Goal: Task Accomplishment & Management: Use online tool/utility

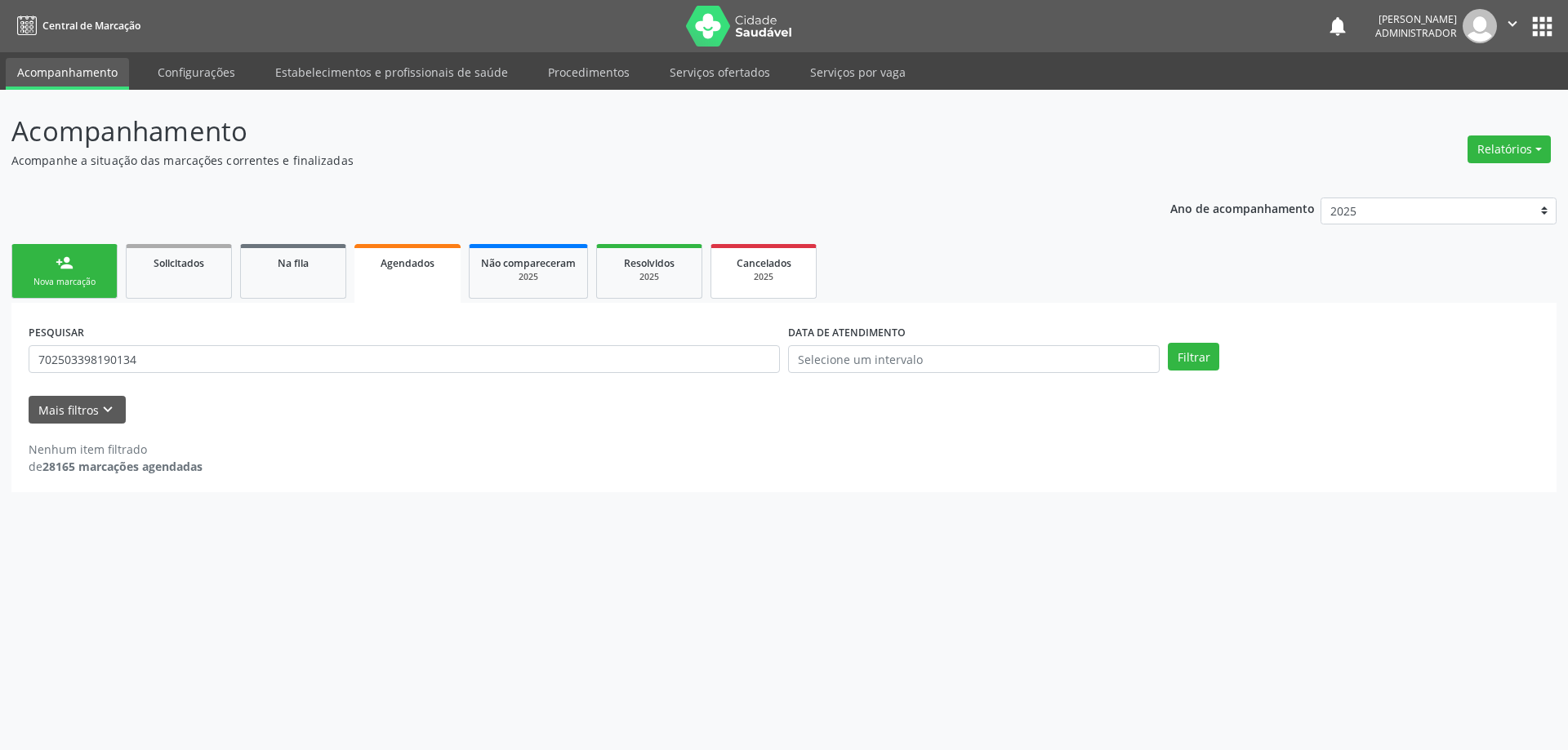
click at [773, 264] on span "Cancelados" at bounding box center [764, 263] width 55 height 13
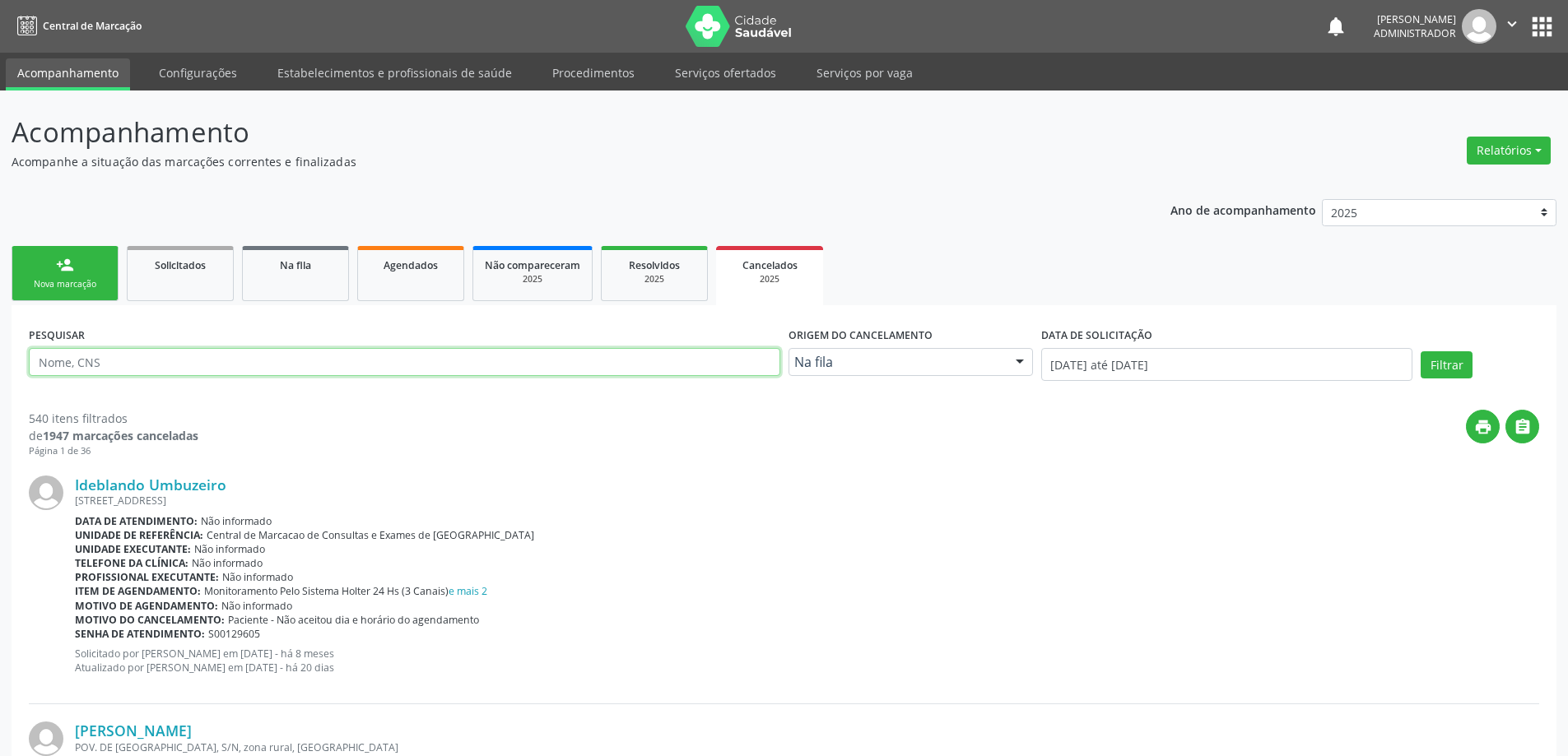
click at [336, 356] on input "text" at bounding box center [405, 361] width 752 height 28
type input "706401186993383"
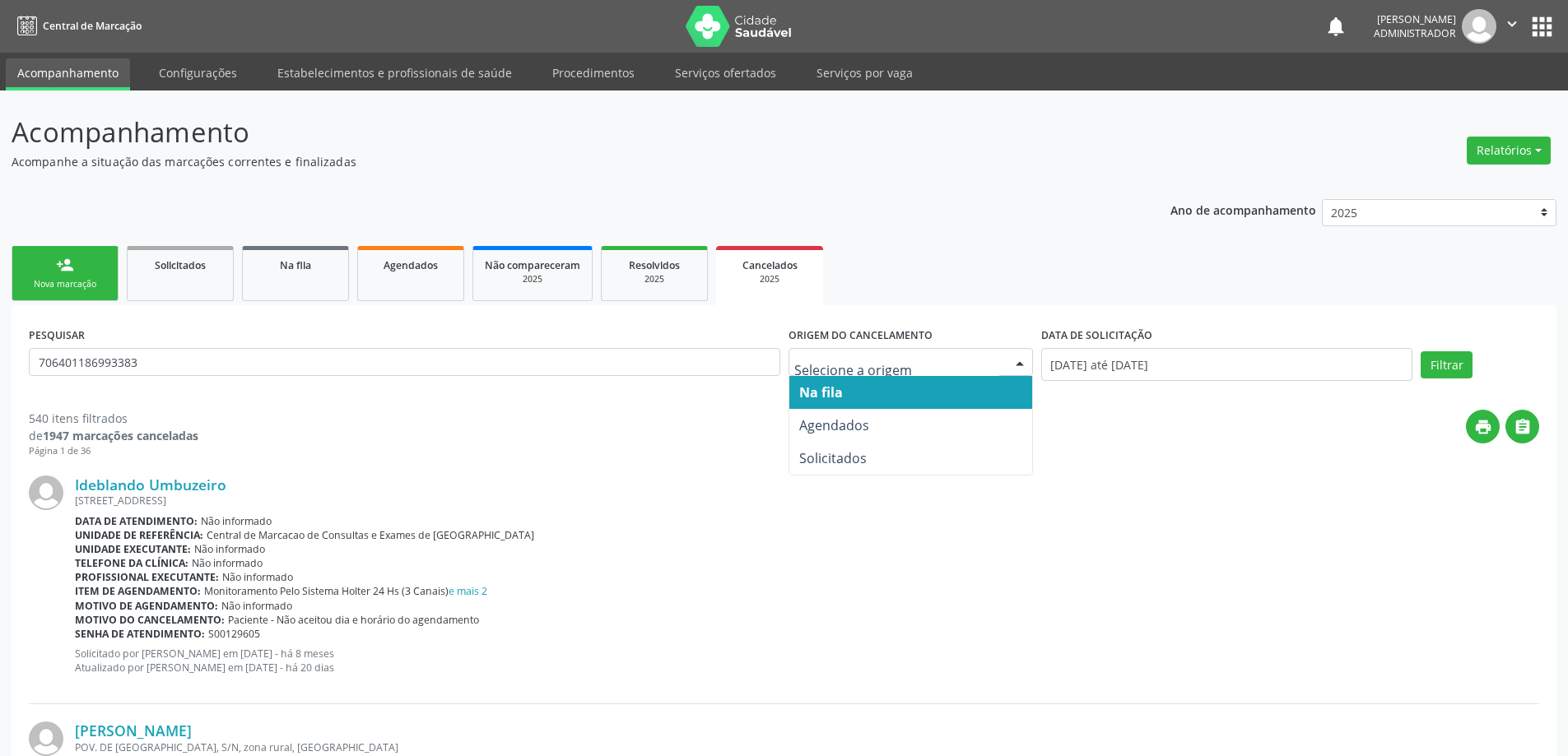
click at [1017, 353] on div at bounding box center [1020, 362] width 25 height 28
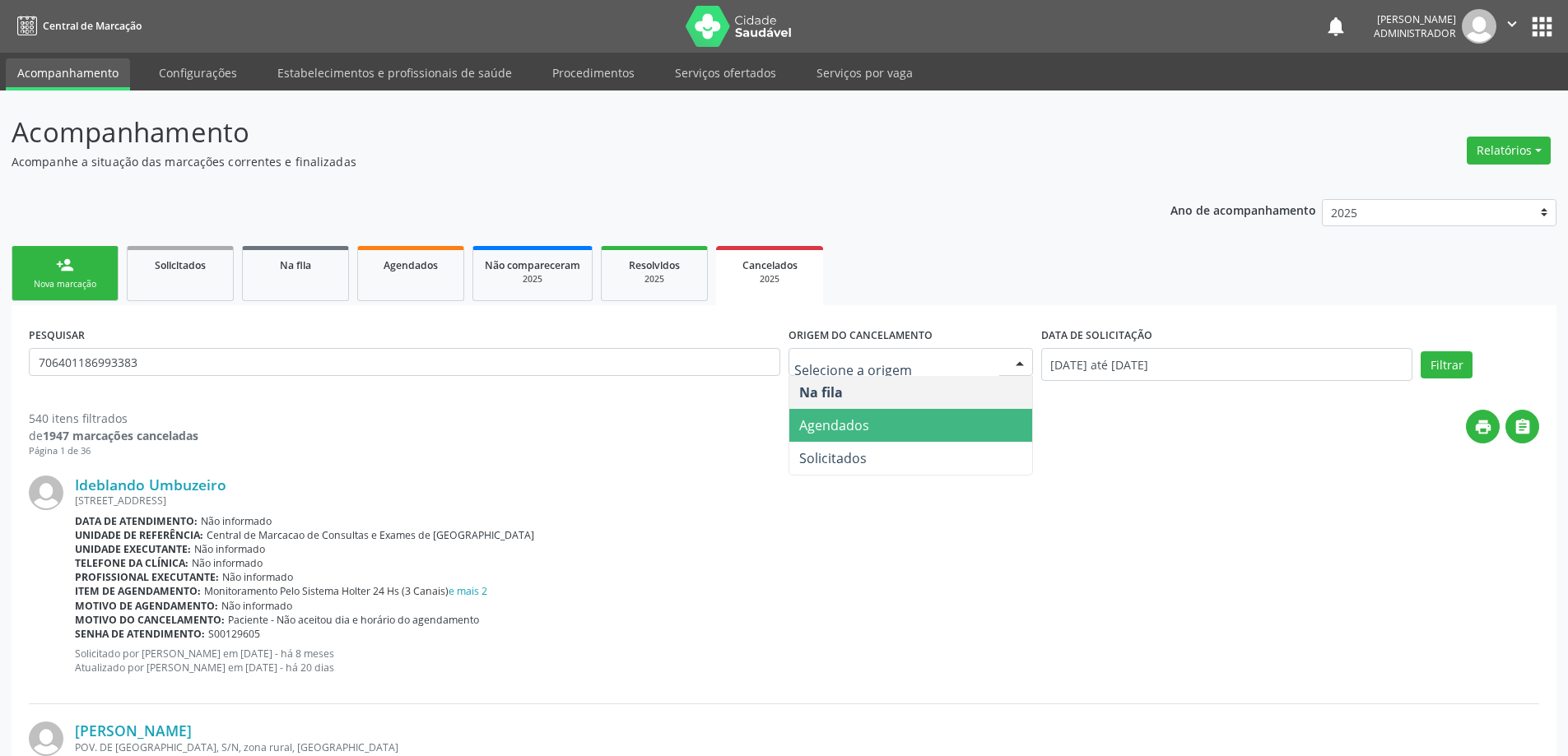
click at [969, 426] on span "Agendados" at bounding box center [910, 426] width 242 height 33
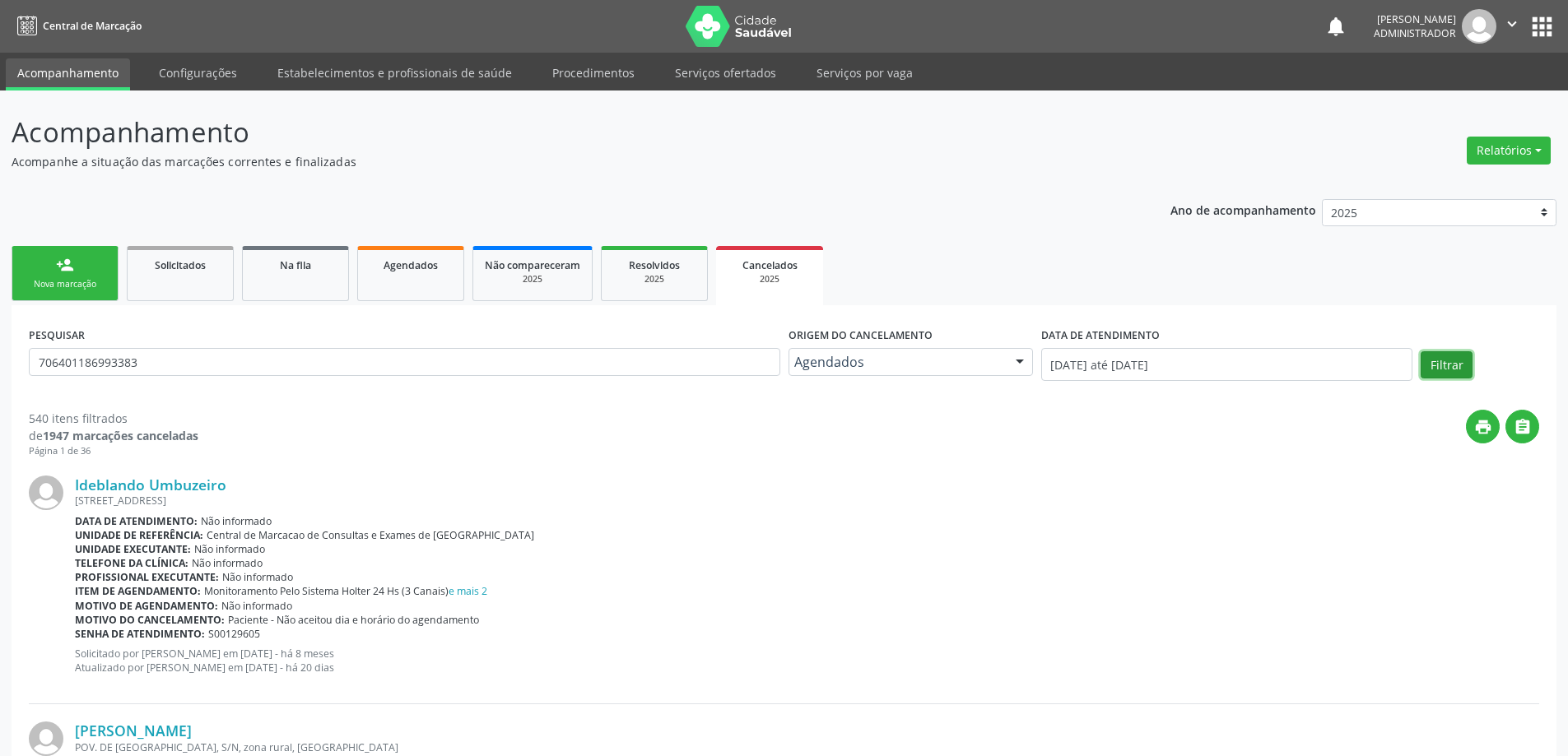
click at [1457, 368] on button "Filtrar" at bounding box center [1447, 365] width 52 height 28
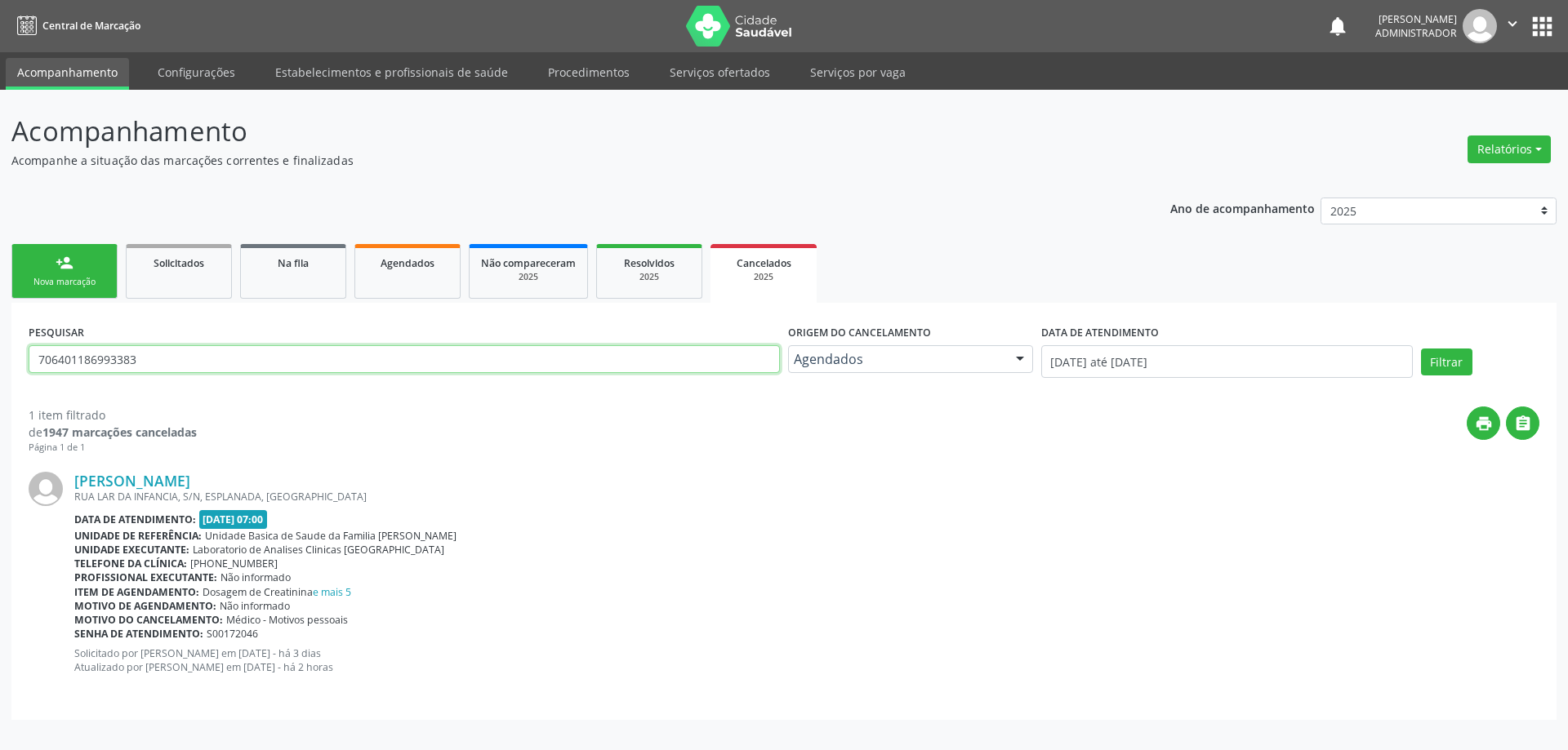
drag, startPoint x: 147, startPoint y: 355, endPoint x: 37, endPoint y: 362, distance: 110.2
click at [37, 362] on input "706401186993383" at bounding box center [404, 358] width 751 height 28
click at [415, 261] on span "Agendados" at bounding box center [407, 263] width 54 height 13
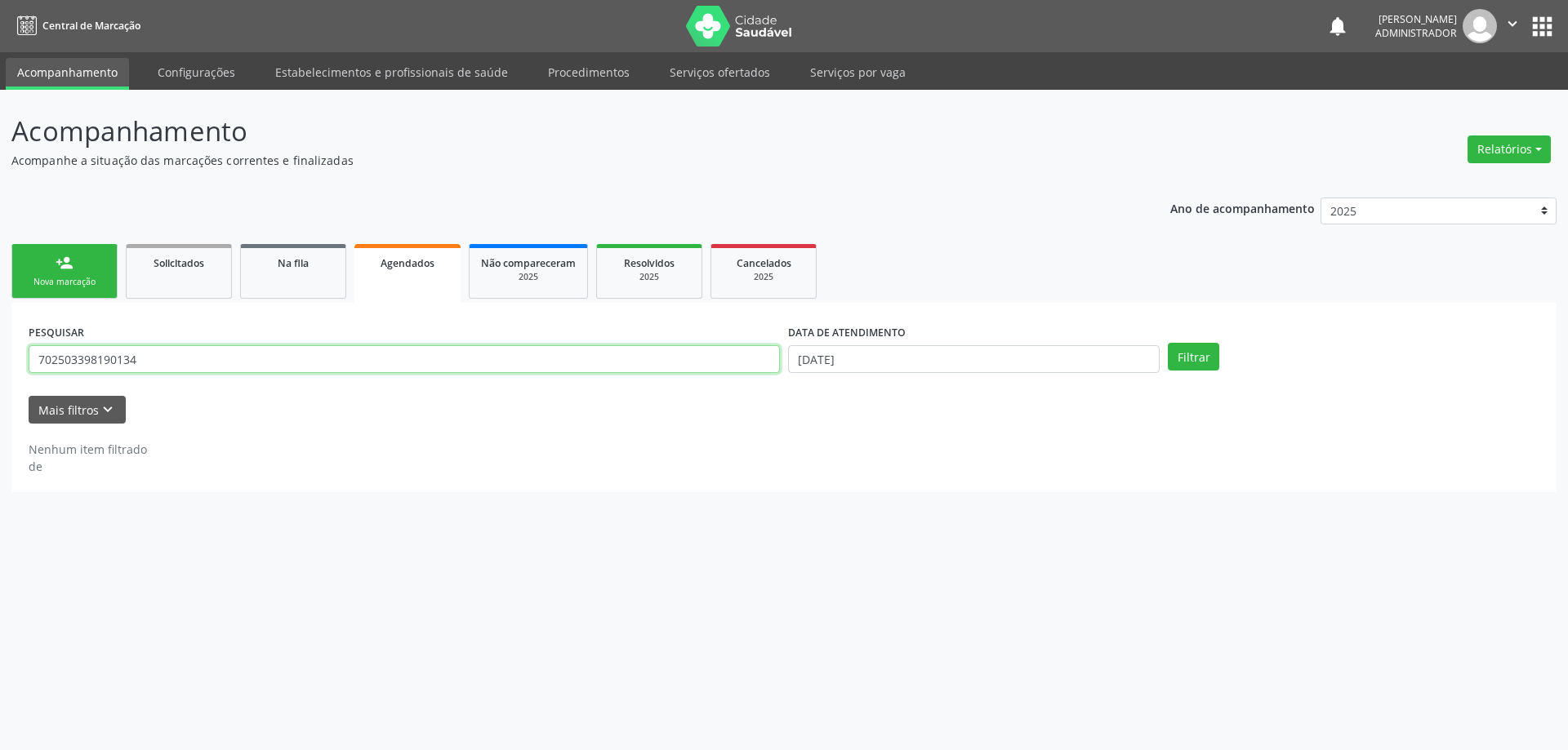
click at [157, 356] on input "702503398190134" at bounding box center [404, 358] width 751 height 28
type input "7"
click at [419, 261] on span "Agendados" at bounding box center [407, 263] width 54 height 13
click at [317, 359] on input "text" at bounding box center [404, 358] width 751 height 28
paste input "706401186993383"
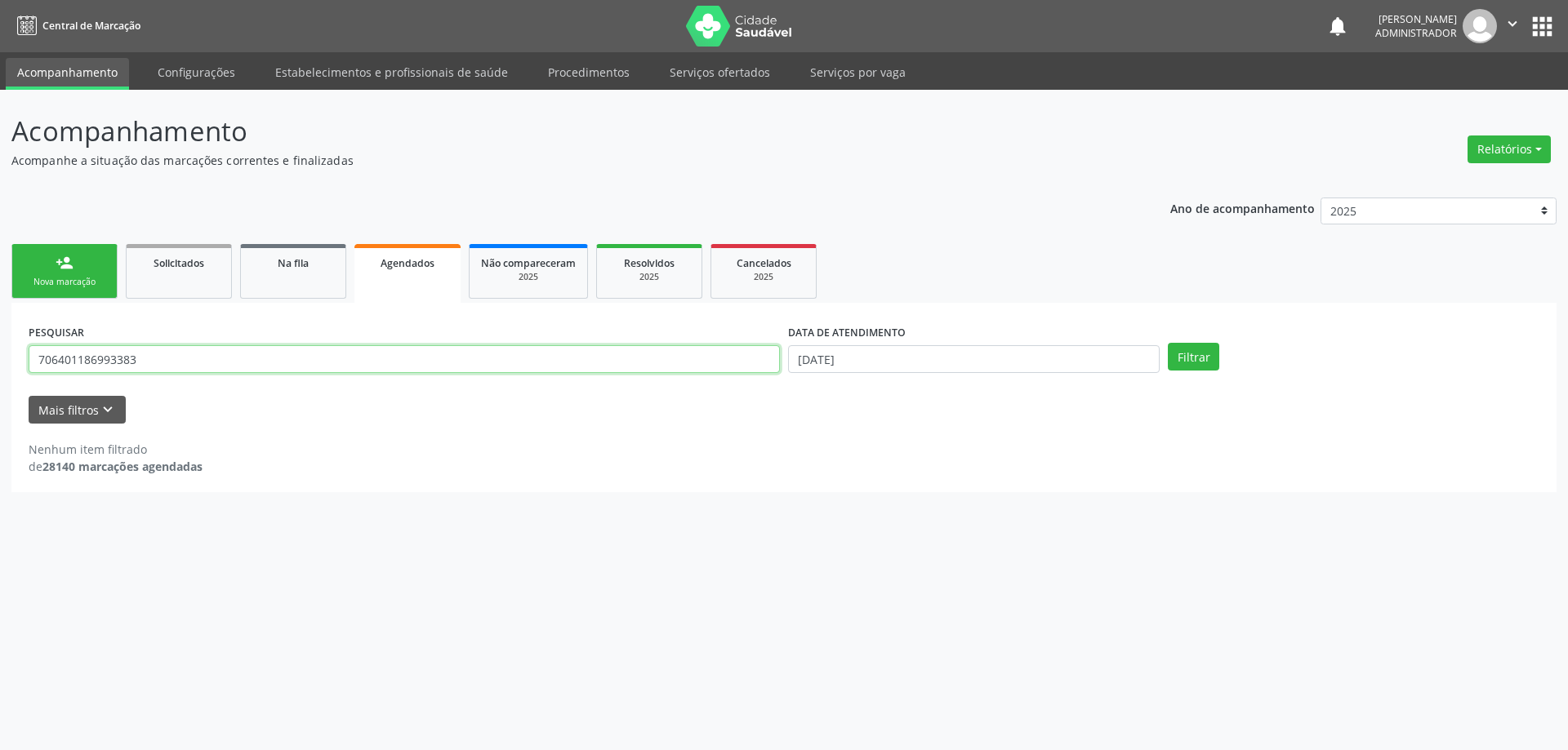
type input "706401186993383"
click at [807, 362] on input "[DATE]" at bounding box center [974, 358] width 372 height 28
click at [1187, 363] on button "Filtrar" at bounding box center [1194, 356] width 52 height 28
click at [729, 69] on link "Serviços ofertados" at bounding box center [720, 73] width 124 height 29
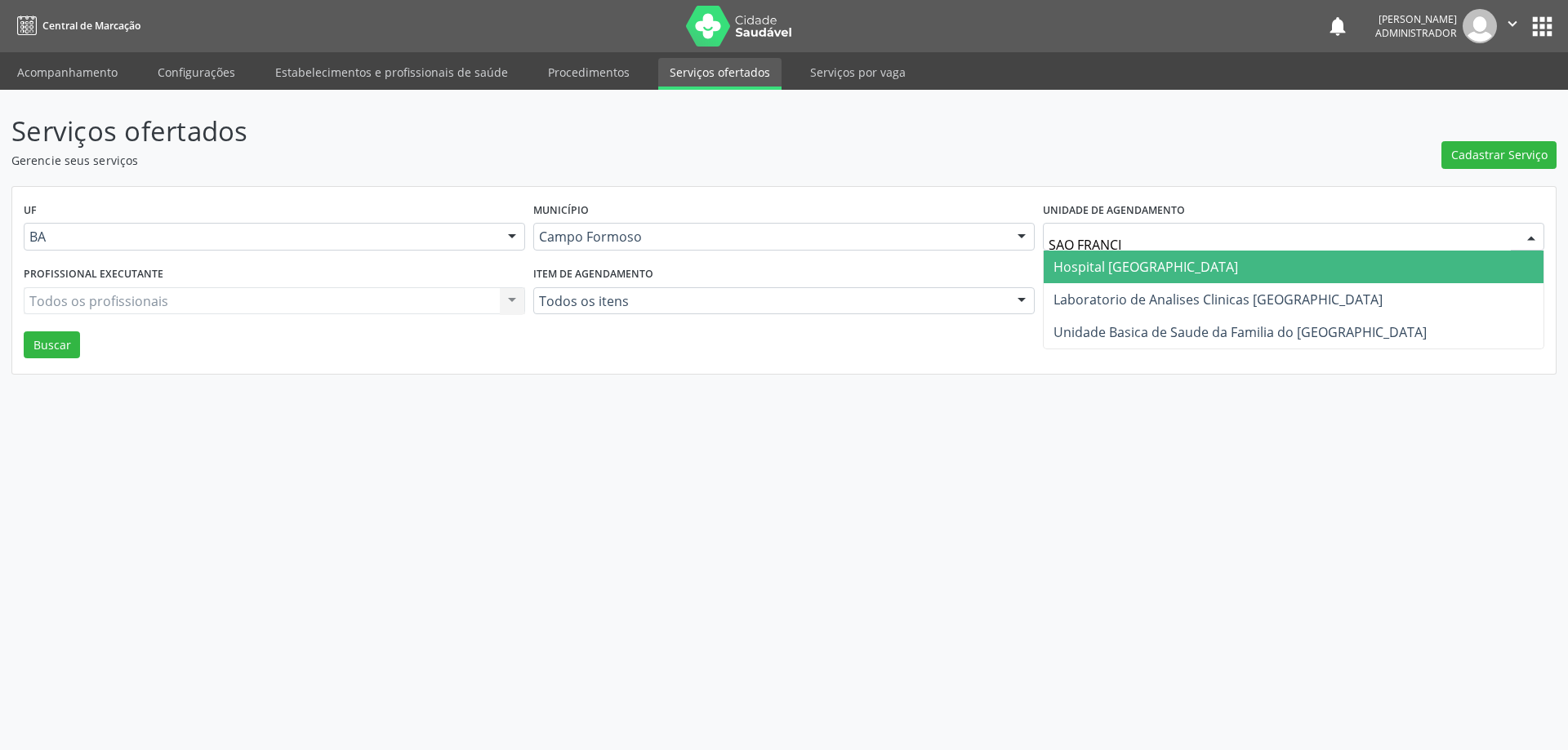
type input "SAO FRANCIS"
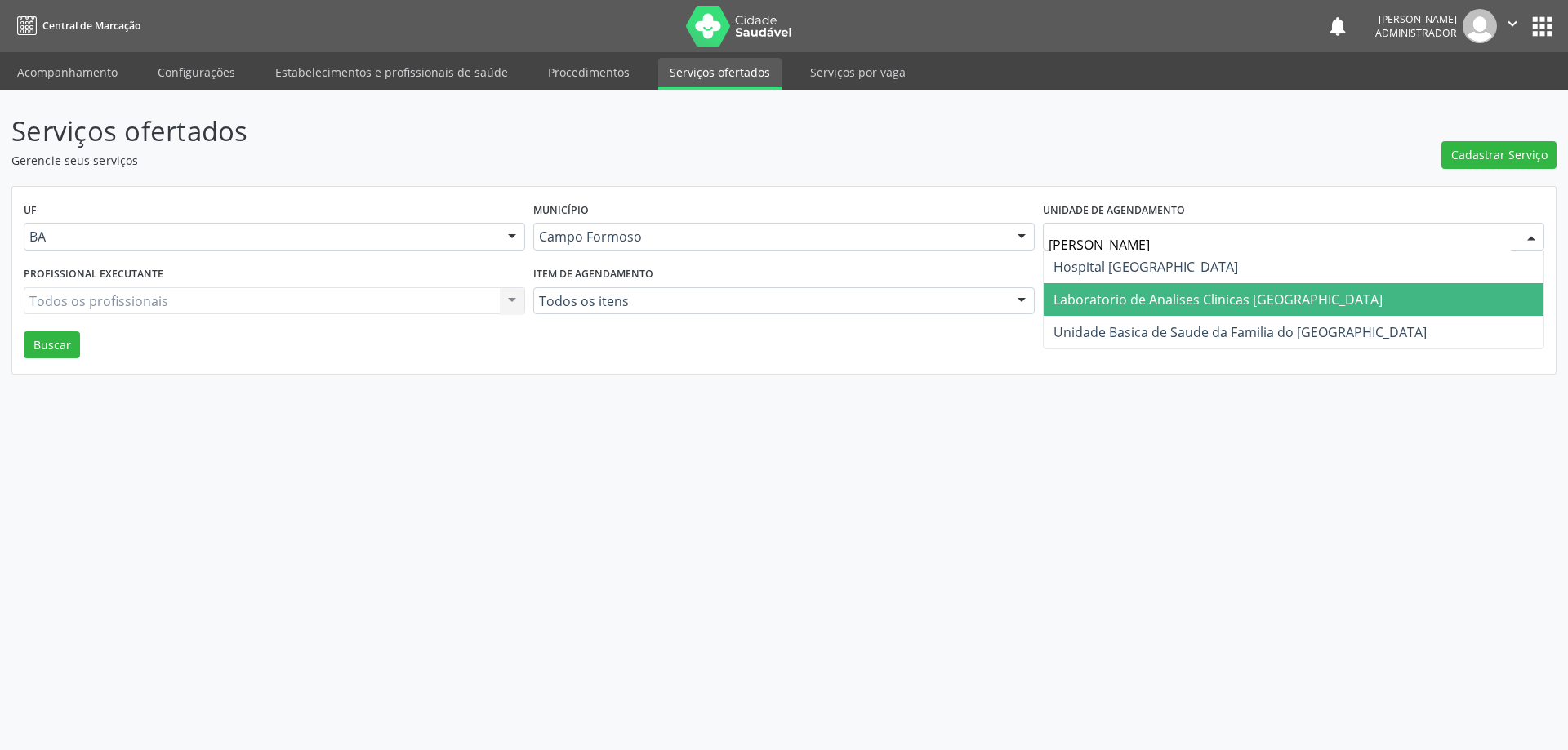
click at [1123, 299] on span "Laboratorio de Analises Clinicas Sao Francisco" at bounding box center [1217, 299] width 329 height 18
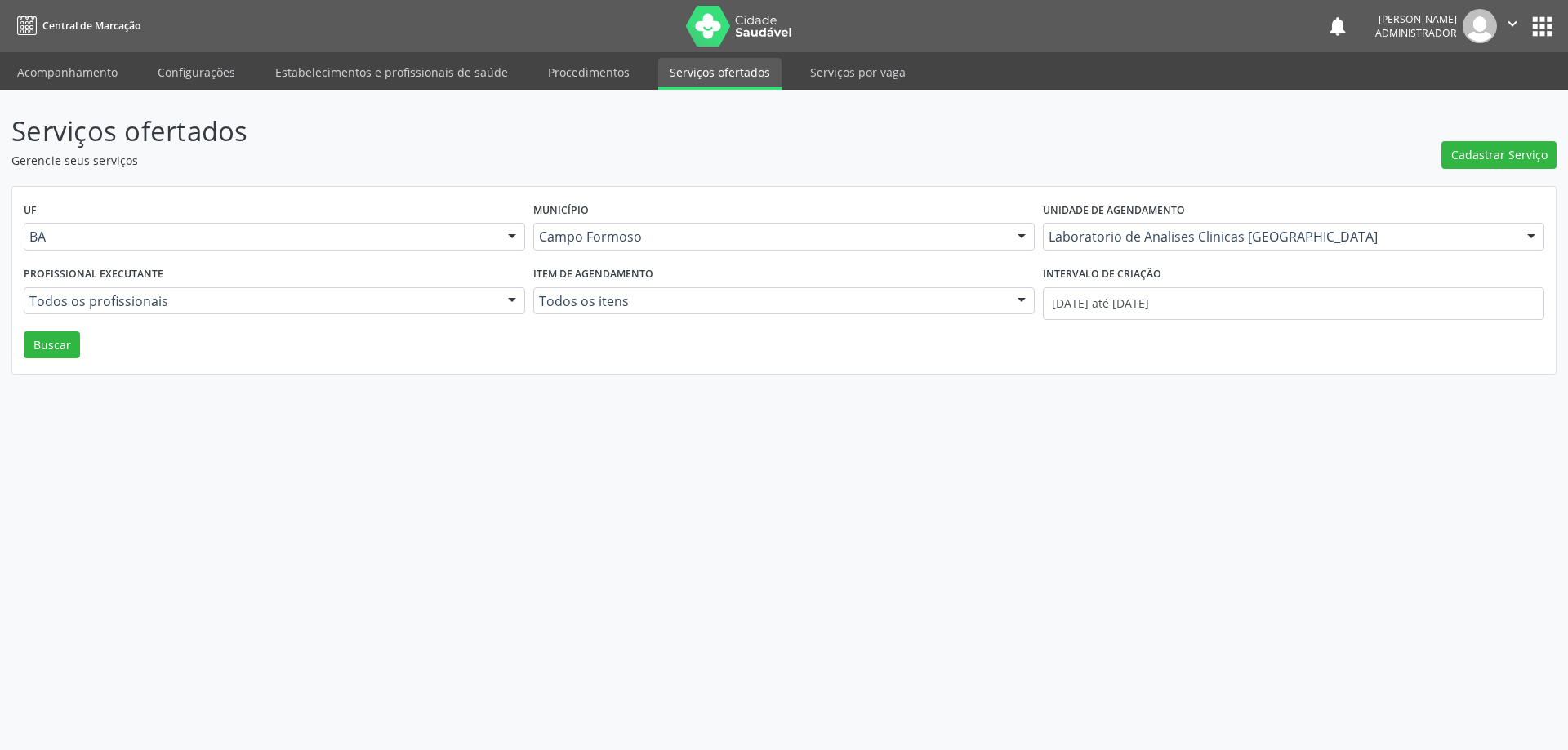
click at [511, 293] on div at bounding box center [513, 302] width 25 height 28
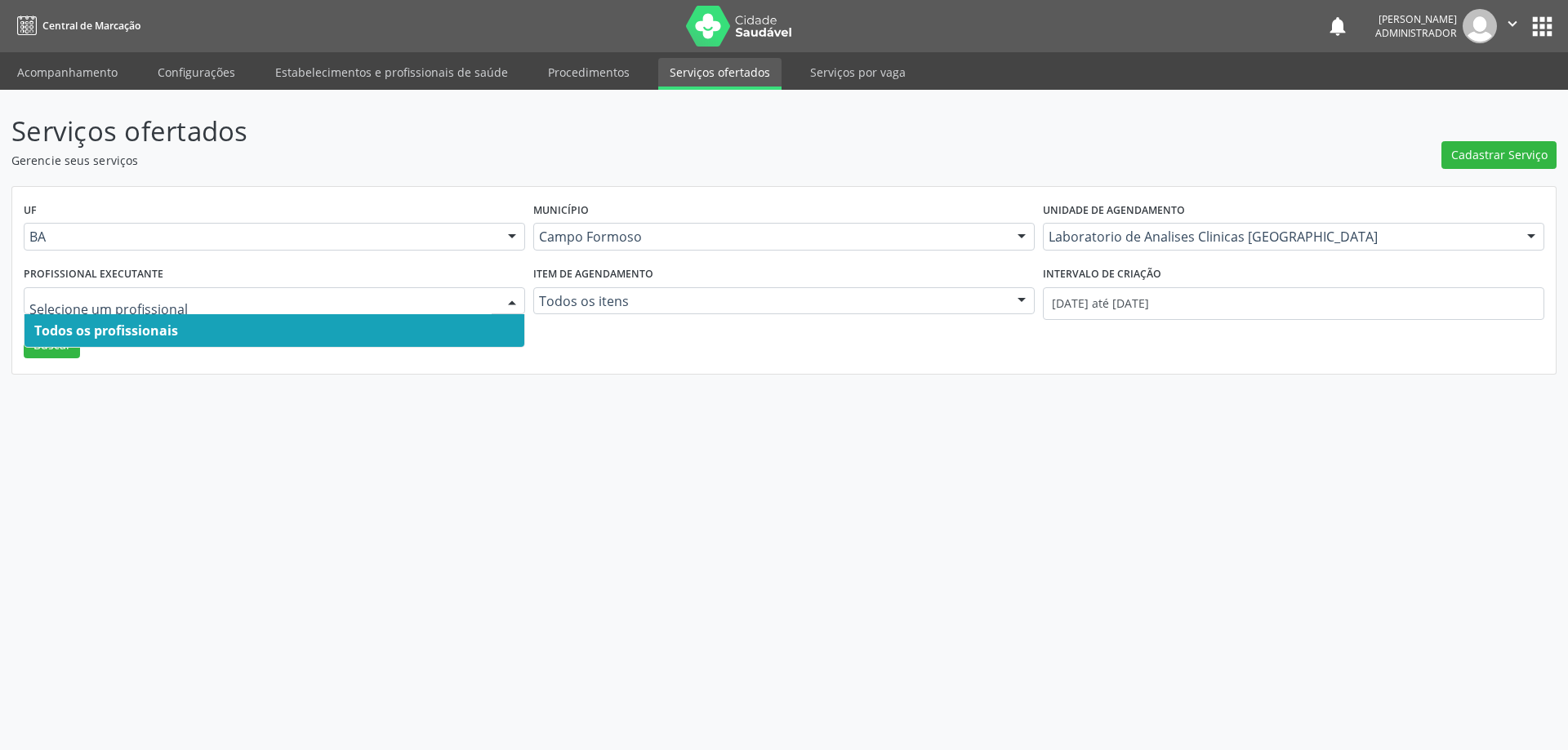
click at [489, 328] on span "Todos os profissionais" at bounding box center [275, 330] width 500 height 33
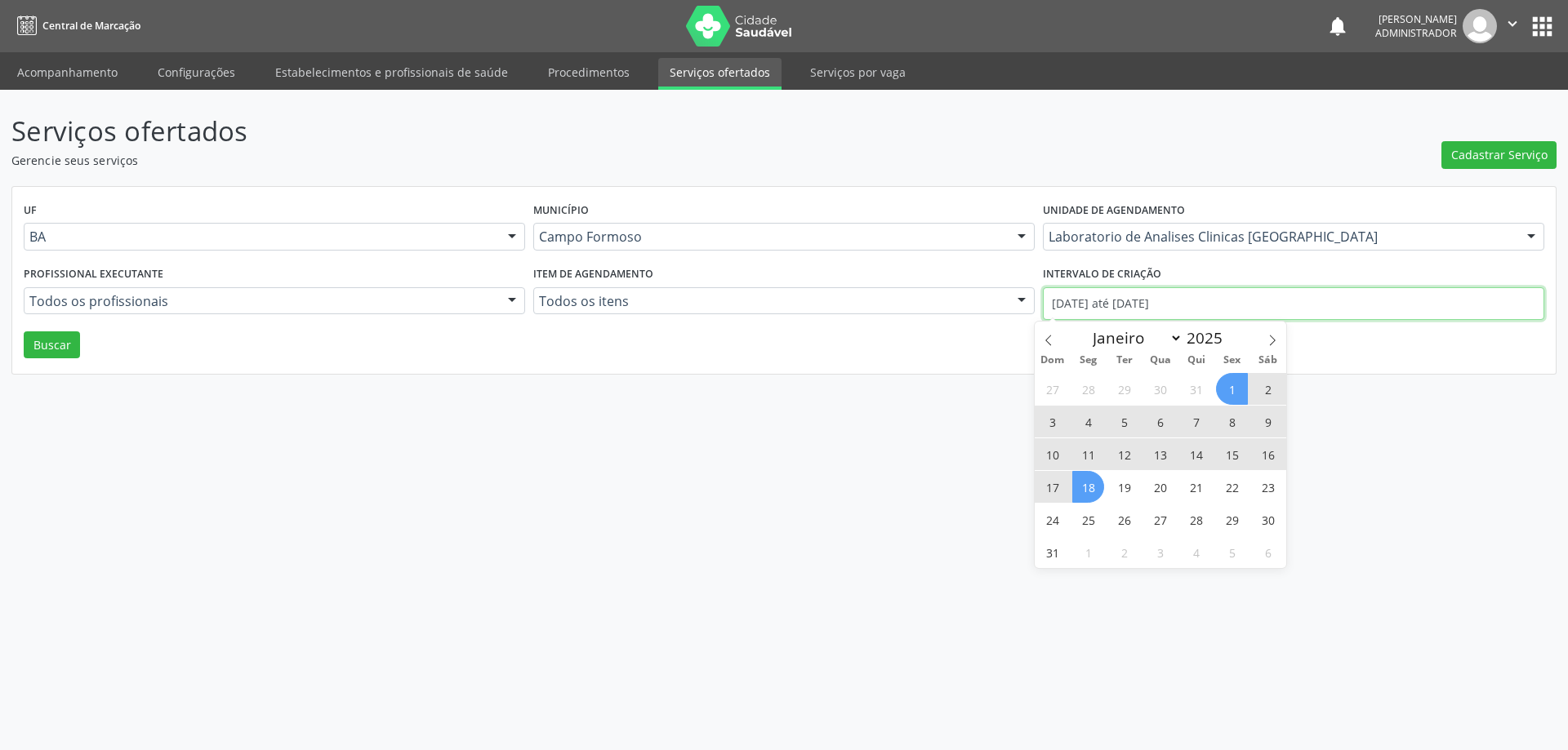
click at [1087, 297] on input "01/08/2025 até 18/08/2025" at bounding box center [1293, 304] width 501 height 33
click at [1048, 335] on icon at bounding box center [1049, 340] width 12 height 11
select select "6"
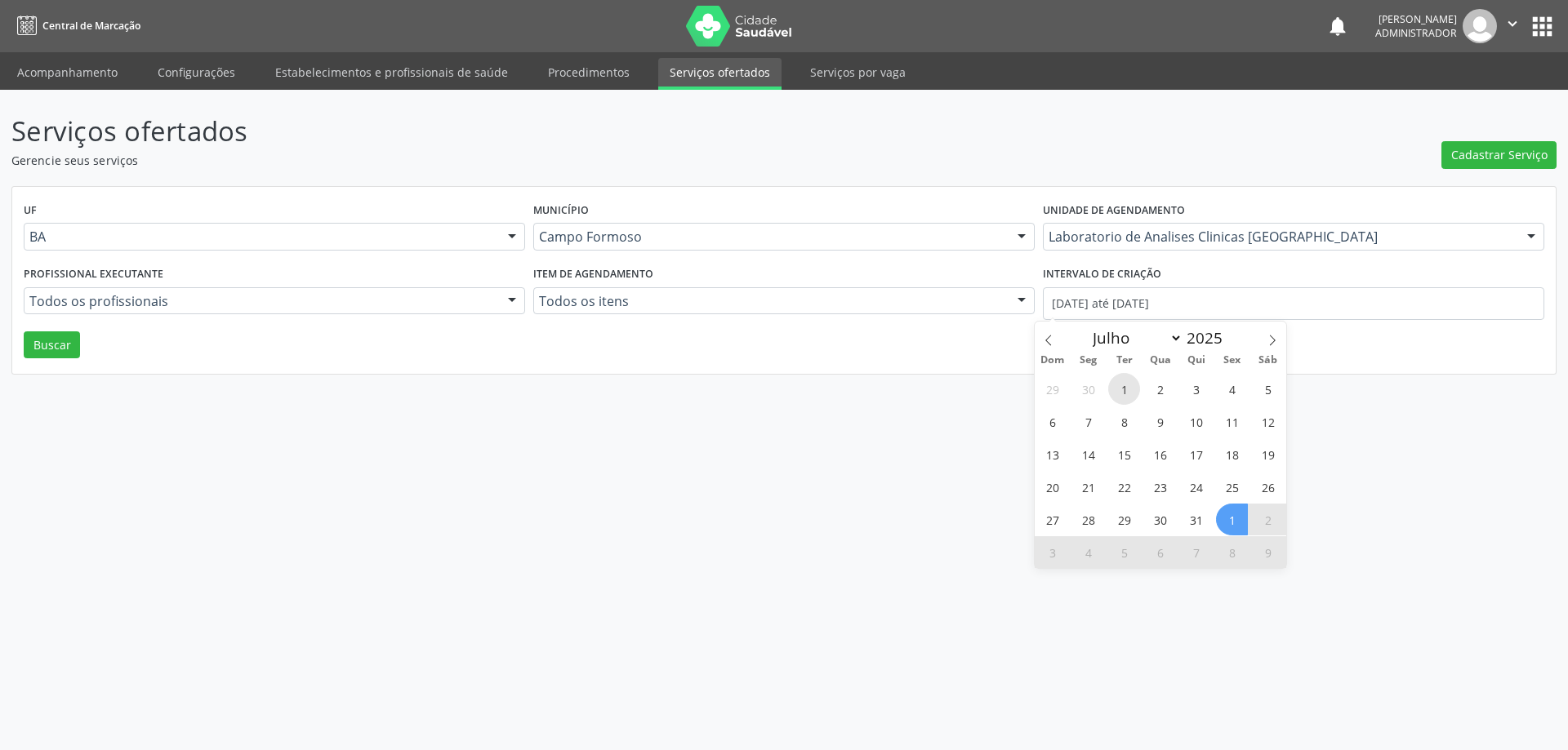
click at [1124, 388] on span "1" at bounding box center [1123, 388] width 32 height 32
type input "01/07/2025"
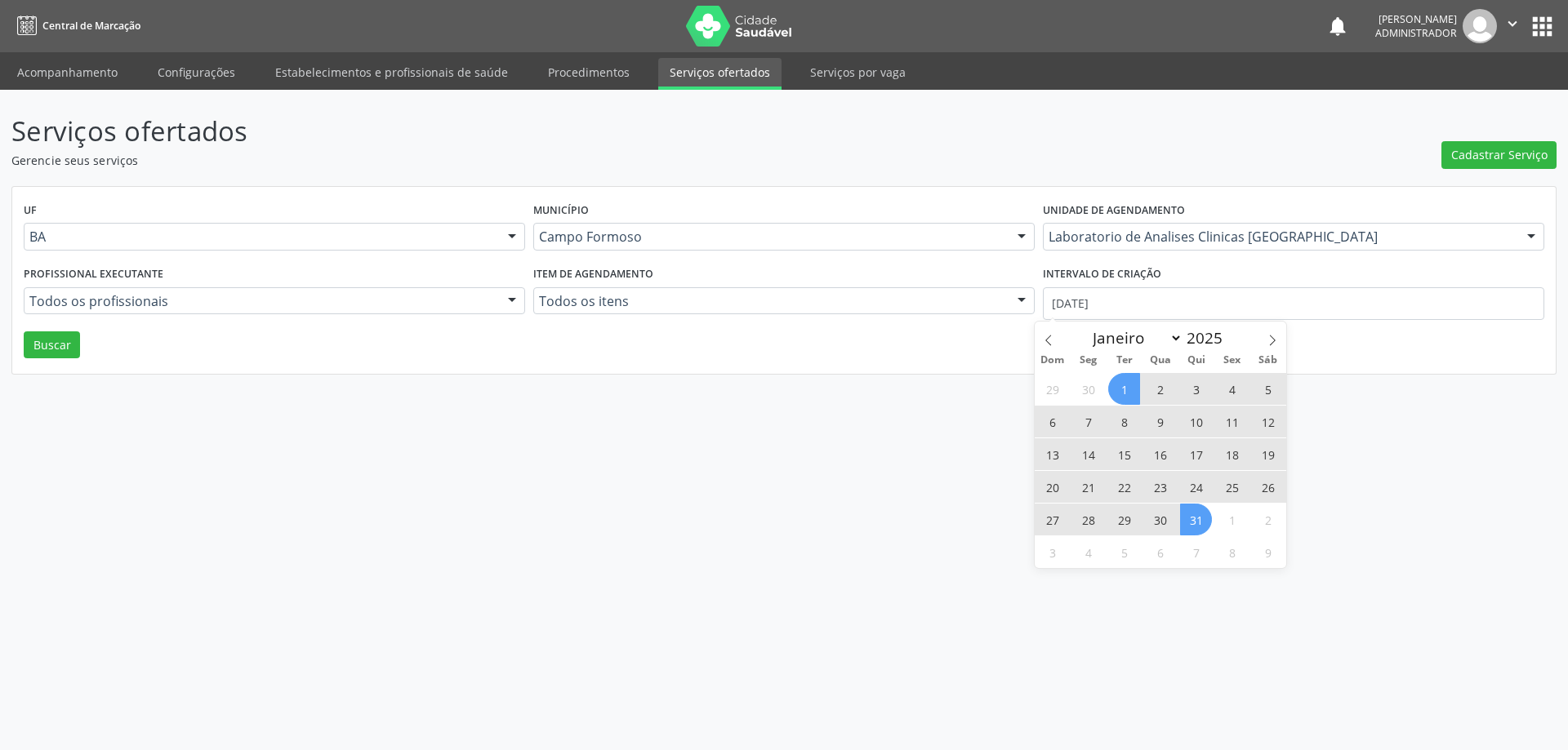
click at [1205, 515] on span "31" at bounding box center [1195, 519] width 32 height 32
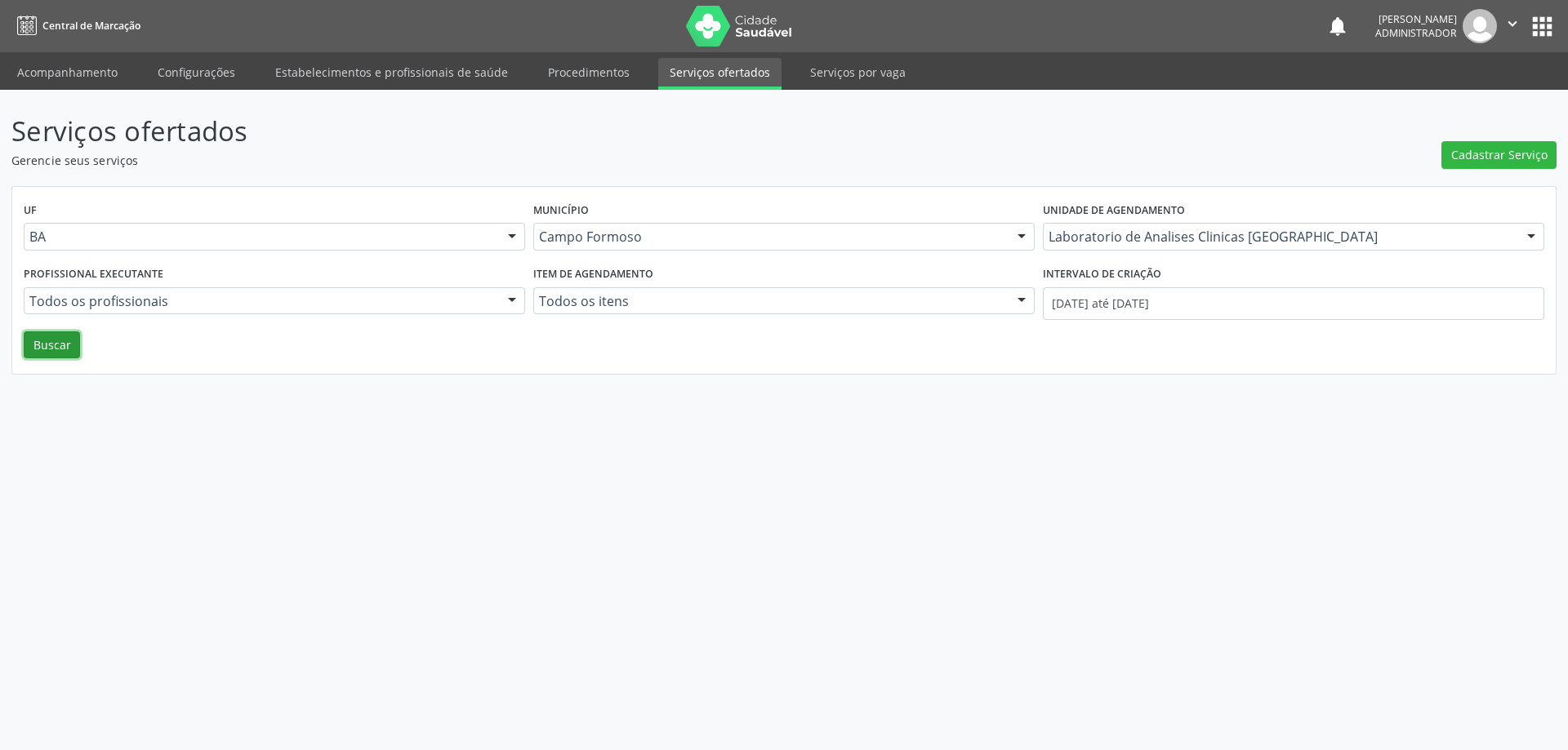
click at [36, 349] on button "Buscar" at bounding box center [52, 345] width 57 height 28
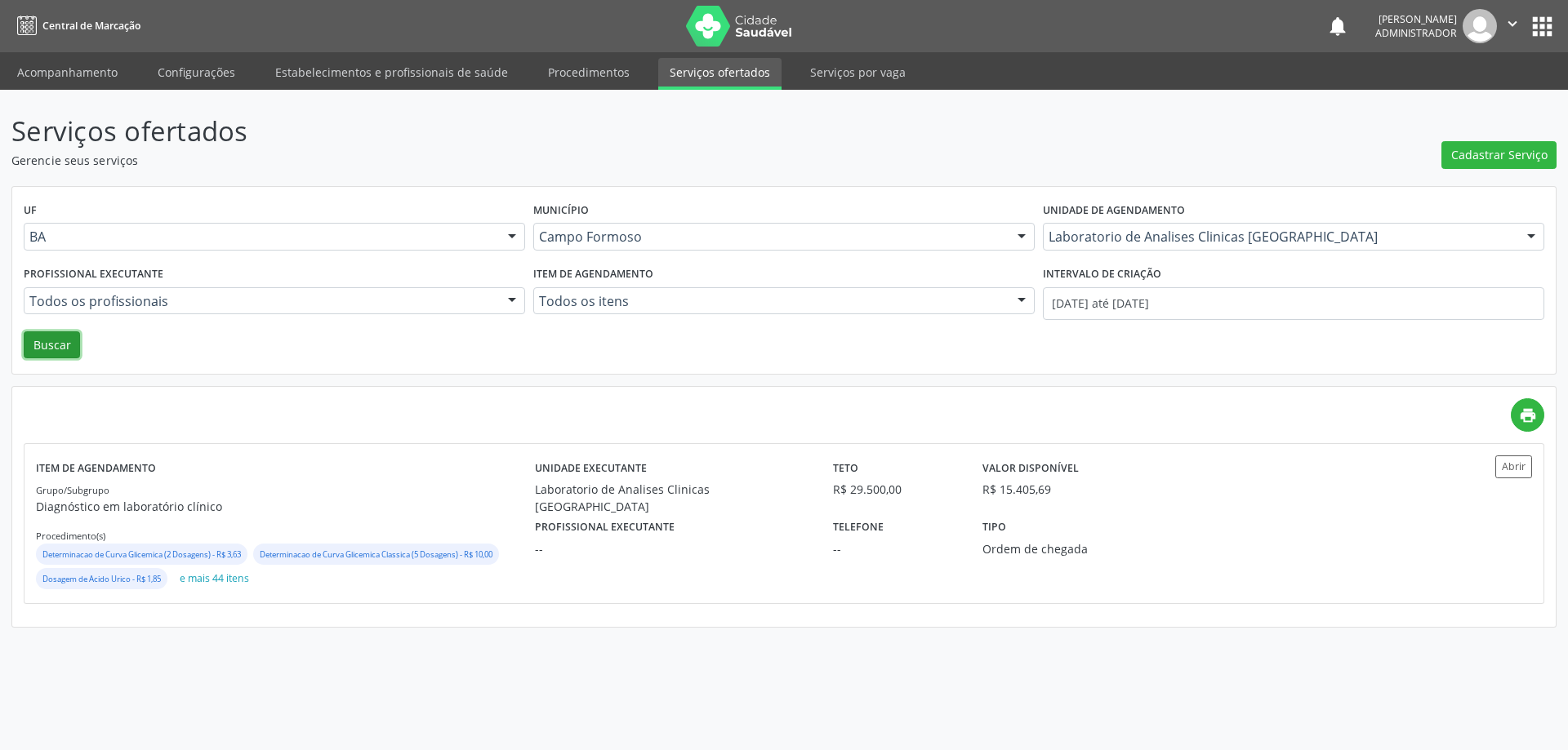
click at [63, 348] on button "Buscar" at bounding box center [52, 345] width 57 height 28
click at [1510, 466] on button "Abrir" at bounding box center [1513, 466] width 36 height 22
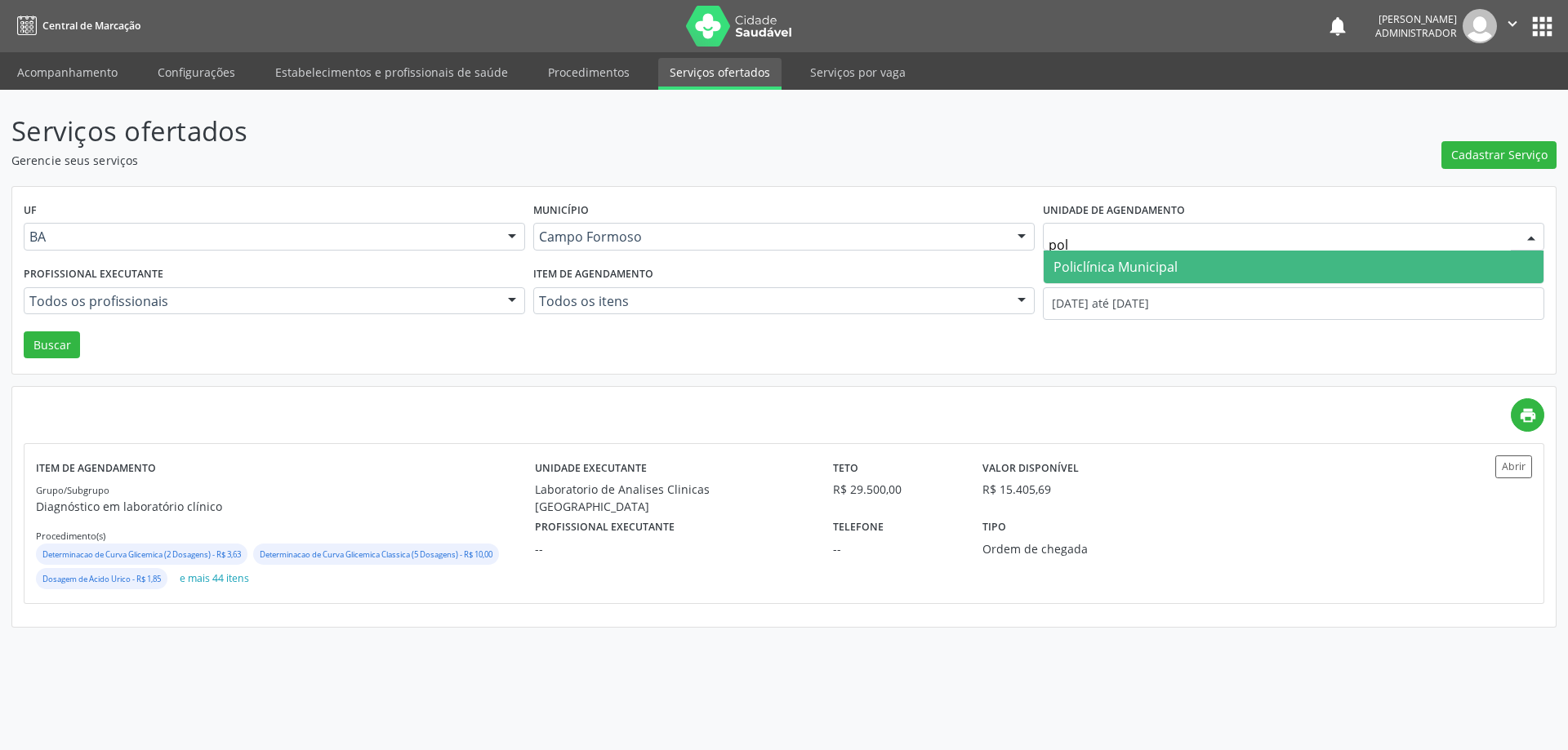
type input "poli"
click at [1188, 266] on span "Policlínica Municipal" at bounding box center [1294, 267] width 500 height 33
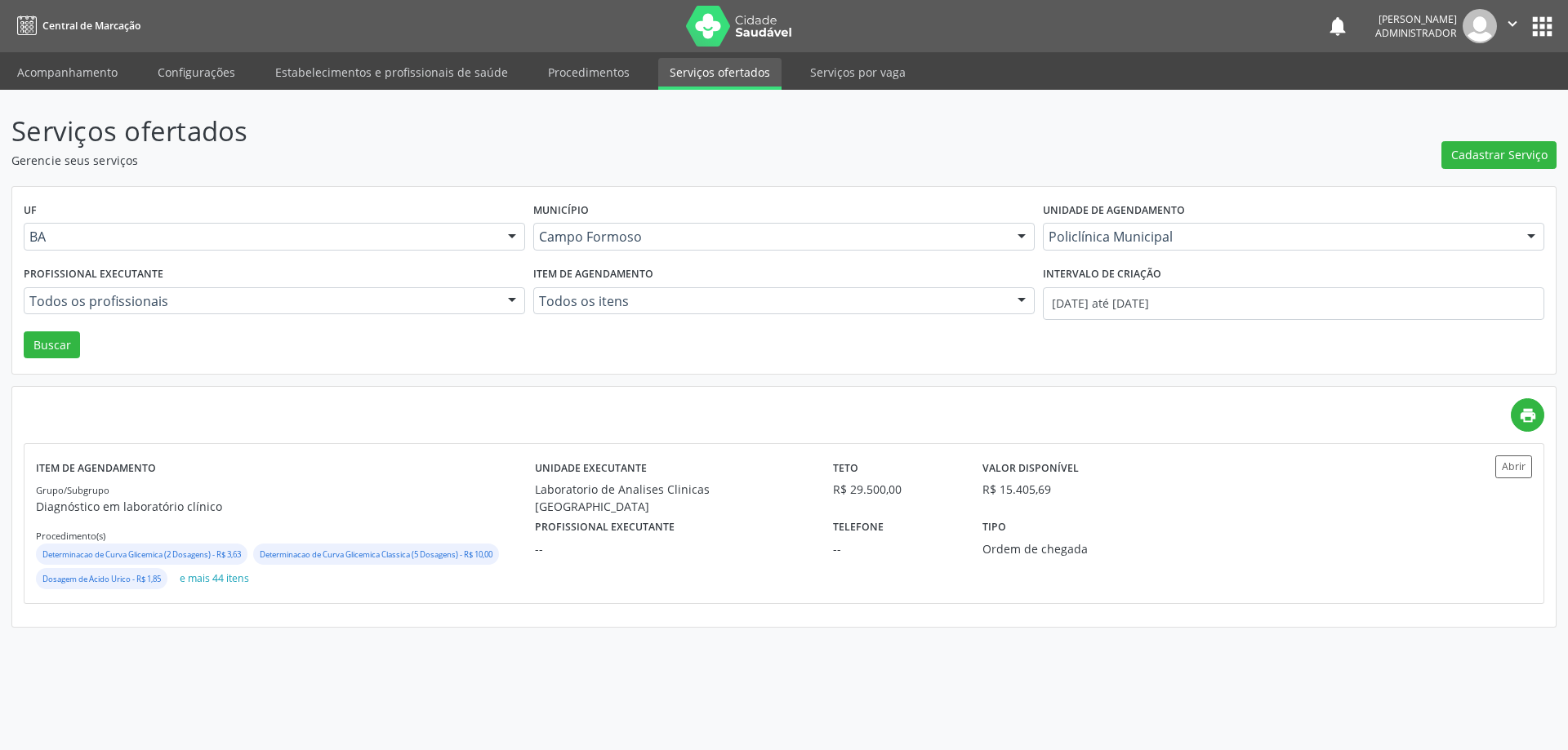
click at [508, 298] on div at bounding box center [513, 302] width 25 height 28
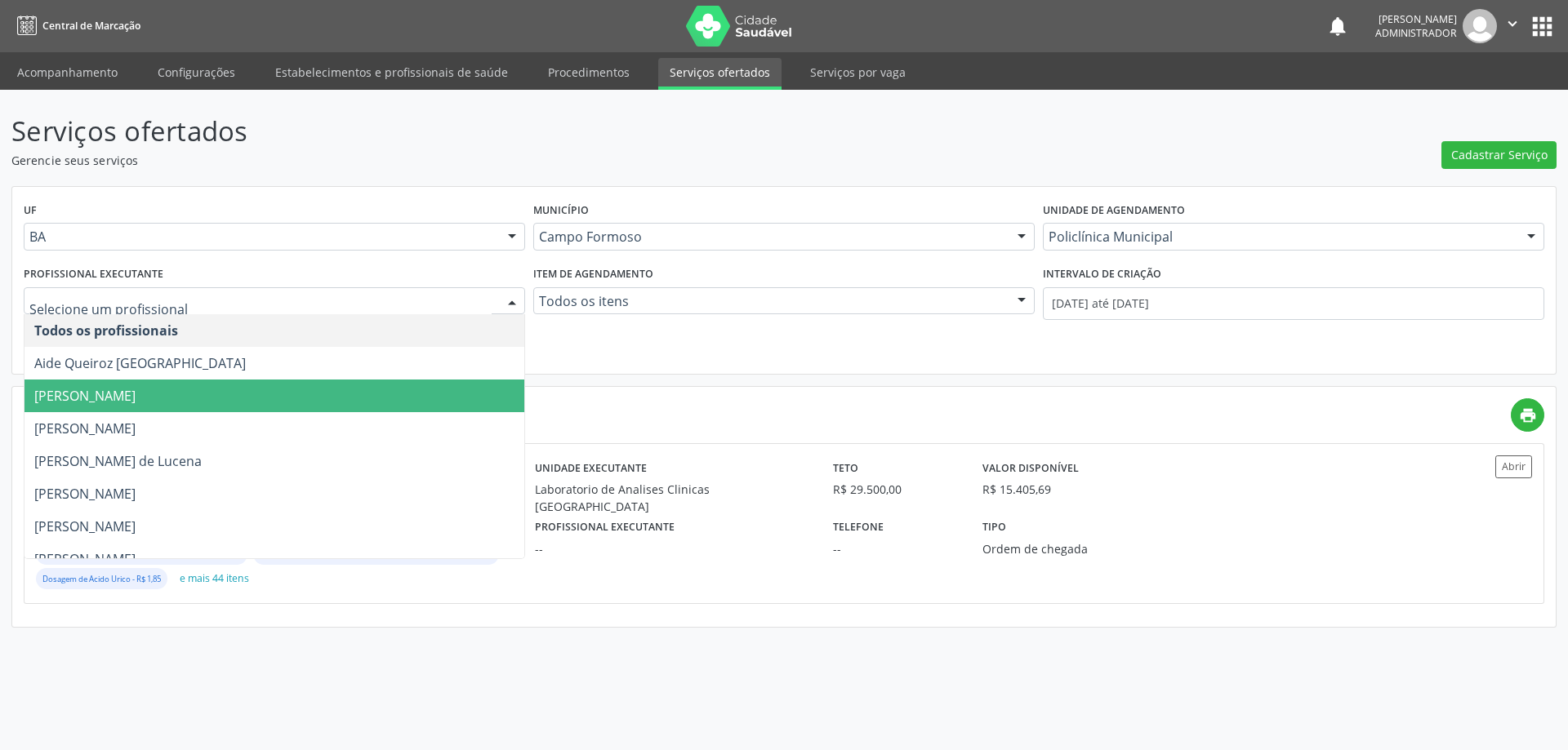
click at [473, 390] on span "Amilton Soares" at bounding box center [275, 396] width 500 height 33
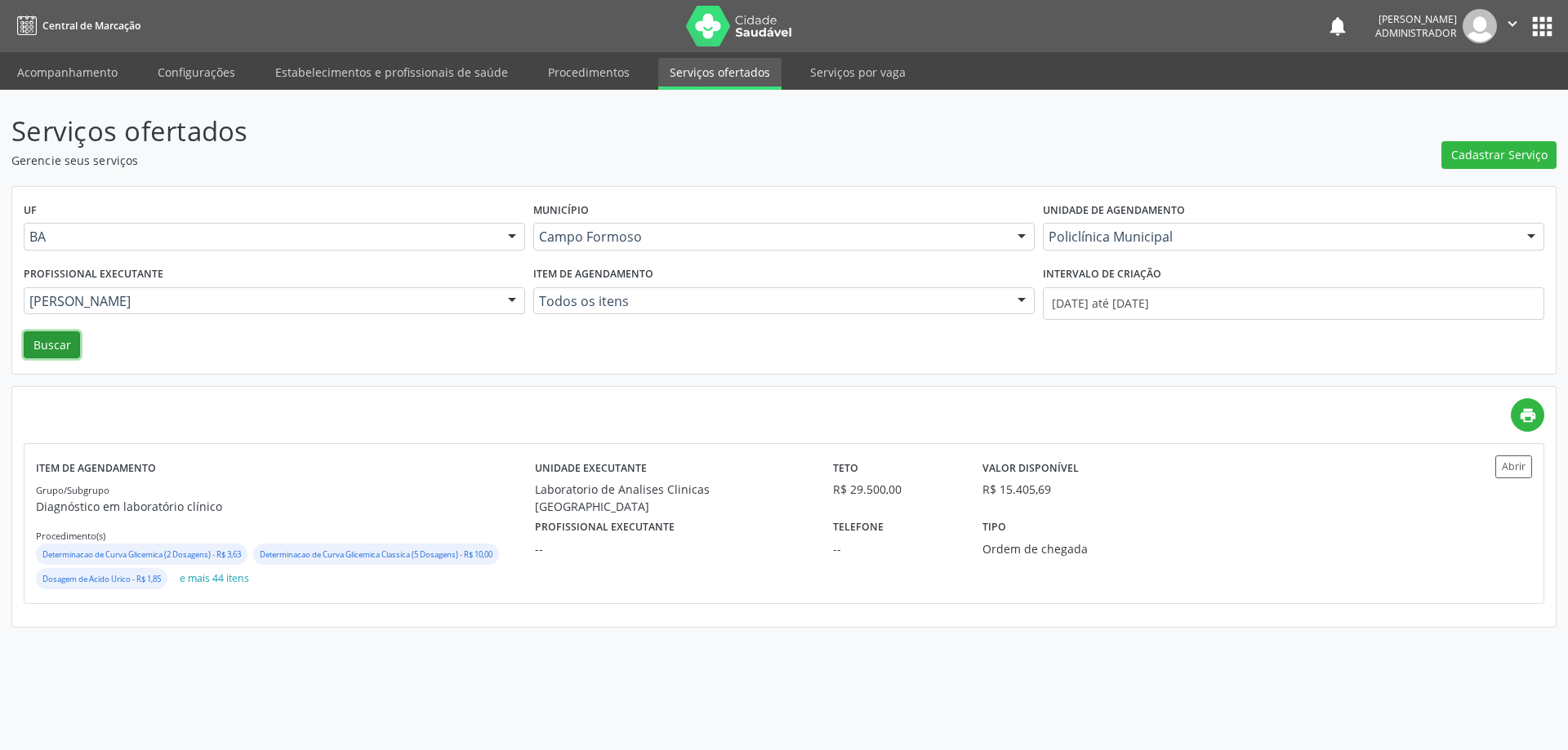
click at [58, 353] on button "Buscar" at bounding box center [52, 345] width 57 height 28
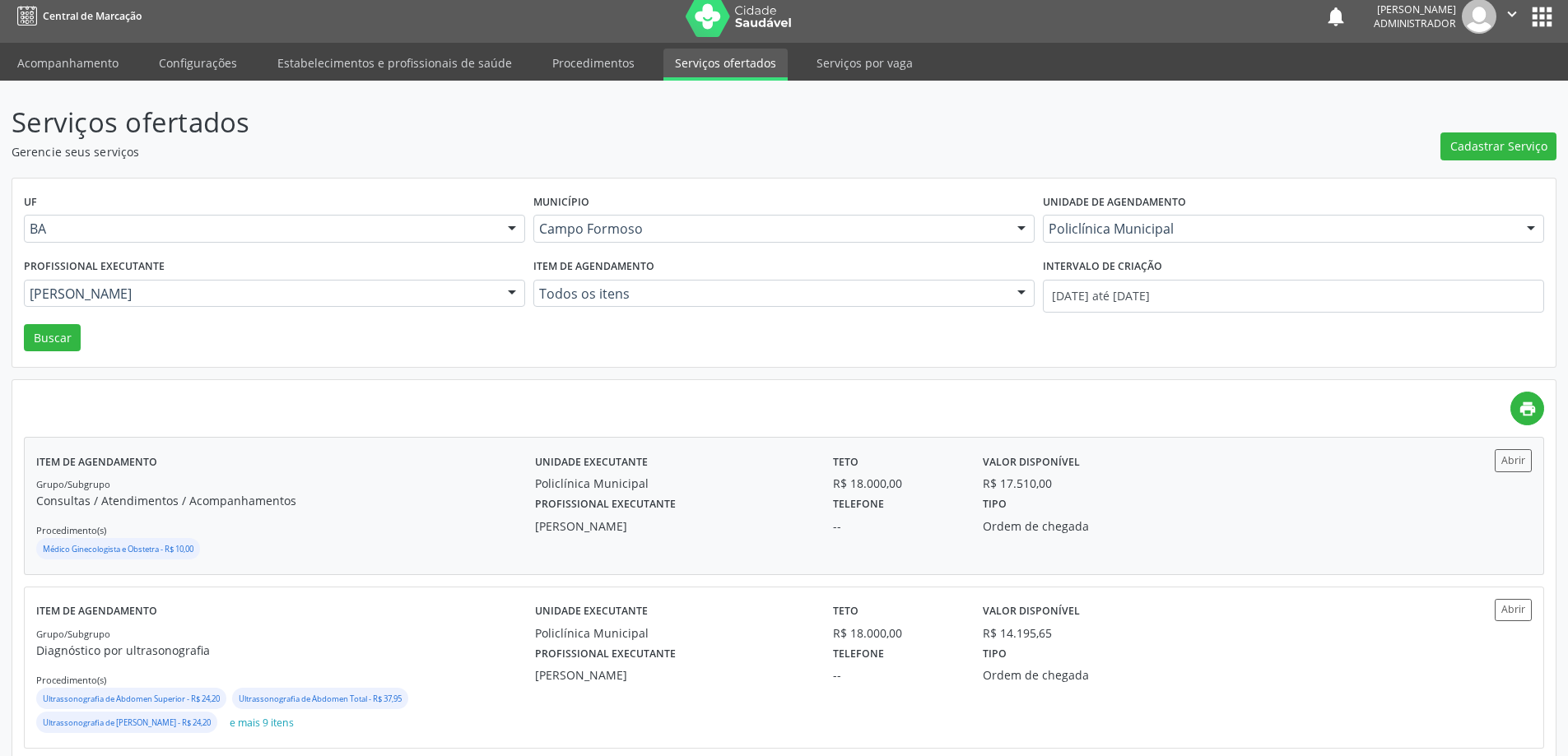
scroll to position [38, 0]
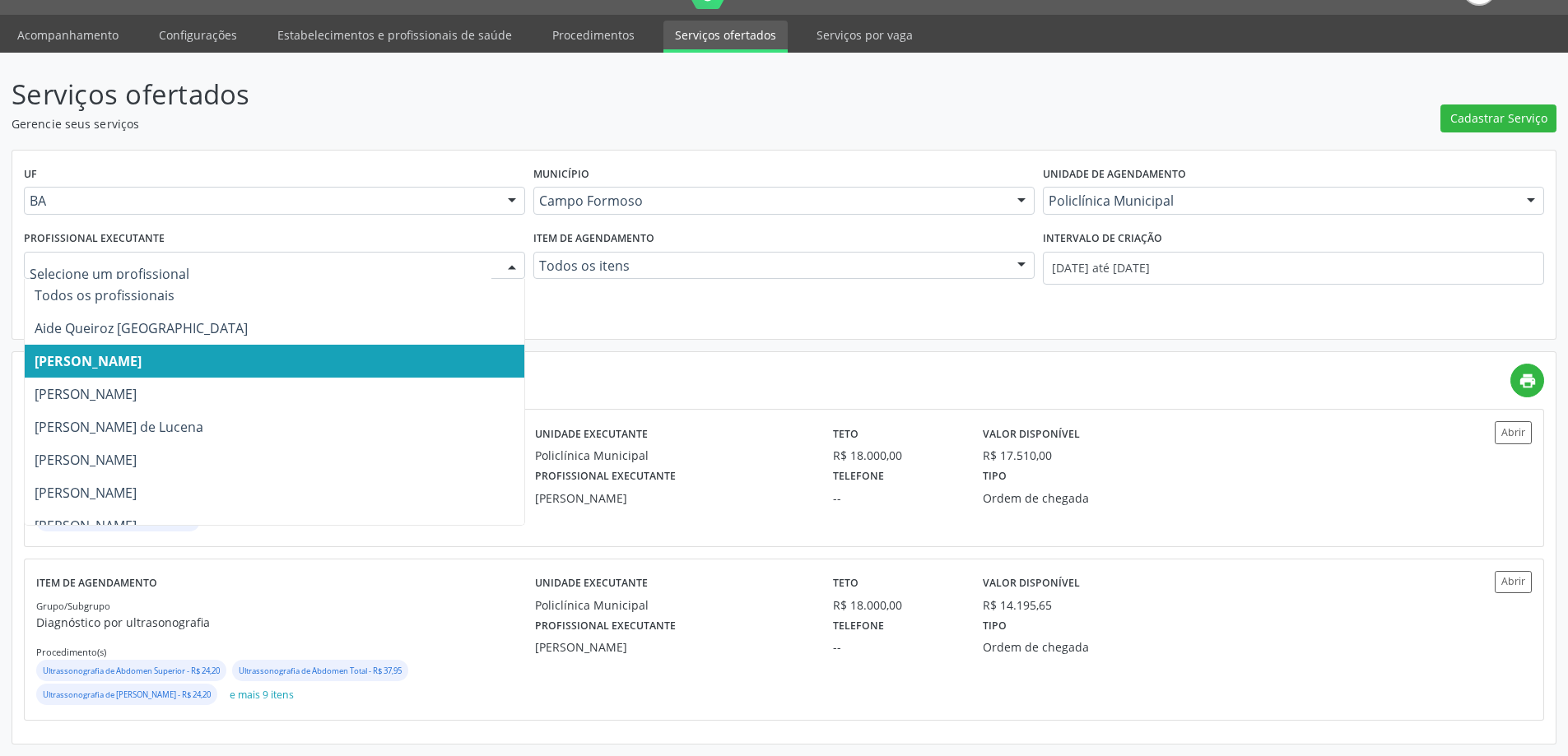
click at [510, 257] on div at bounding box center [512, 266] width 25 height 28
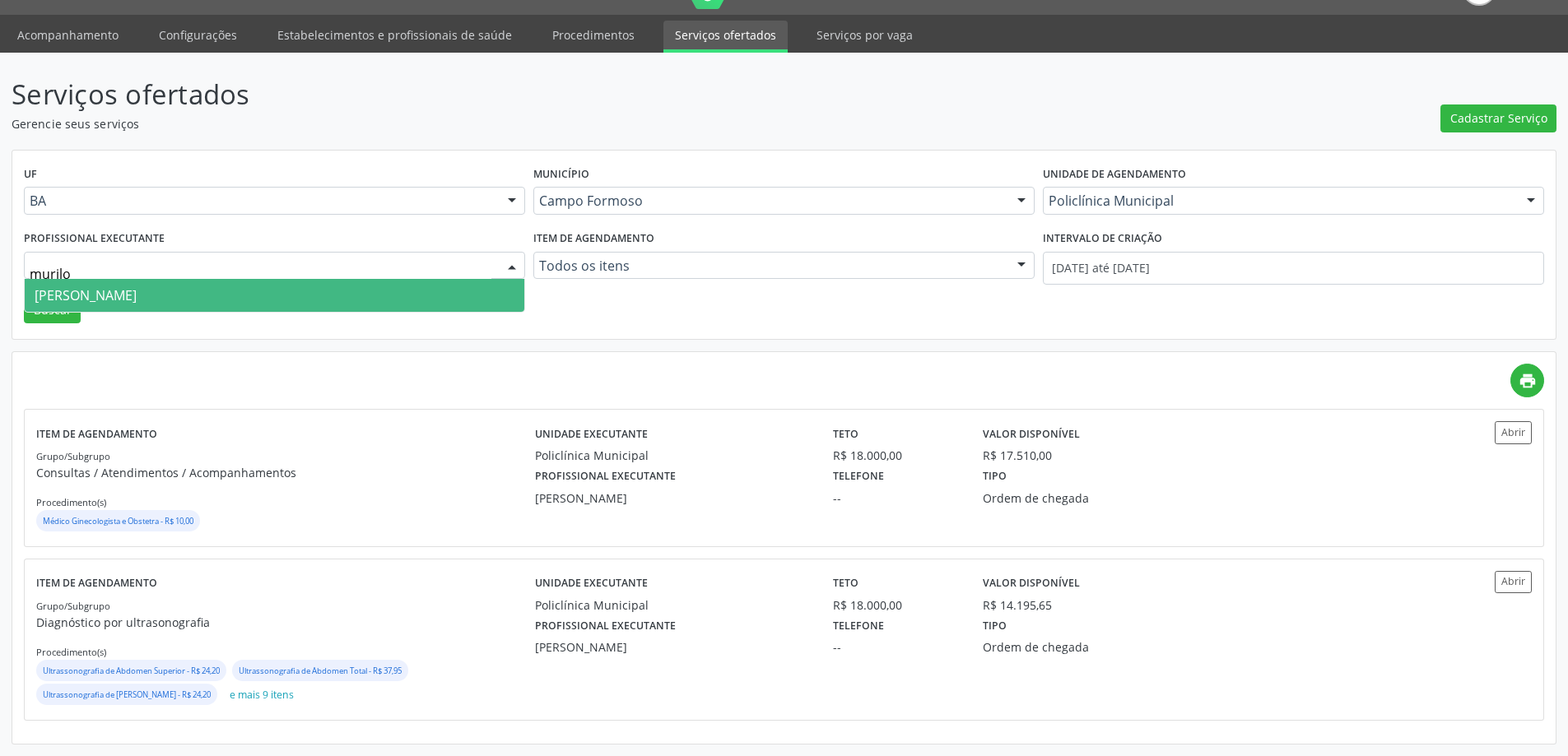
click at [491, 285] on span "Murilo Calixto dos Santos" at bounding box center [274, 295] width 499 height 33
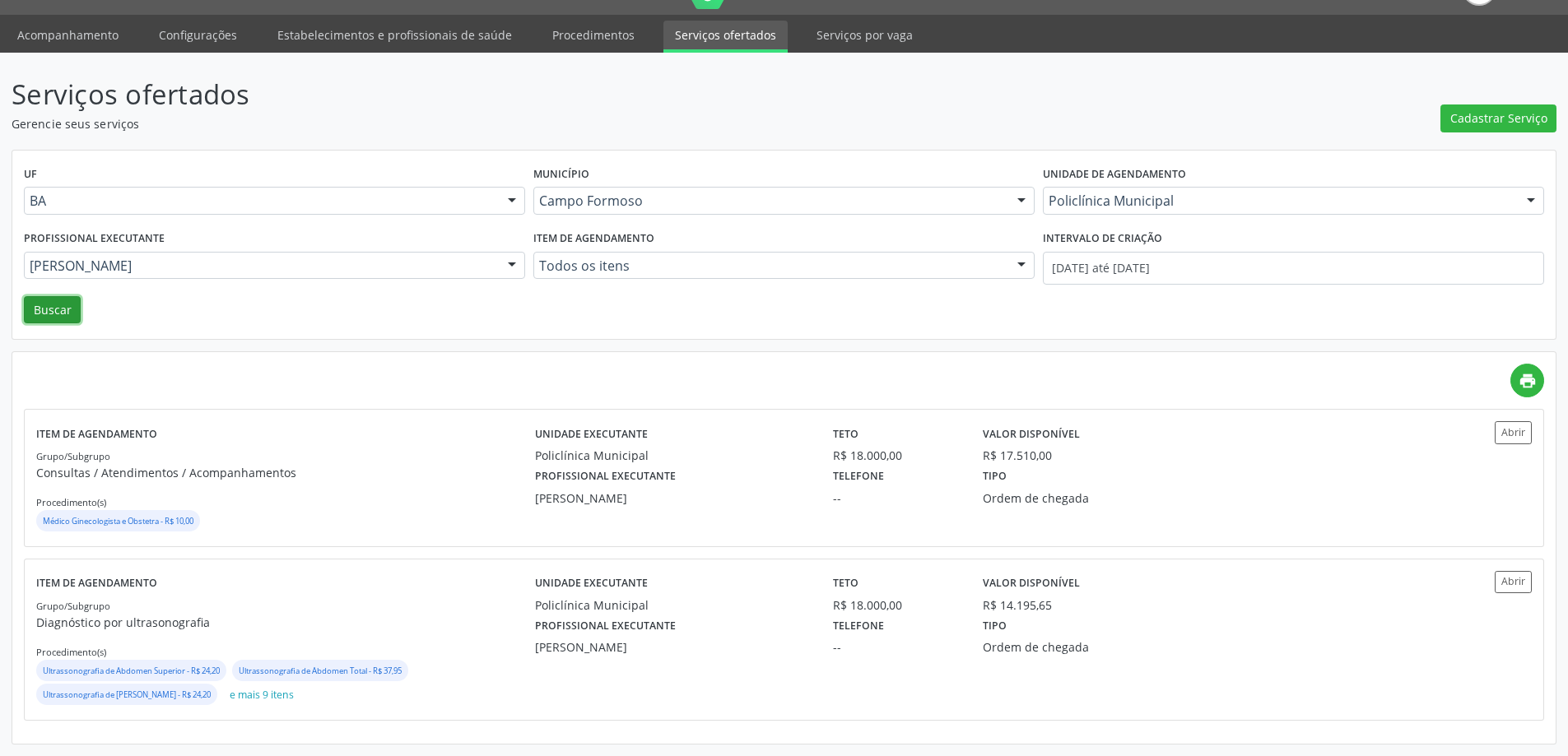
click at [43, 314] on button "Buscar" at bounding box center [52, 310] width 57 height 28
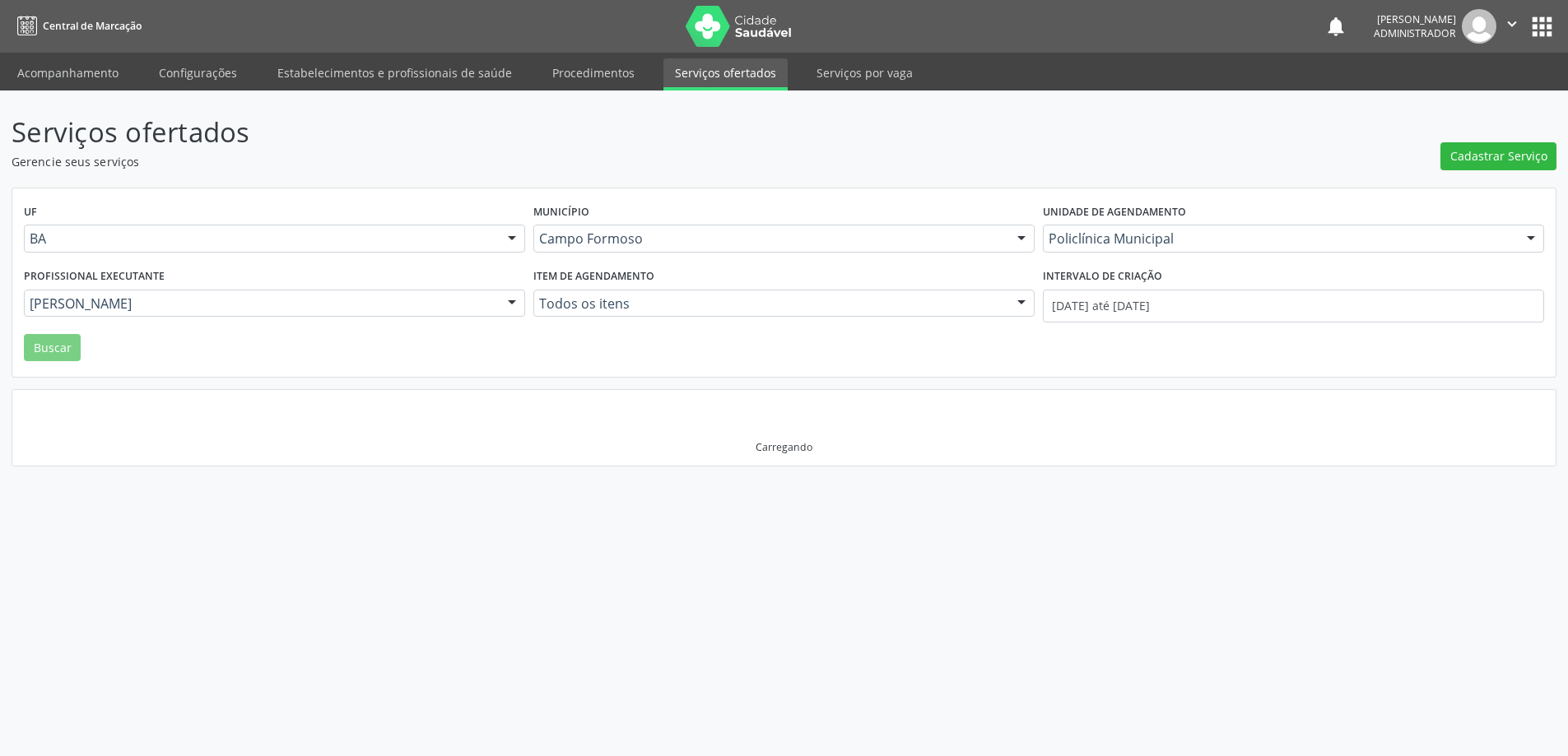
scroll to position [0, 0]
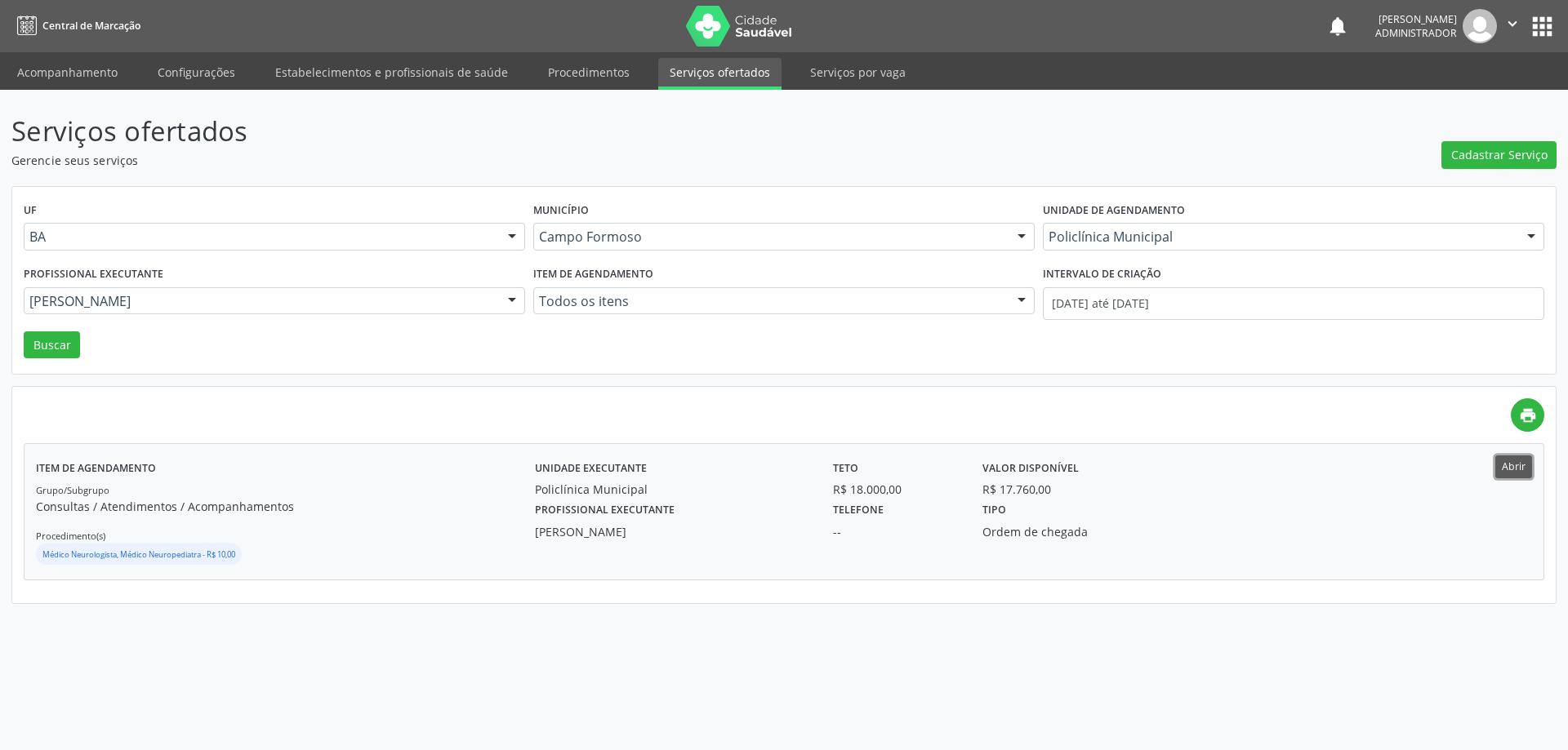
click at [1507, 462] on button "Abrir" at bounding box center [1513, 466] width 36 height 22
click at [507, 296] on div at bounding box center [513, 302] width 25 height 28
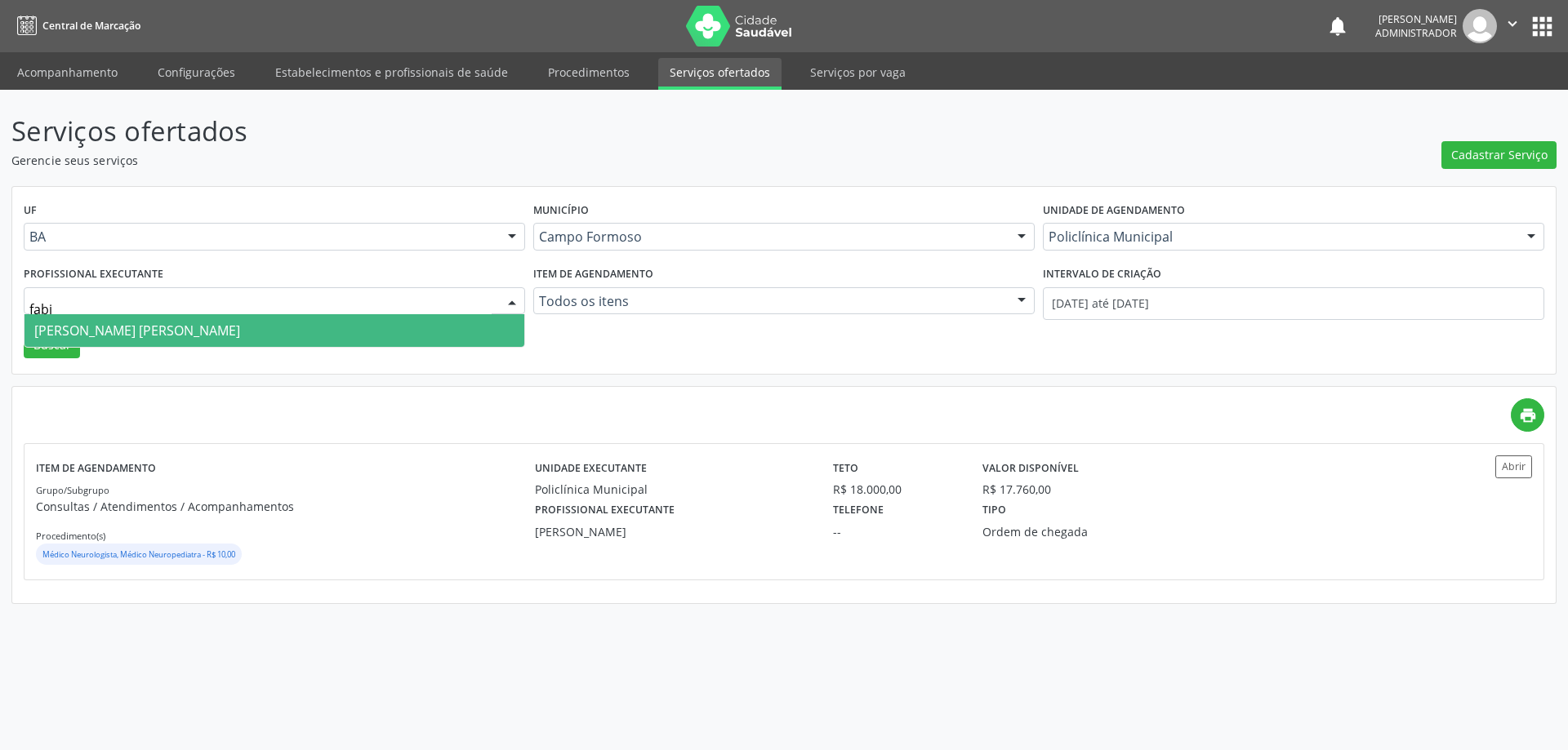
type input "fabio"
click at [449, 323] on span "Fabio Rodrigues Damasceno Domingues" at bounding box center [275, 330] width 500 height 33
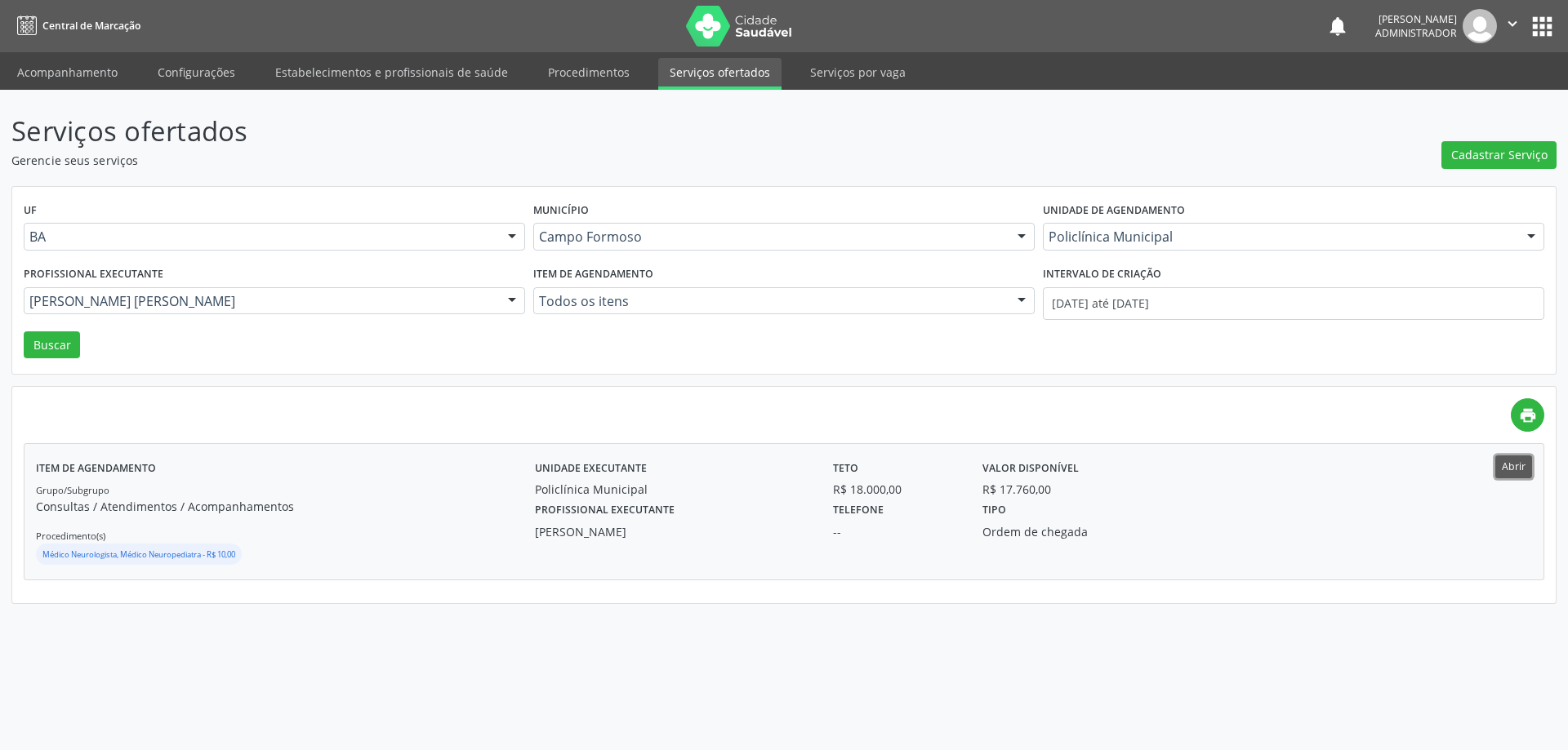
click at [1518, 472] on button "Abrir" at bounding box center [1513, 466] width 36 height 22
click at [64, 344] on button "Buscar" at bounding box center [52, 345] width 57 height 28
click at [1513, 461] on button "Abrir" at bounding box center [1513, 466] width 36 height 22
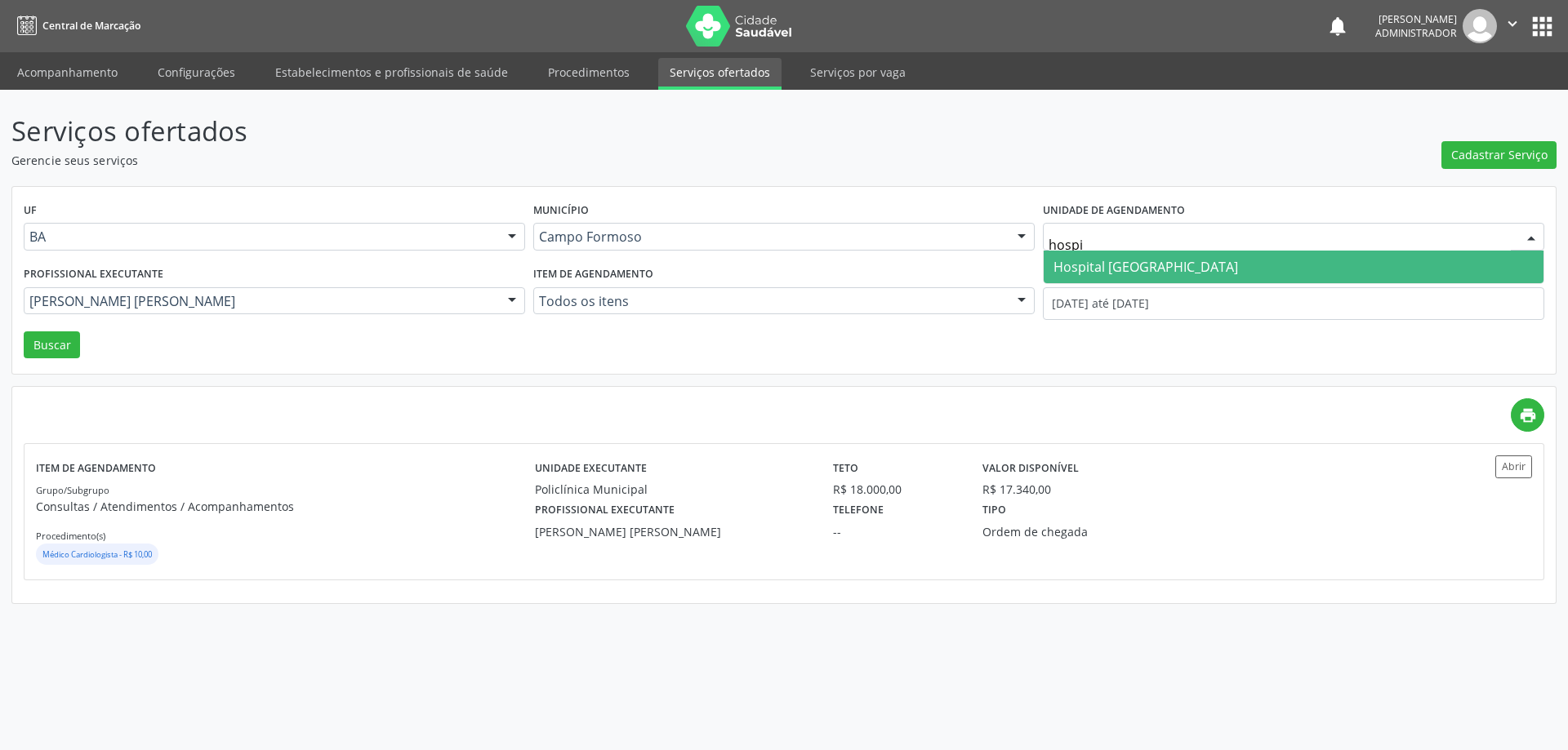
type input "hospit"
click at [1096, 266] on span "Hospital [GEOGRAPHIC_DATA]" at bounding box center [1145, 266] width 185 height 18
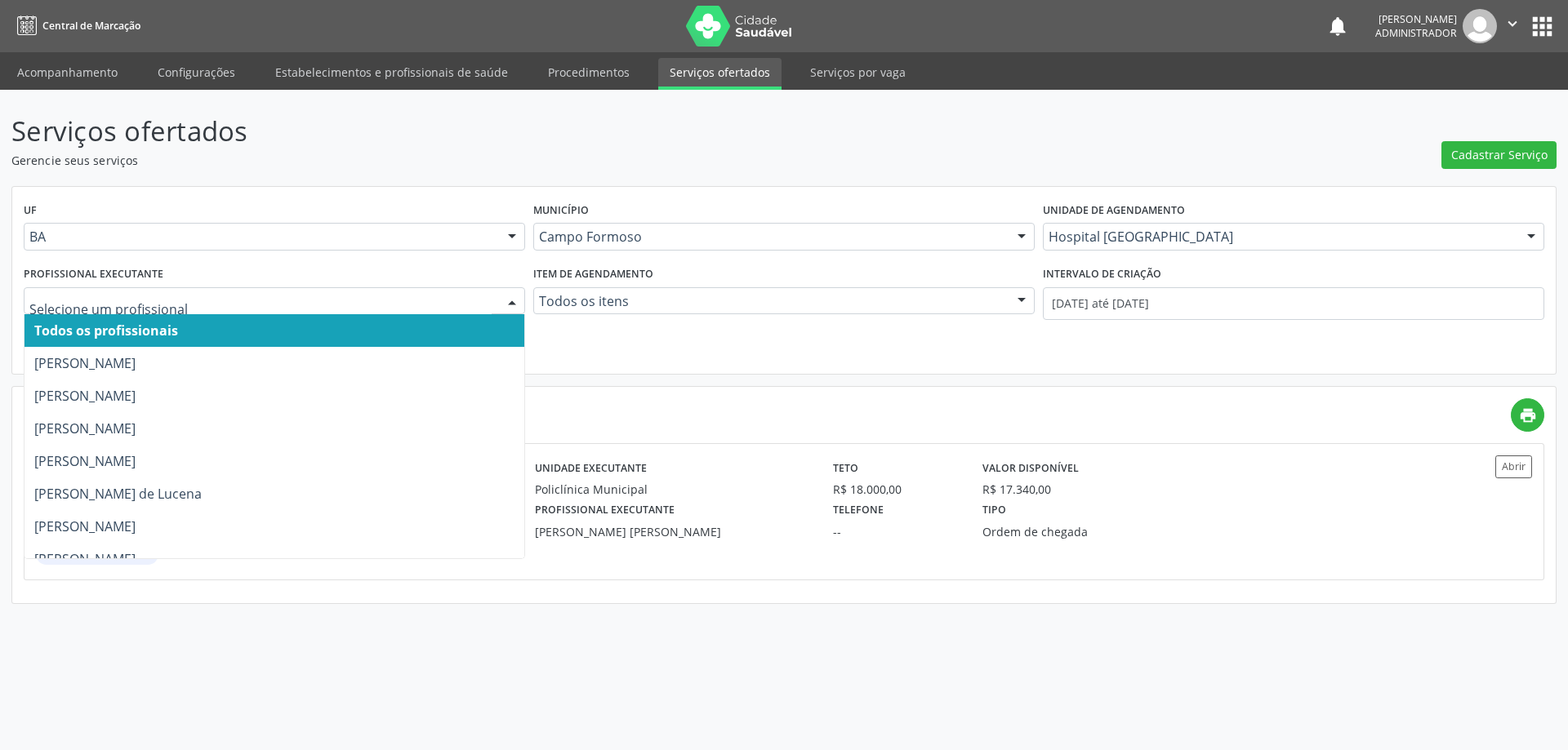
click at [514, 295] on div at bounding box center [513, 302] width 25 height 28
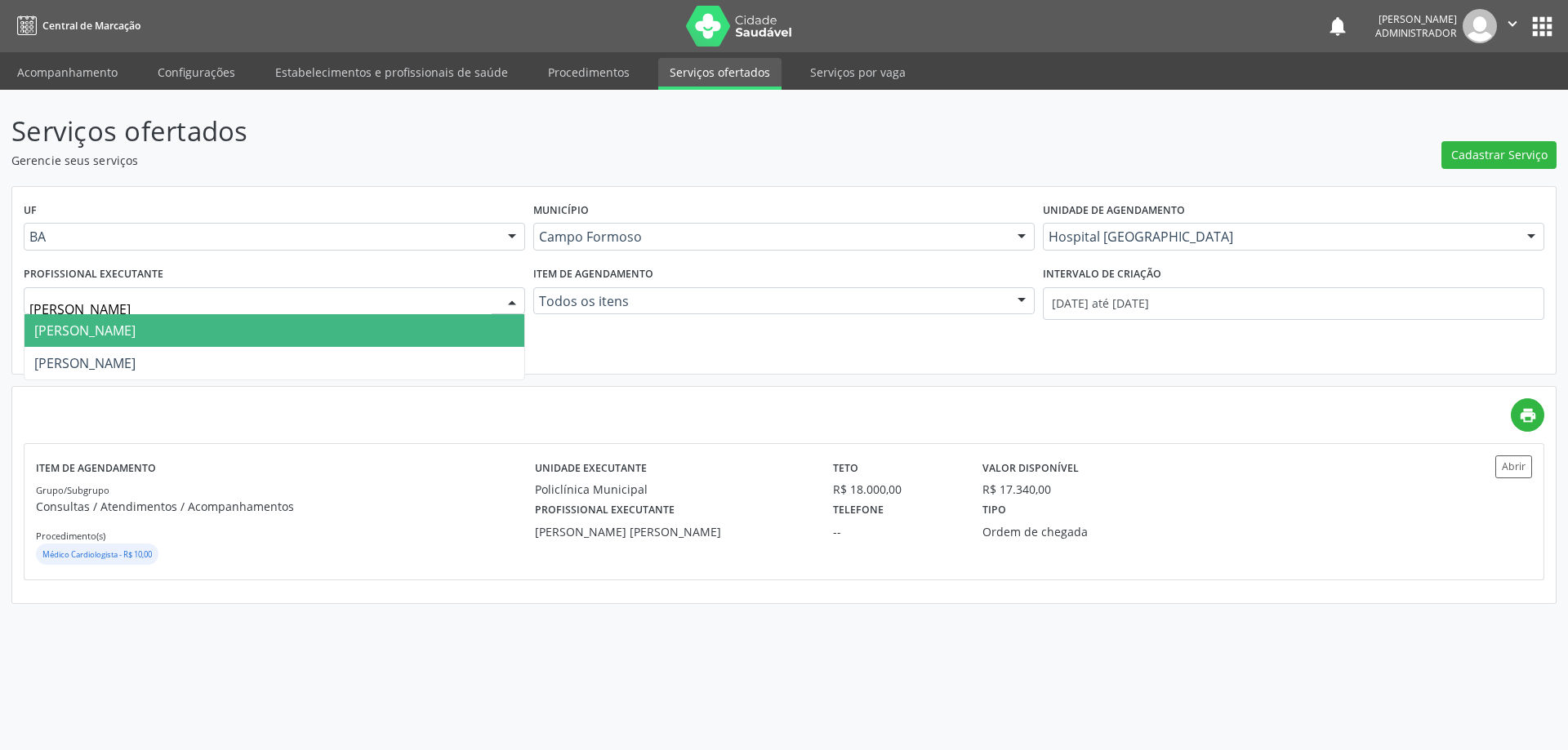
type input "joel"
click at [464, 330] on span "[PERSON_NAME]" at bounding box center [275, 330] width 500 height 33
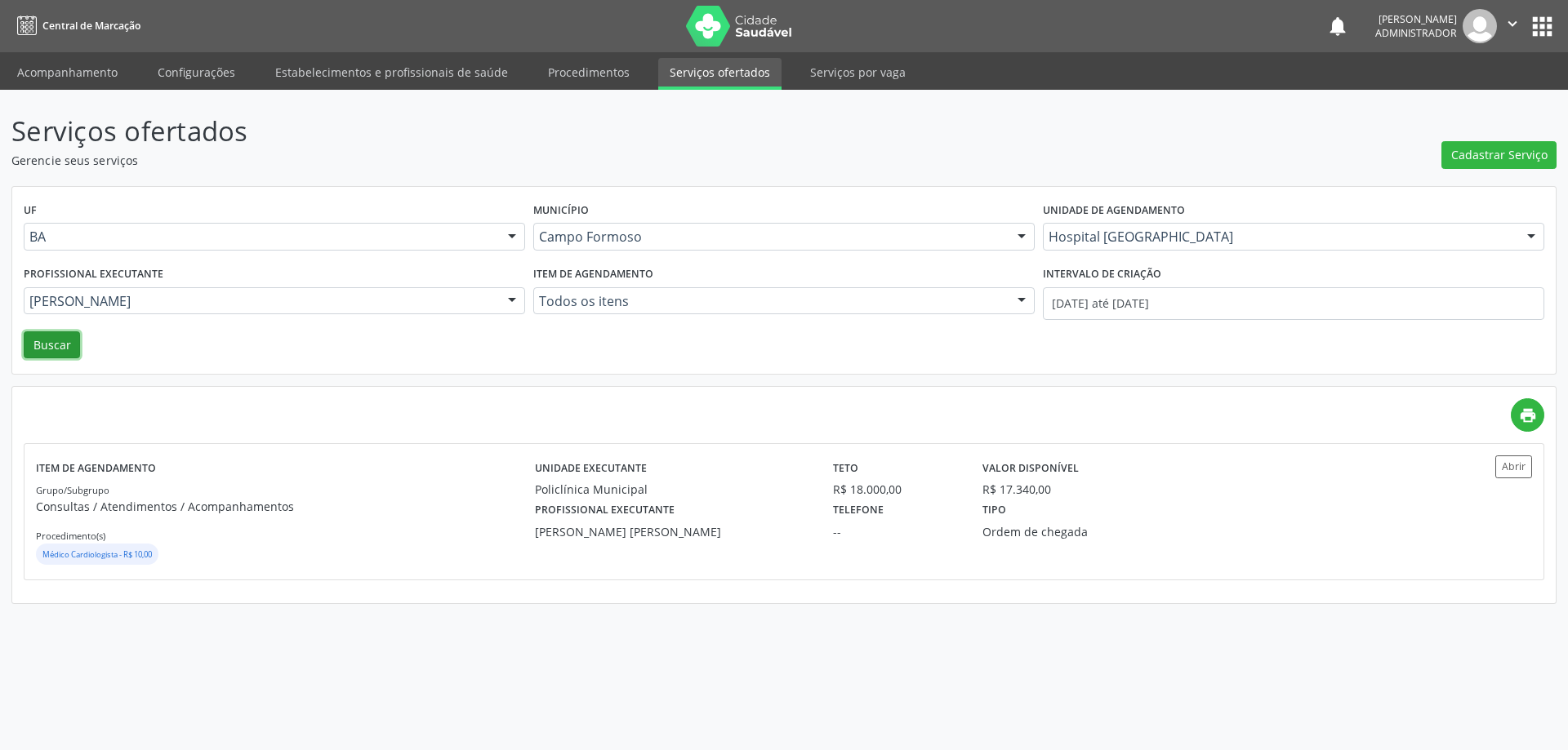
click at [51, 340] on button "Buscar" at bounding box center [52, 345] width 57 height 28
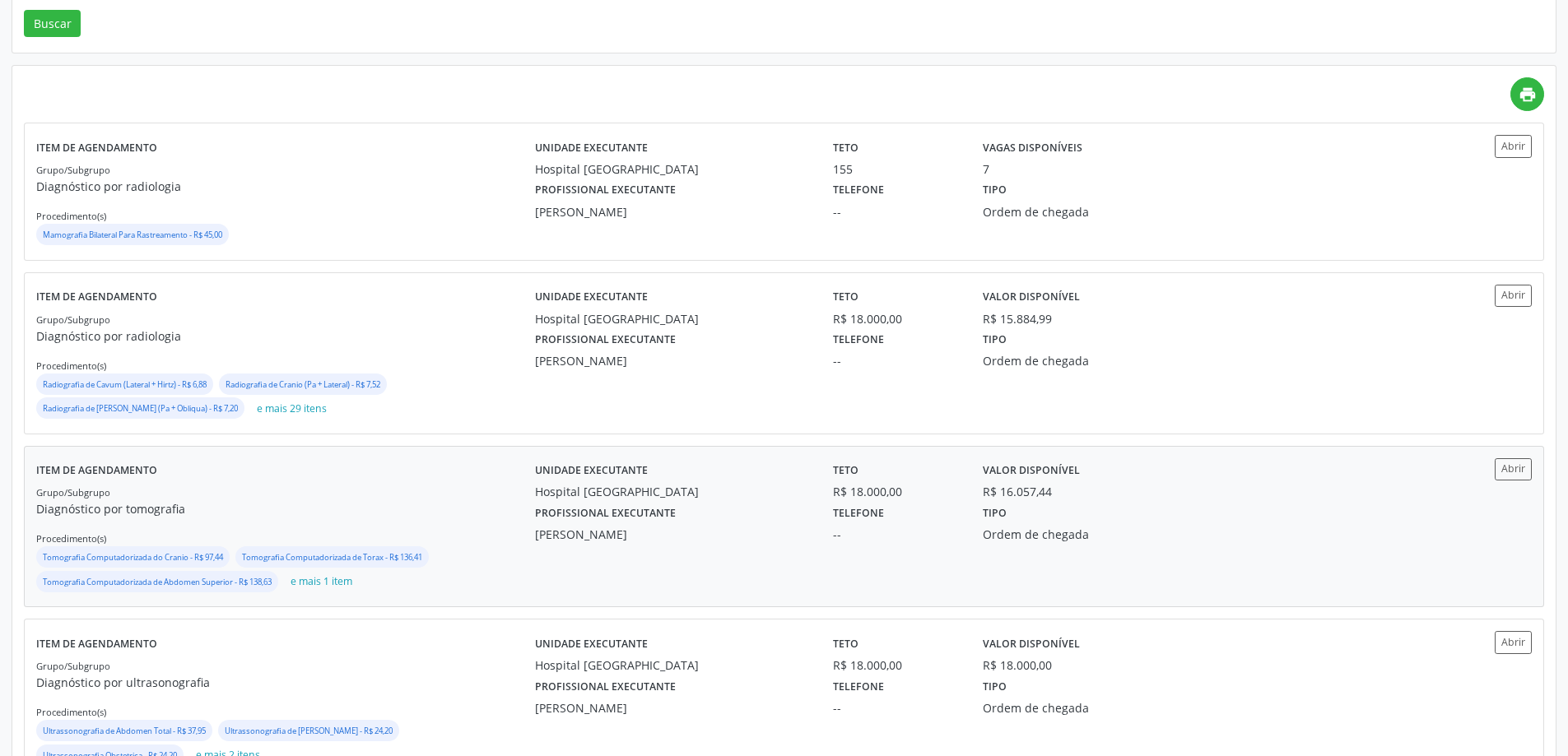
scroll to position [384, 0]
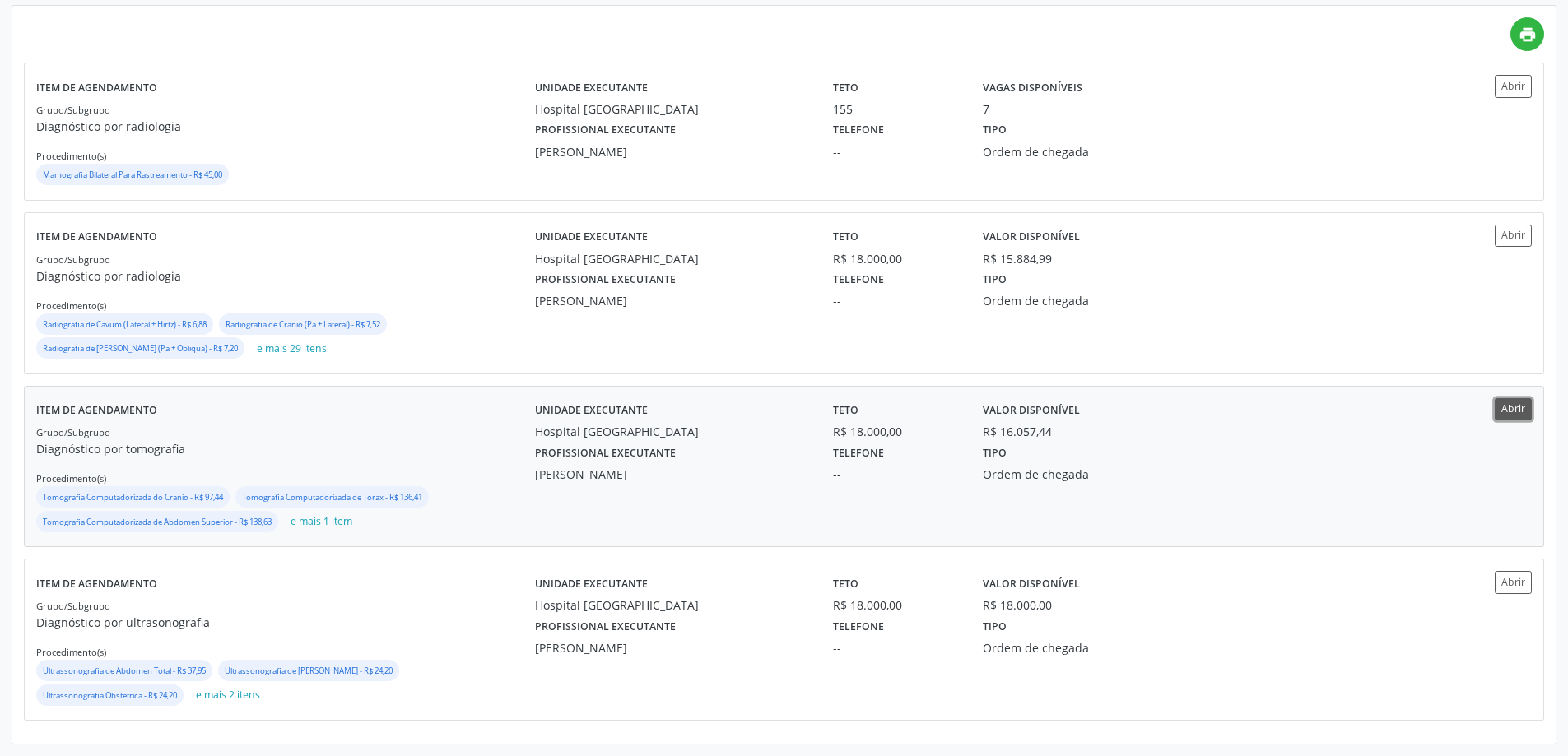
click at [1507, 415] on button "Abrir" at bounding box center [1514, 408] width 37 height 22
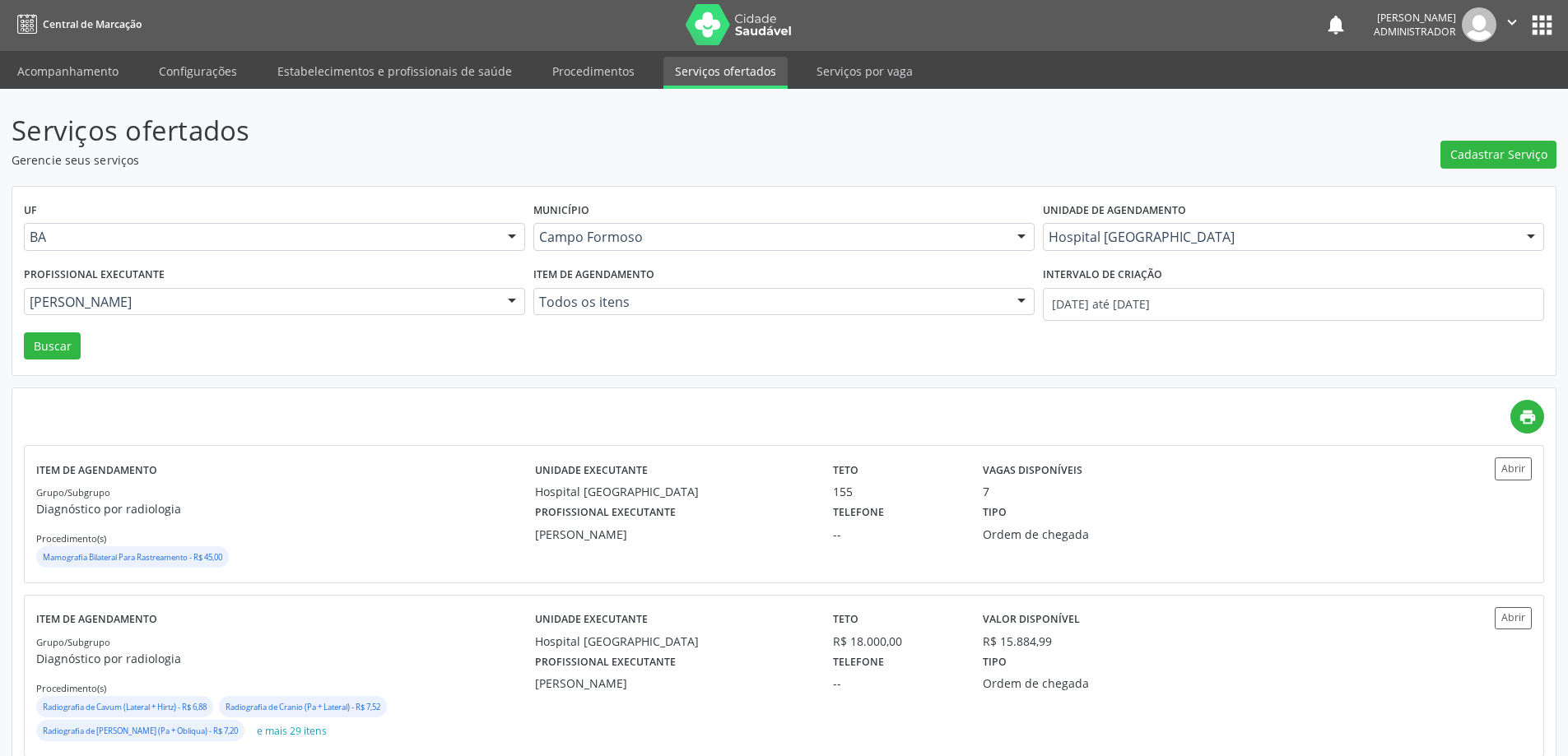
scroll to position [0, 0]
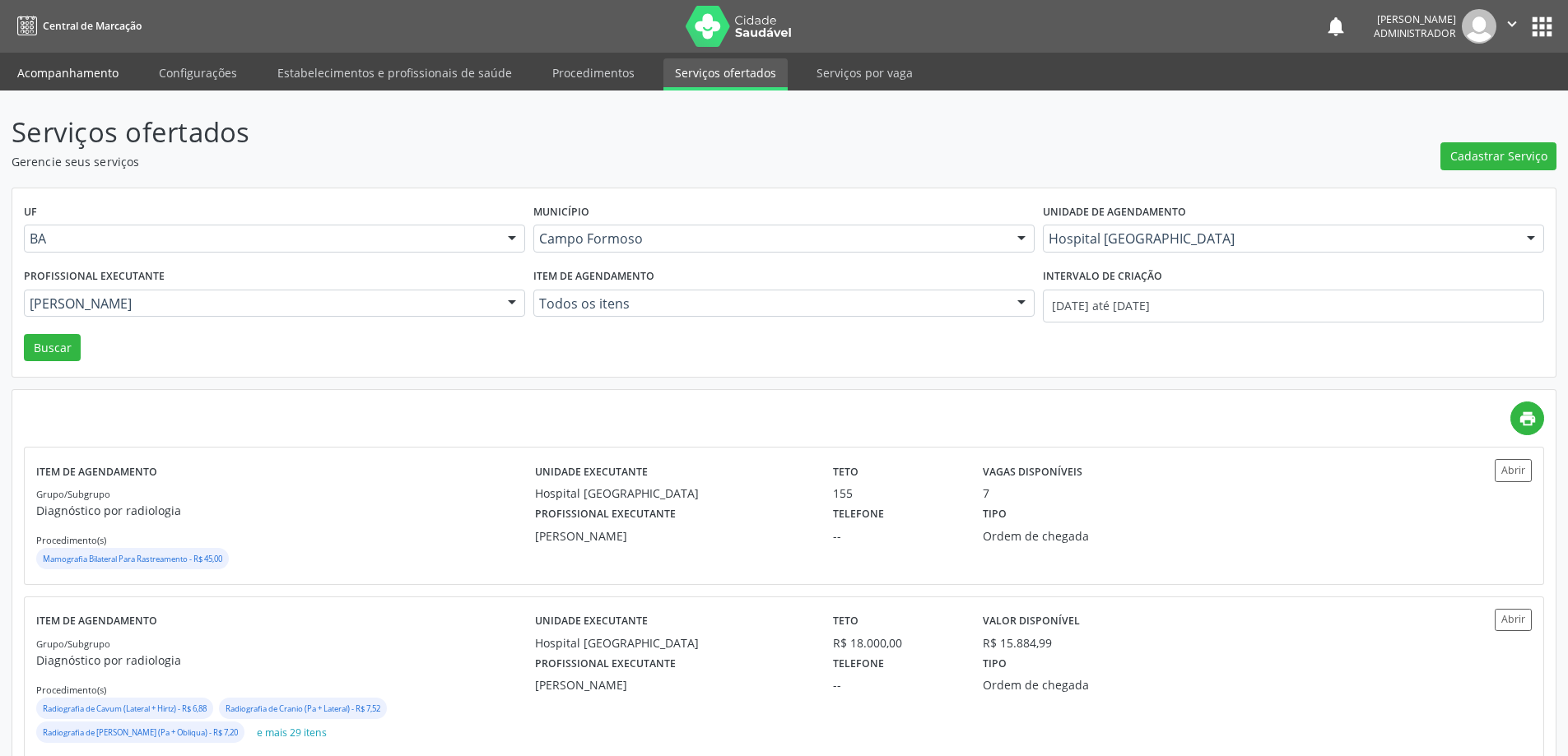
click at [65, 77] on link "Acompanhamento" at bounding box center [68, 73] width 125 height 29
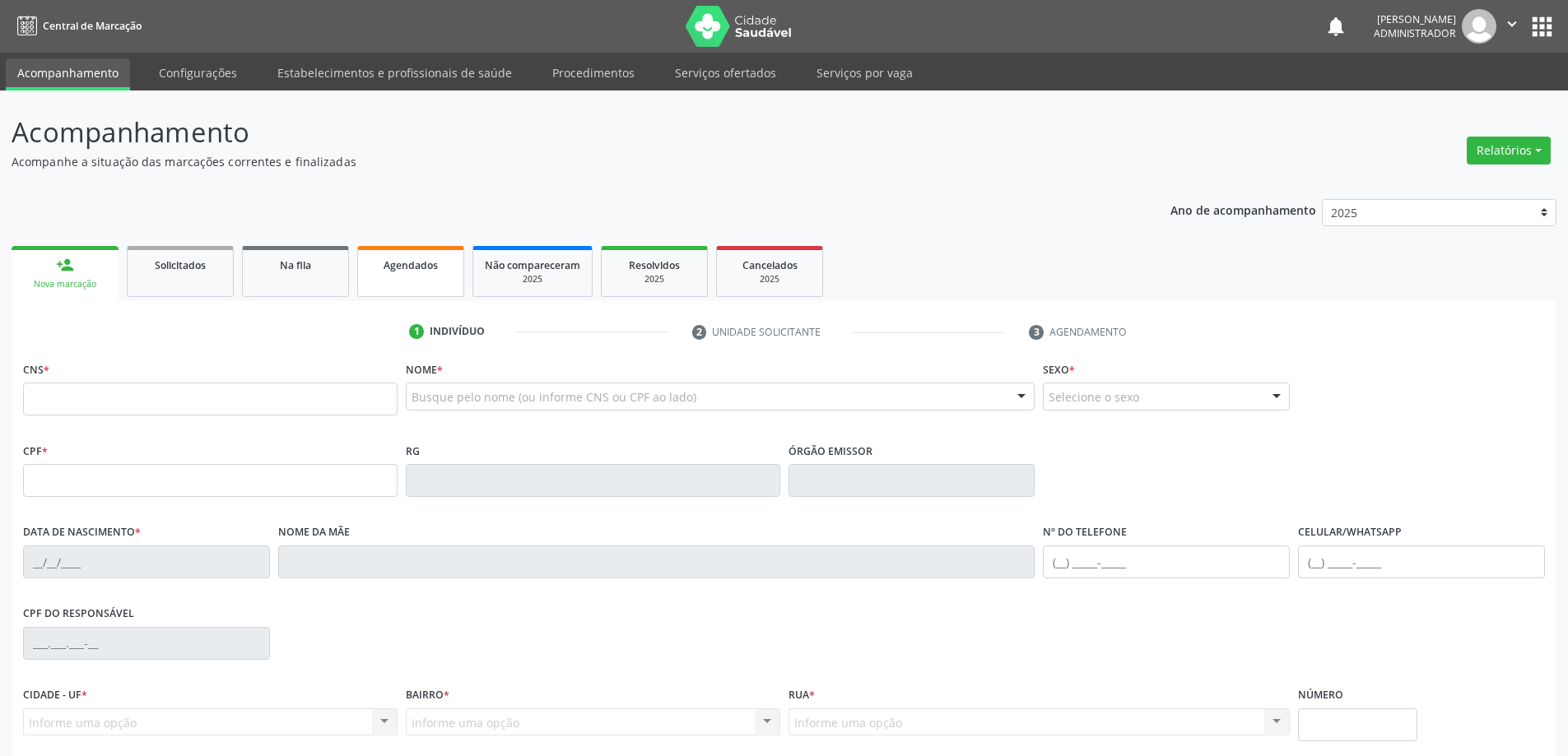
click at [406, 262] on span "Agendados" at bounding box center [411, 266] width 54 height 14
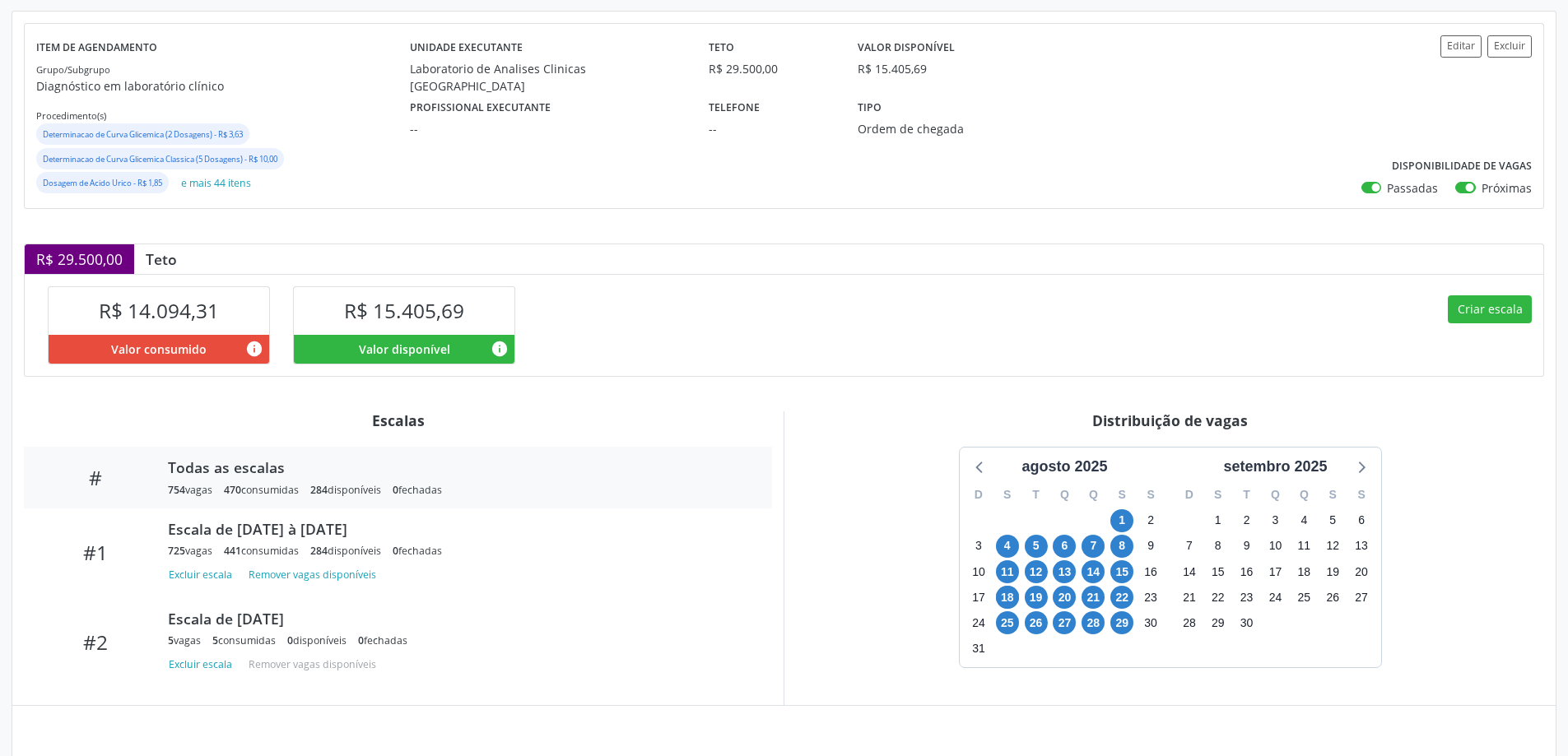
scroll to position [247, 0]
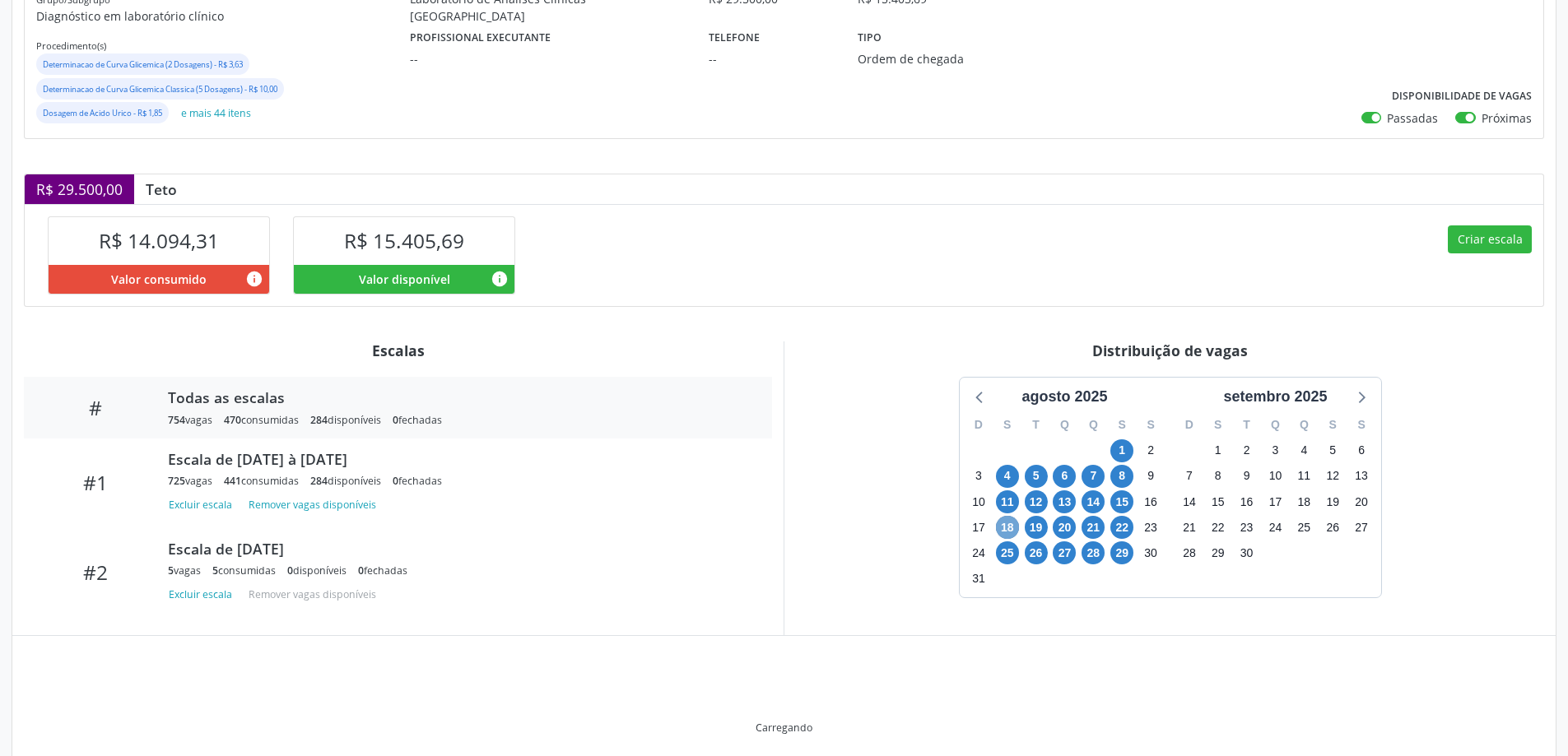
click at [1010, 531] on span "18" at bounding box center [1008, 527] width 23 height 23
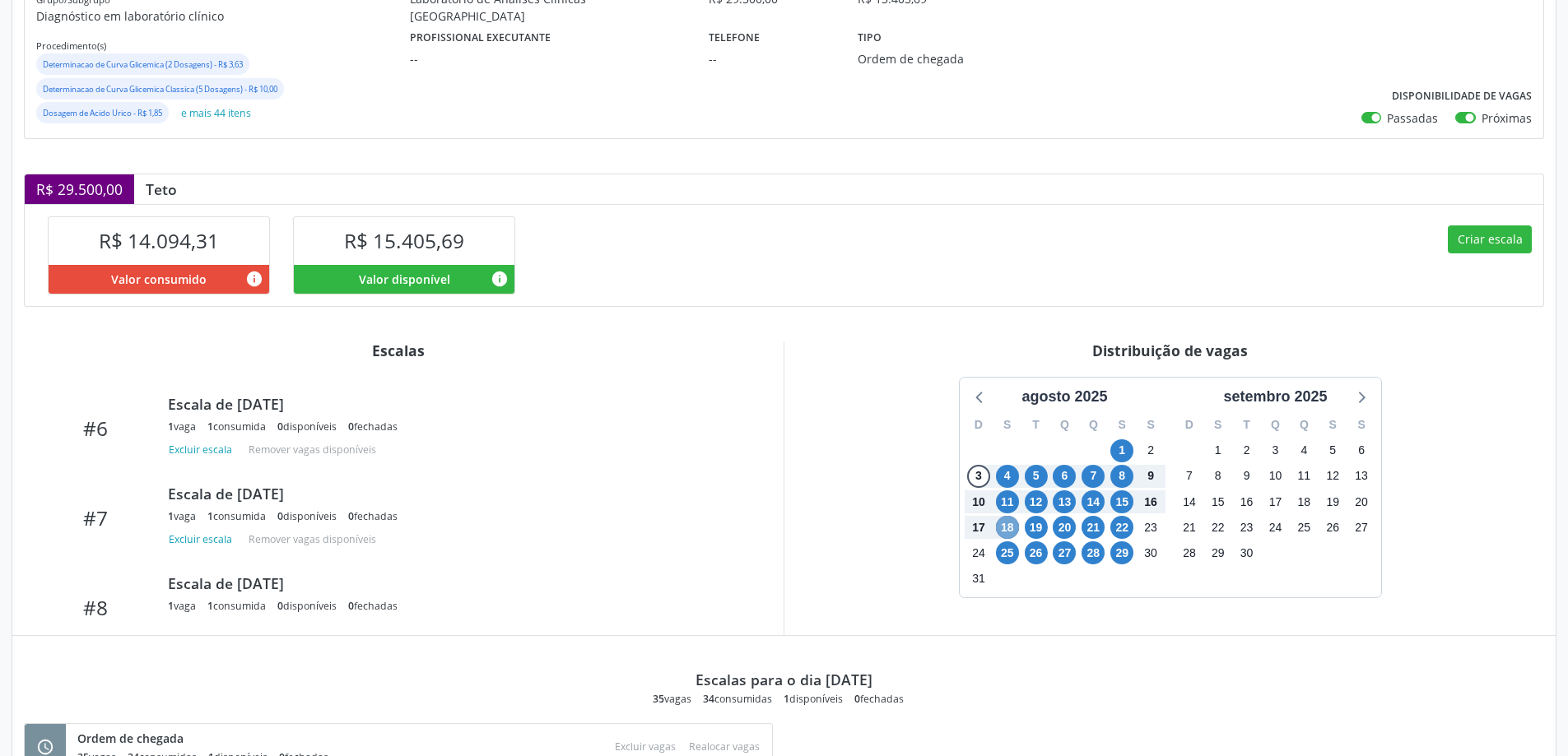
scroll to position [576, 0]
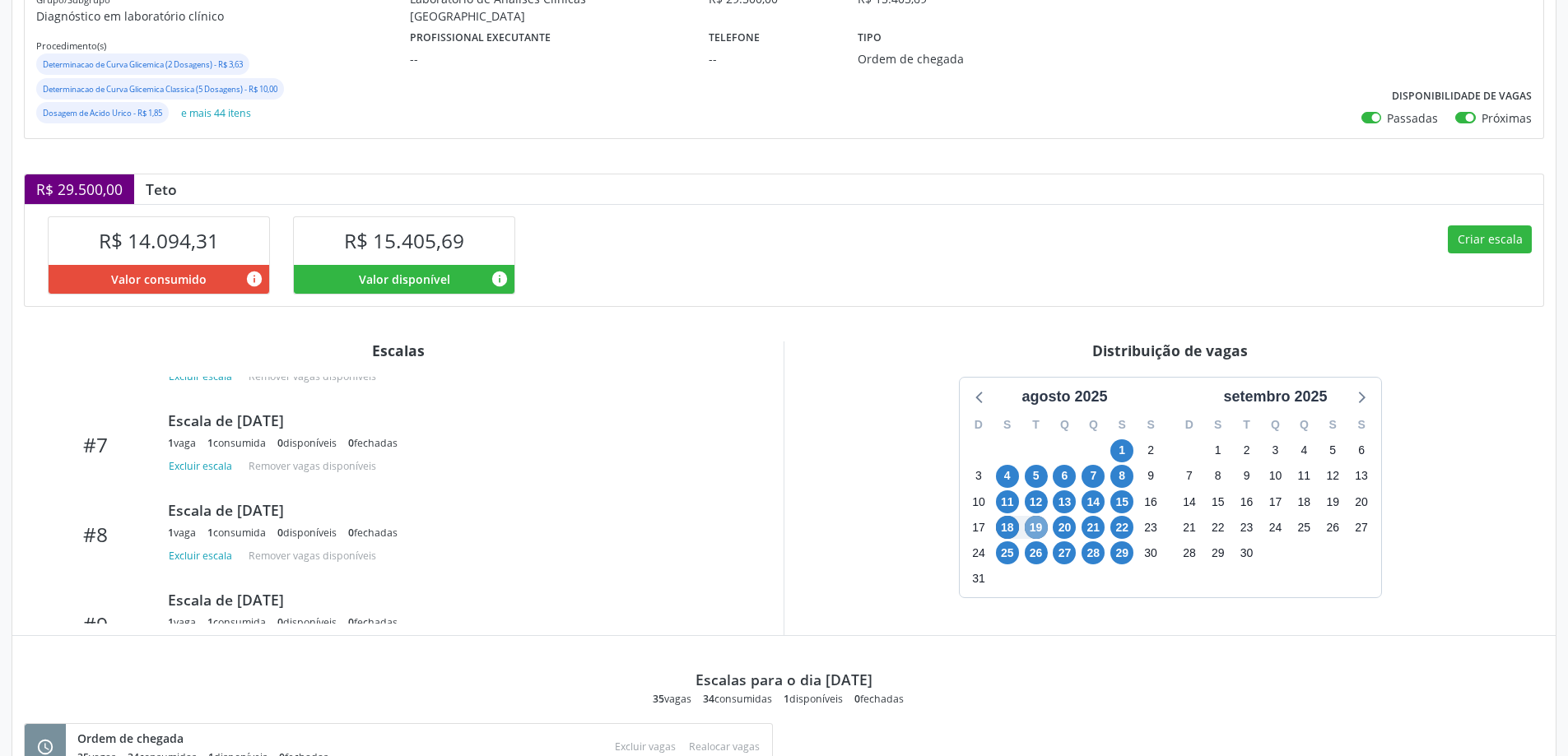
click at [1038, 526] on span "19" at bounding box center [1037, 527] width 23 height 23
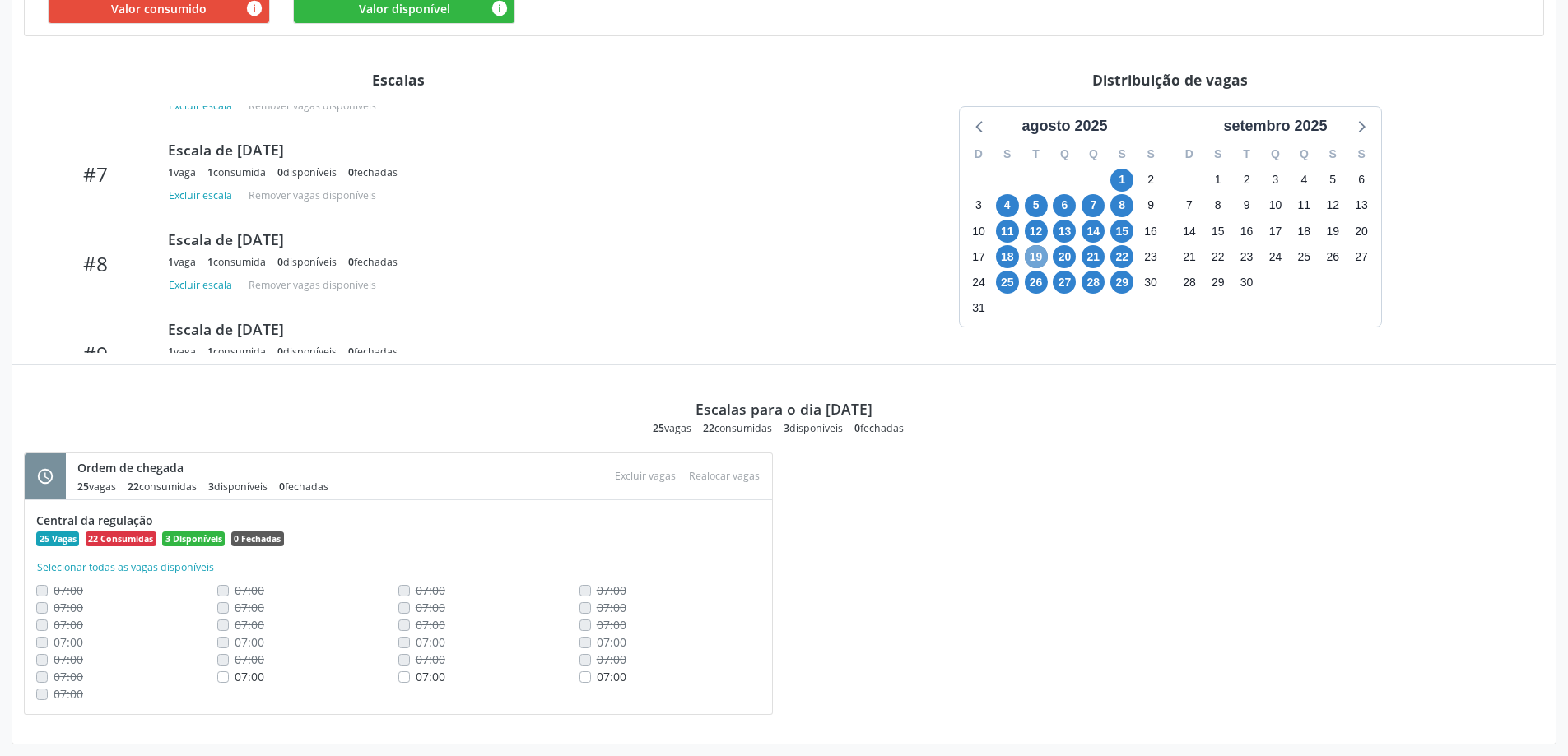
scroll to position [529, 0]
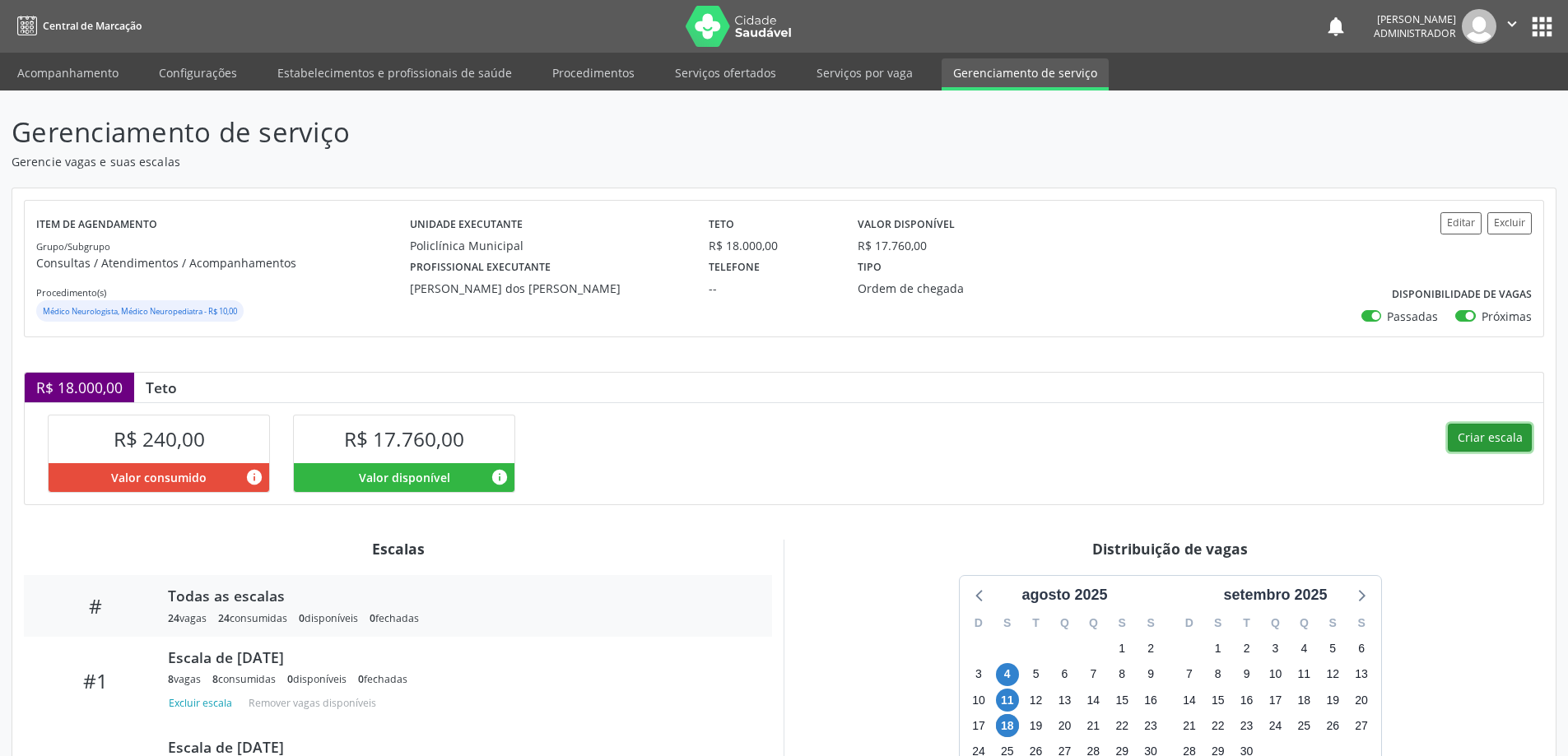
click at [1468, 434] on button "Criar escala" at bounding box center [1490, 437] width 84 height 28
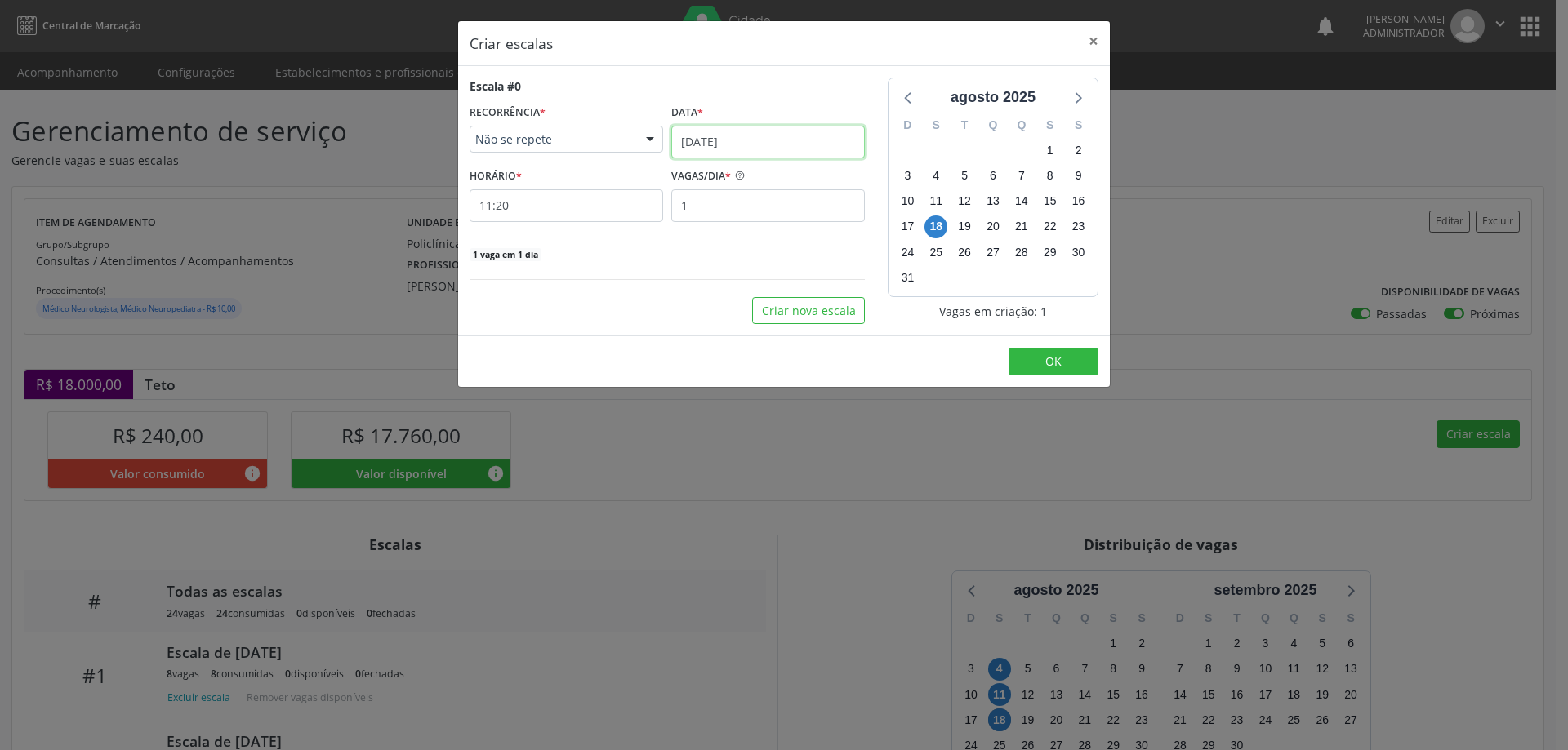
click at [690, 140] on input "[DATE]" at bounding box center [769, 142] width 194 height 33
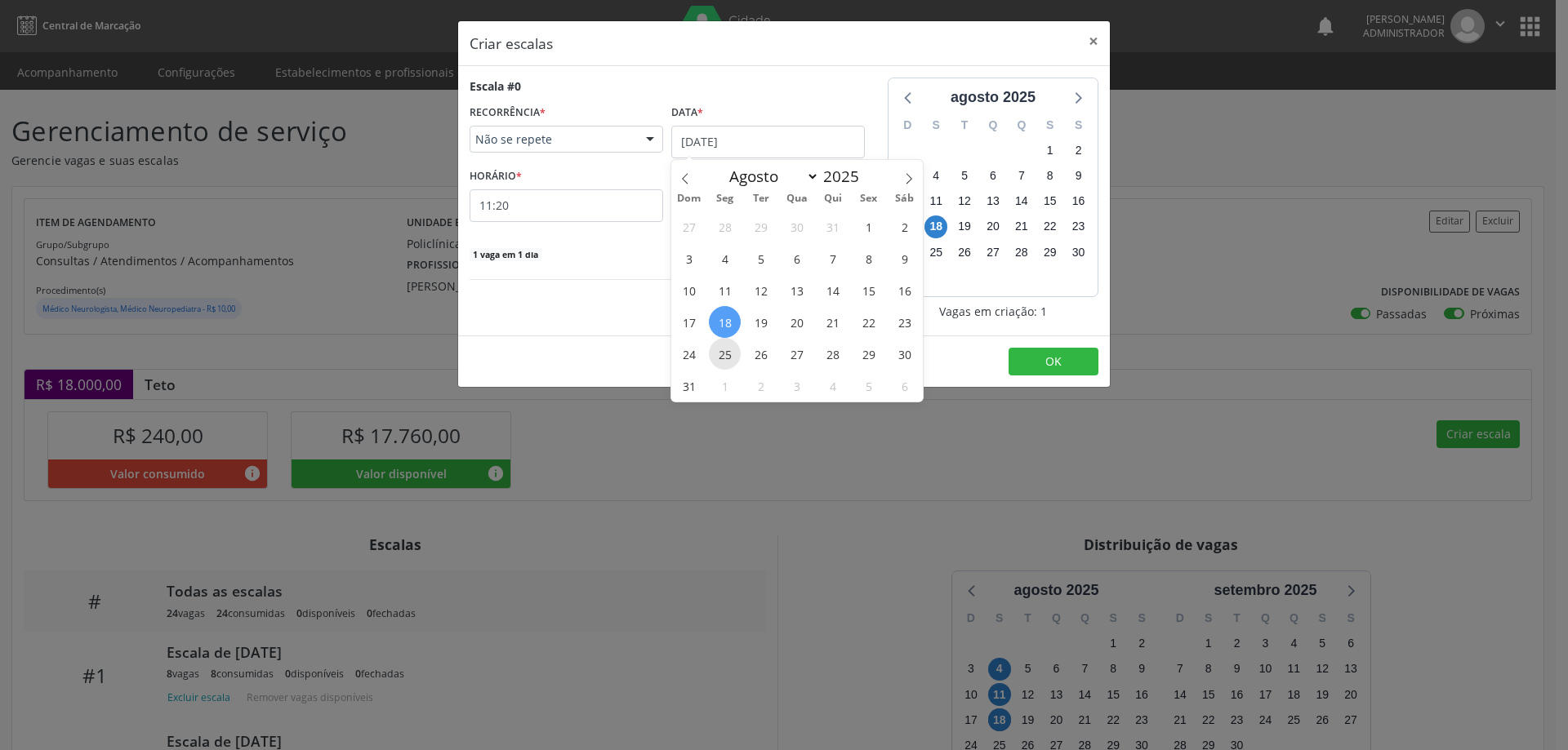
click at [726, 352] on span "25" at bounding box center [725, 353] width 32 height 32
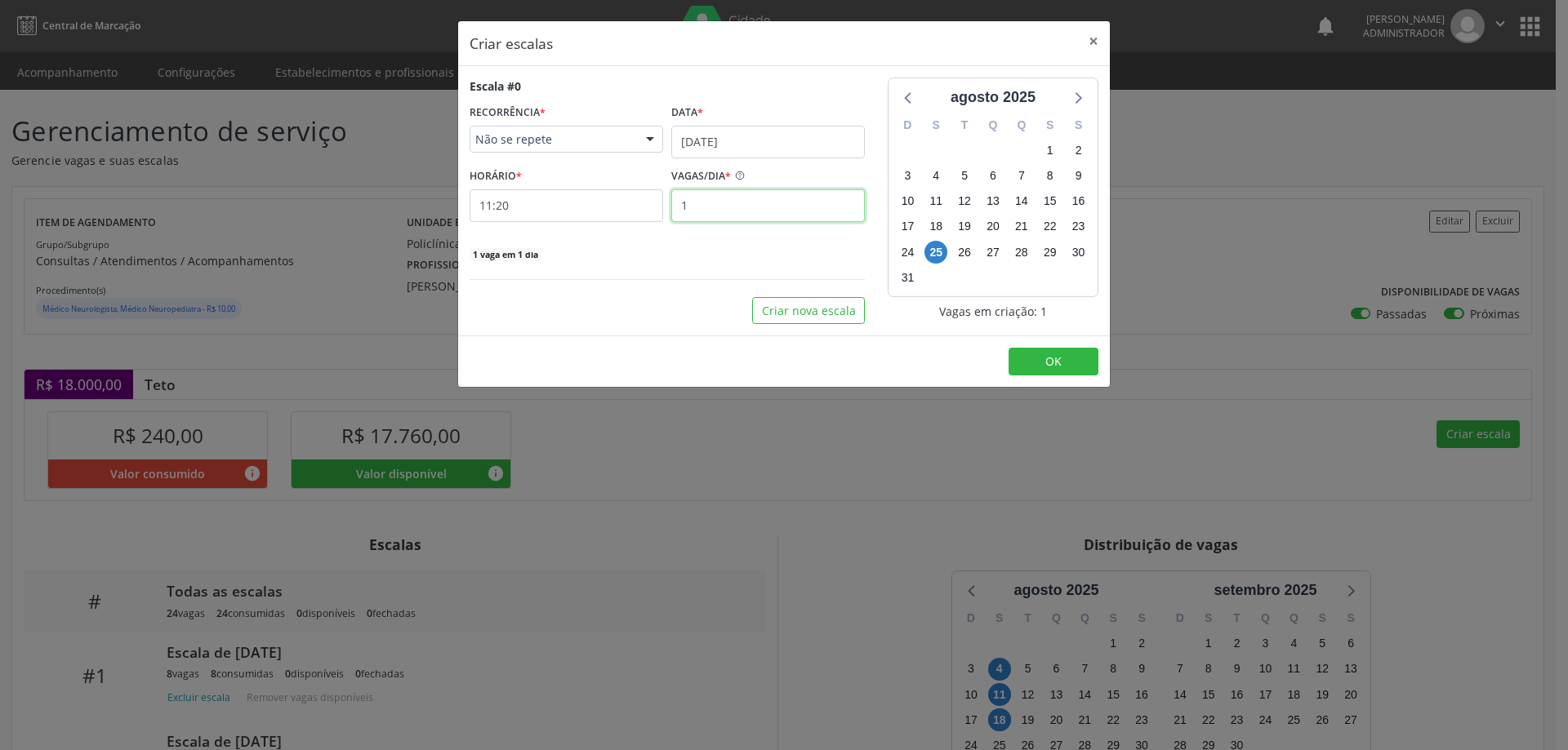
click at [705, 204] on input "1" at bounding box center [769, 206] width 194 height 33
type input "8"
click at [634, 205] on input "11:20" at bounding box center [566, 206] width 194 height 33
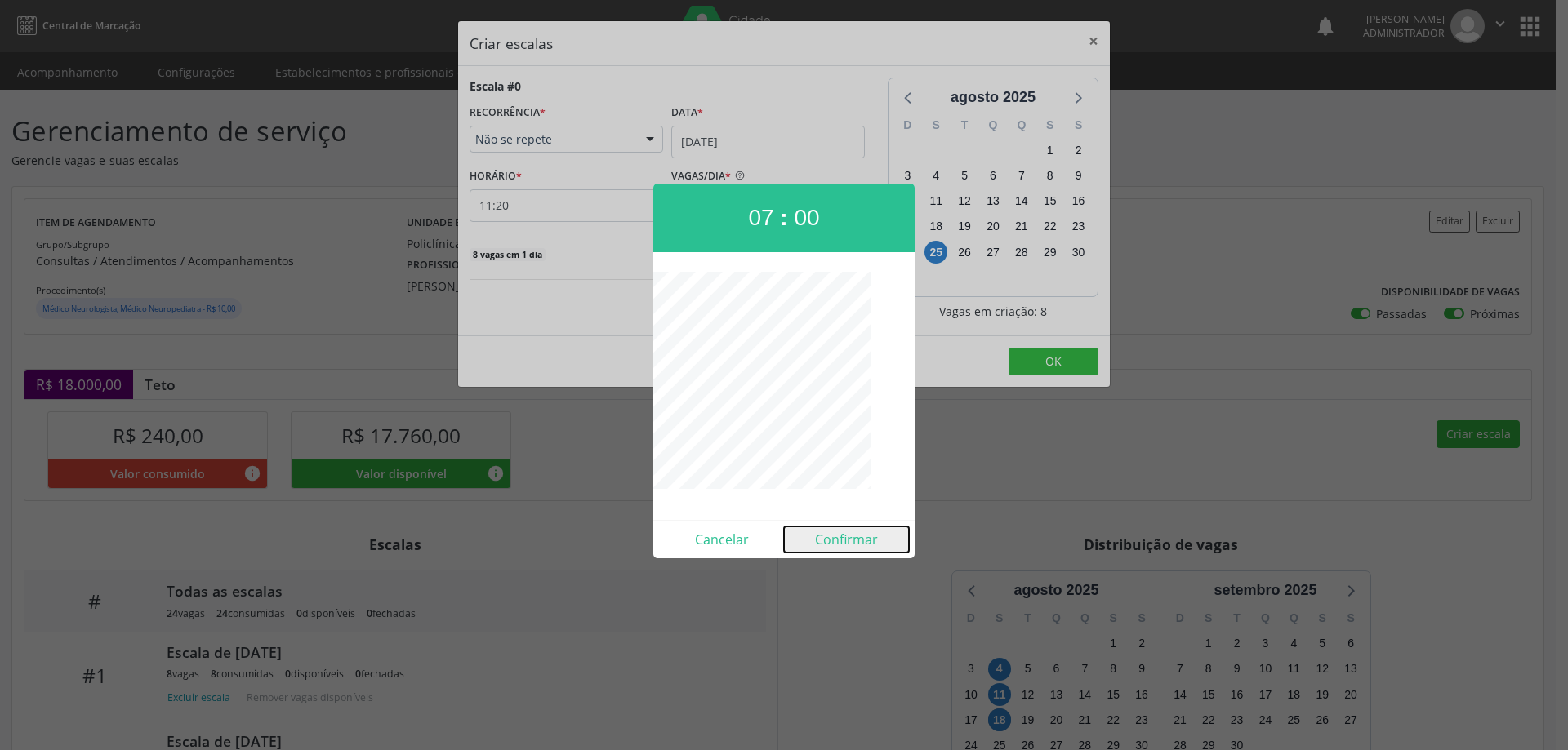
click at [823, 536] on button "Confirmar" at bounding box center [846, 539] width 125 height 26
type input "07:00"
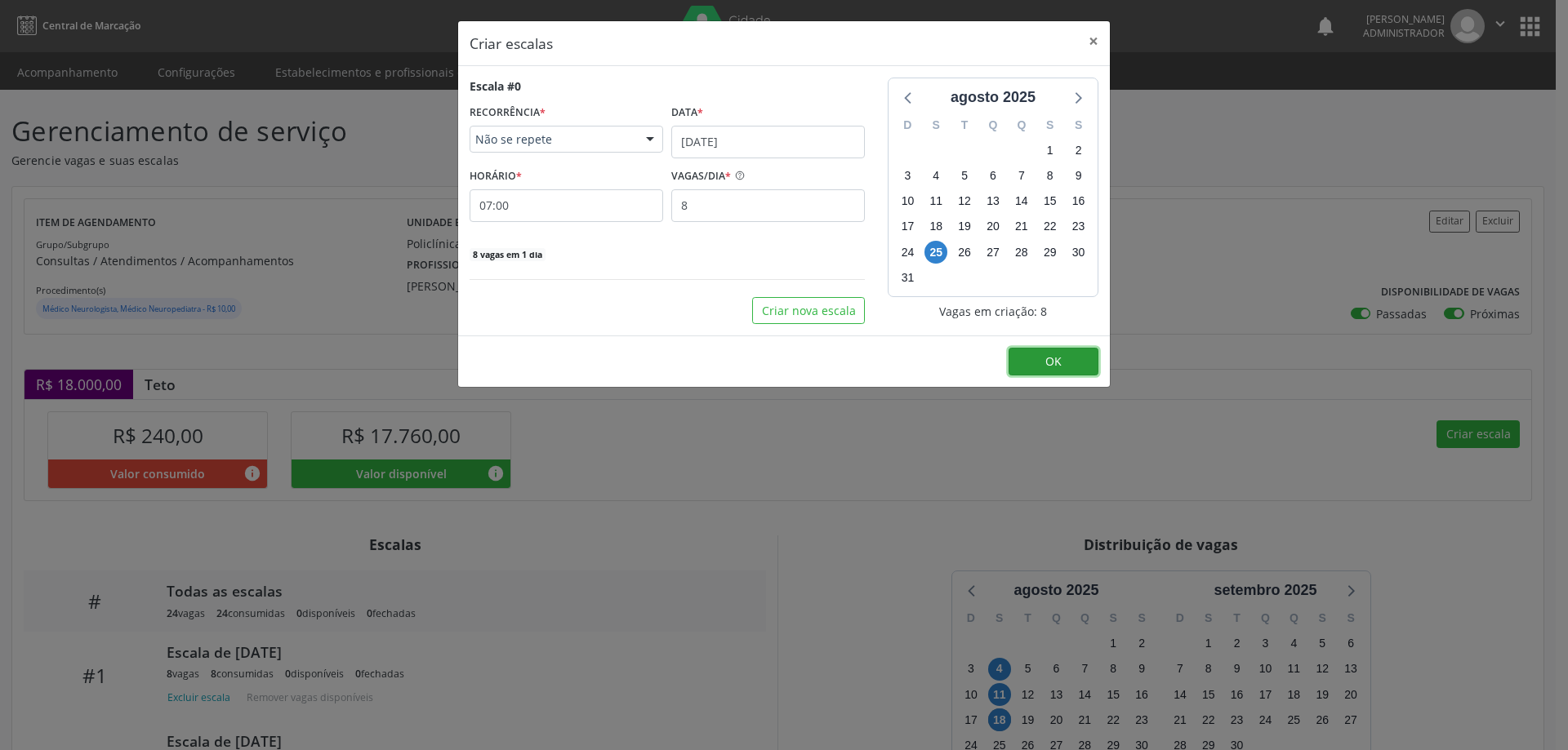
click at [1058, 353] on span "OK" at bounding box center [1053, 361] width 16 height 15
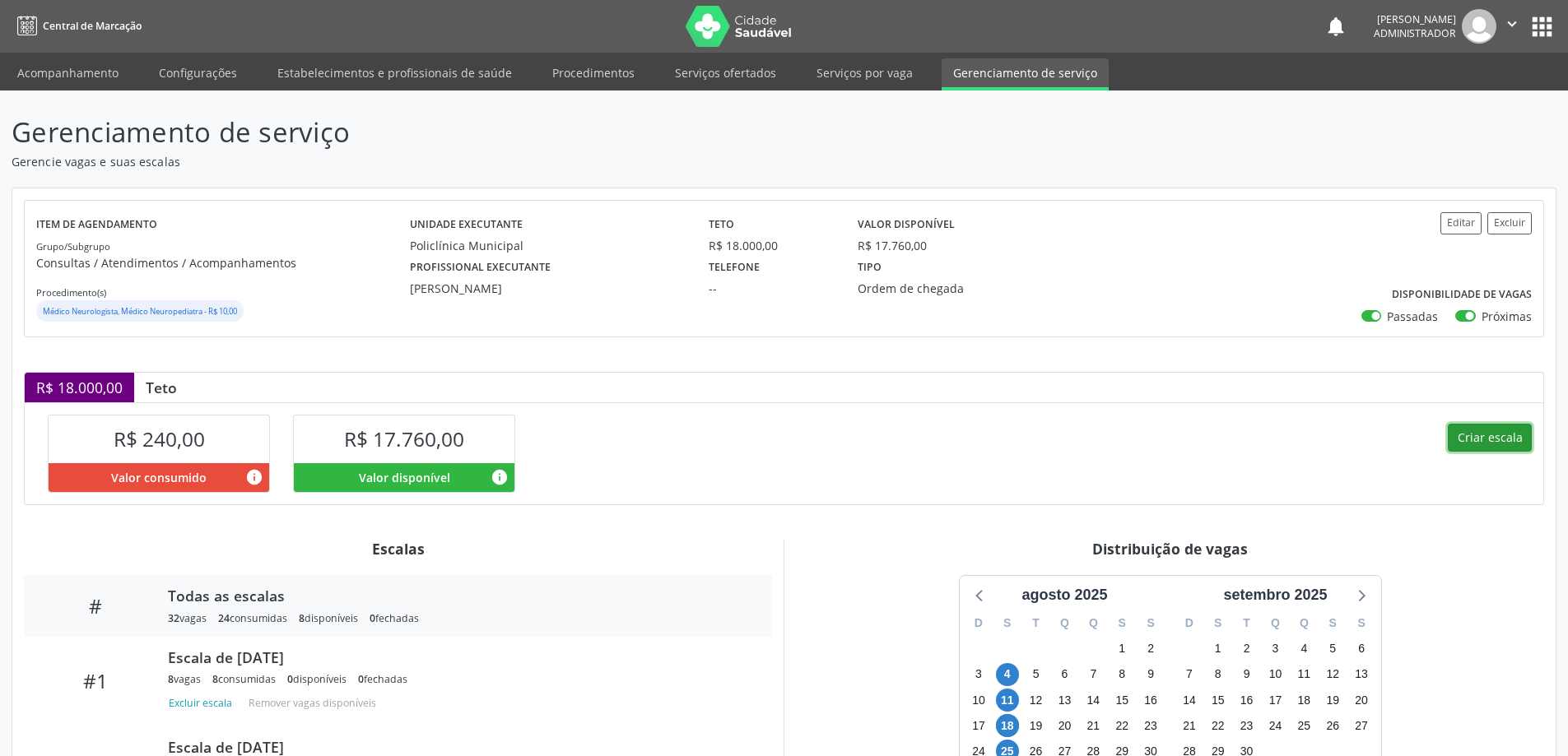
click at [1479, 433] on button "Criar escala" at bounding box center [1490, 437] width 84 height 28
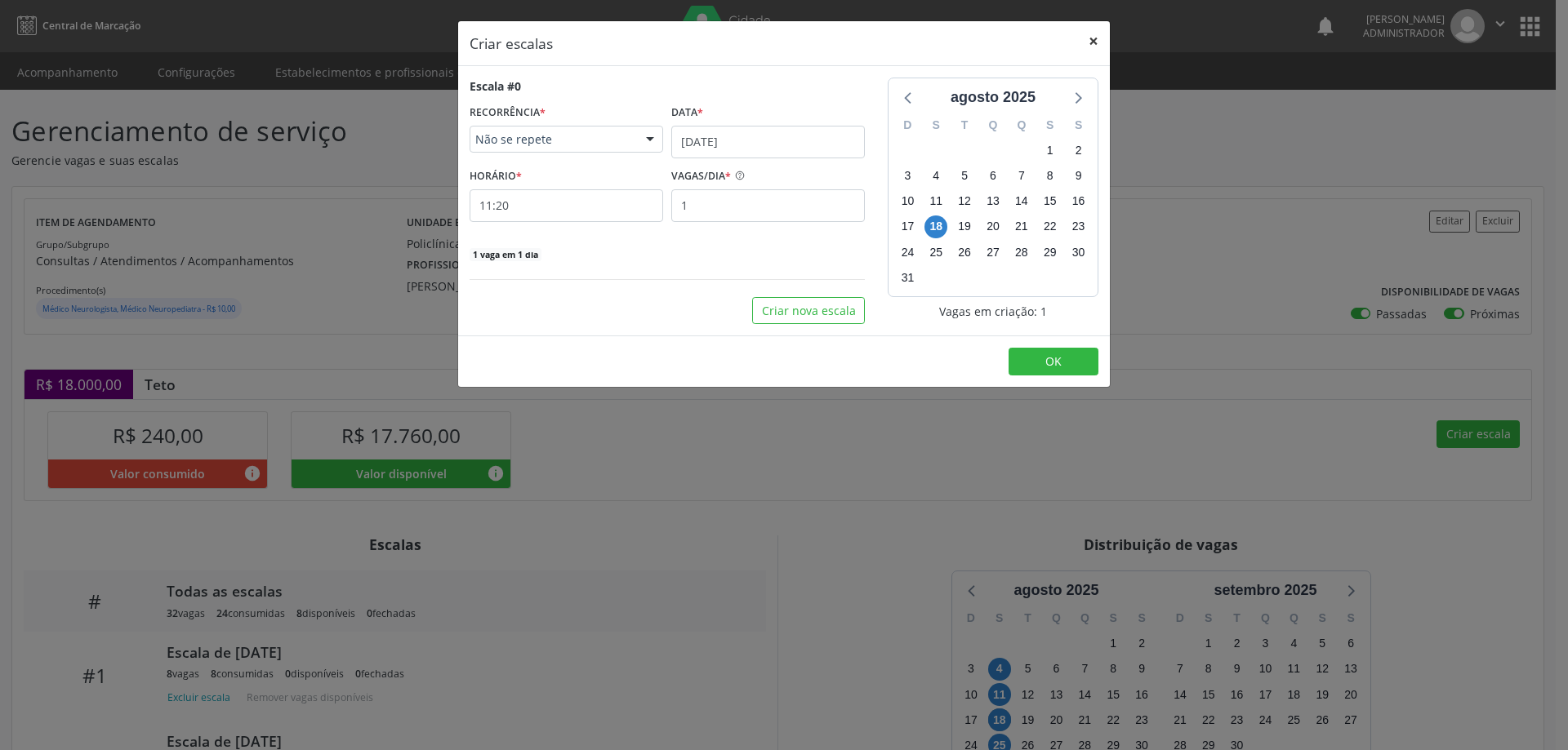
click at [1092, 34] on button "×" at bounding box center [1094, 41] width 33 height 40
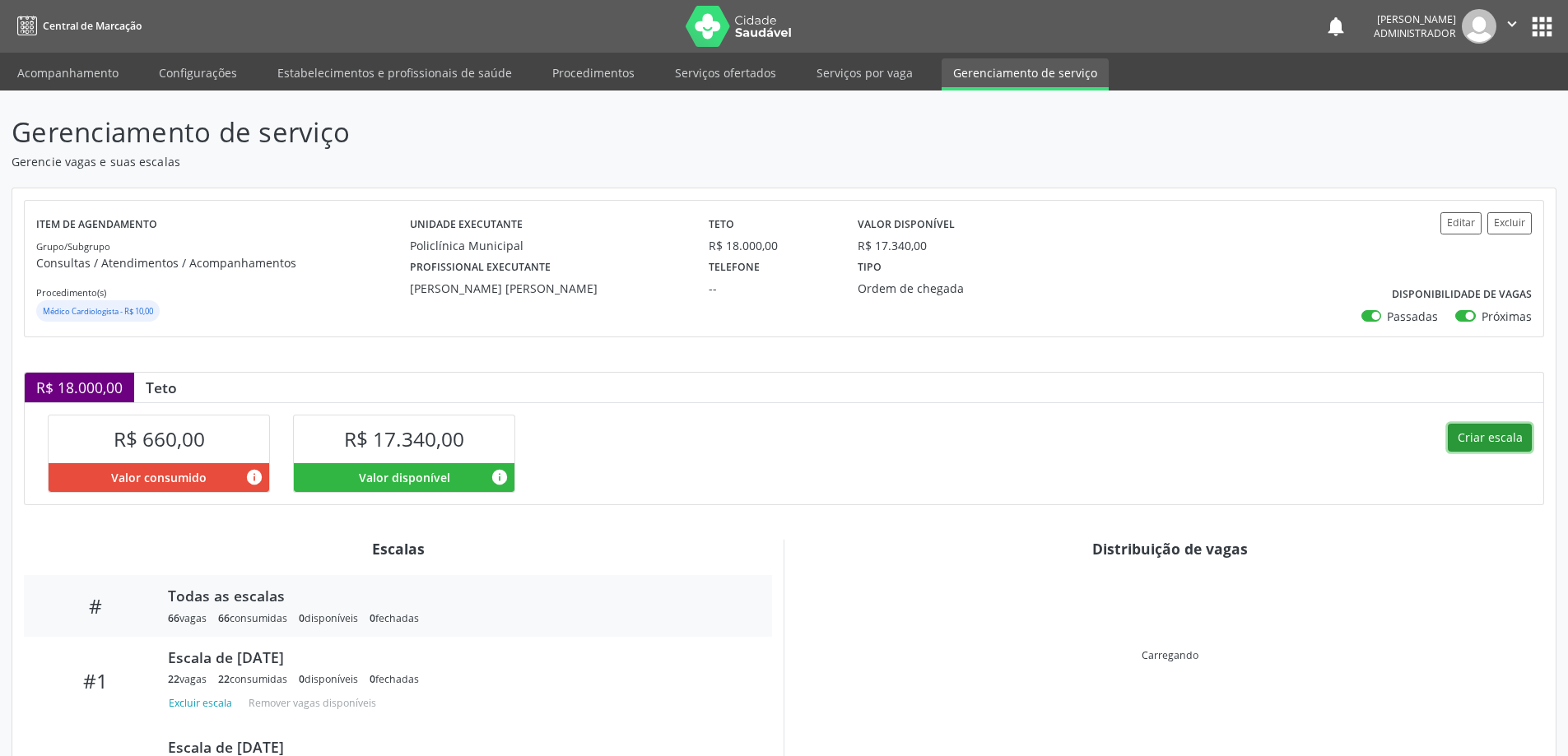
click at [1471, 434] on button "Criar escala" at bounding box center [1490, 437] width 84 height 28
select select "7"
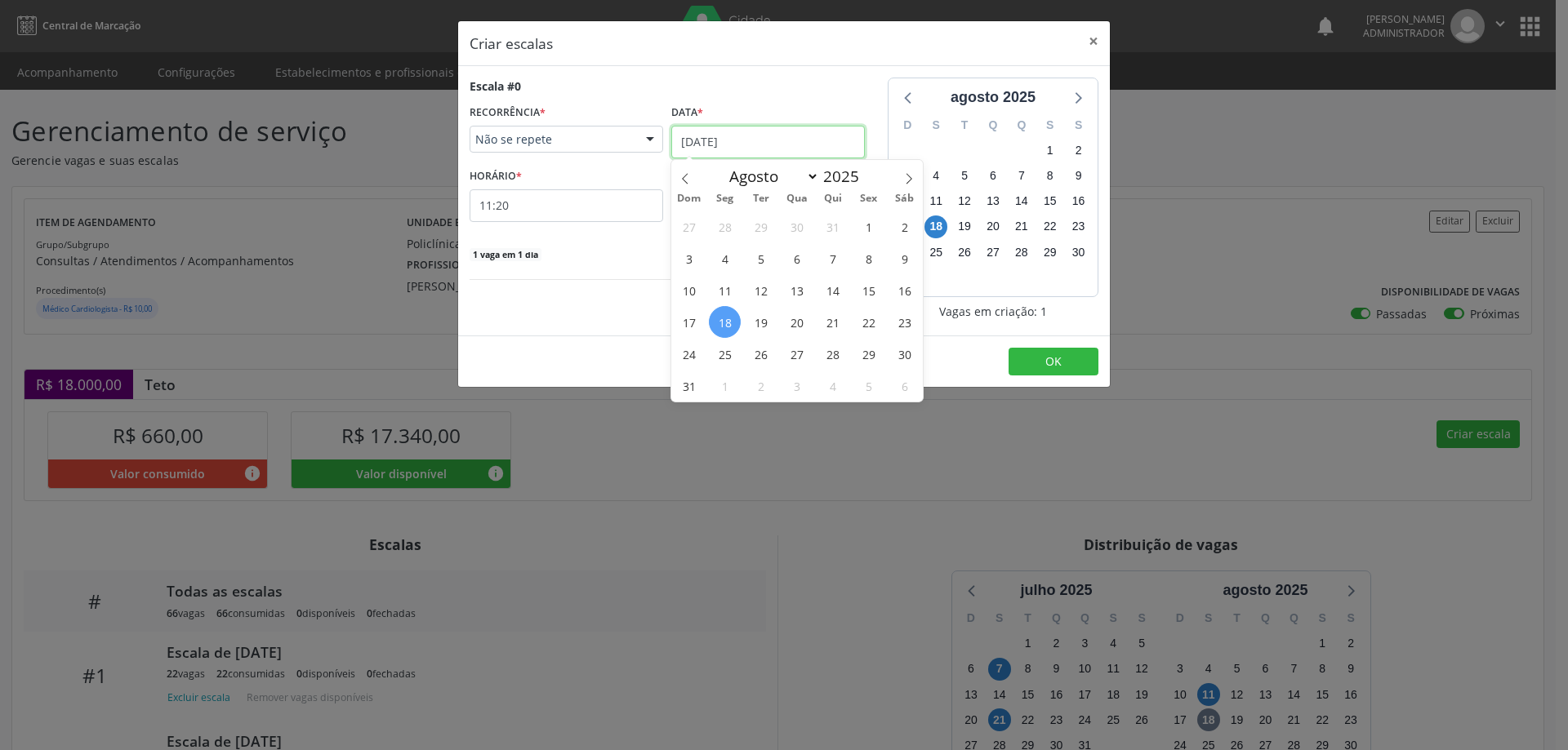
click at [718, 132] on input "[DATE]" at bounding box center [769, 142] width 194 height 33
click at [717, 352] on span "25" at bounding box center [725, 353] width 32 height 32
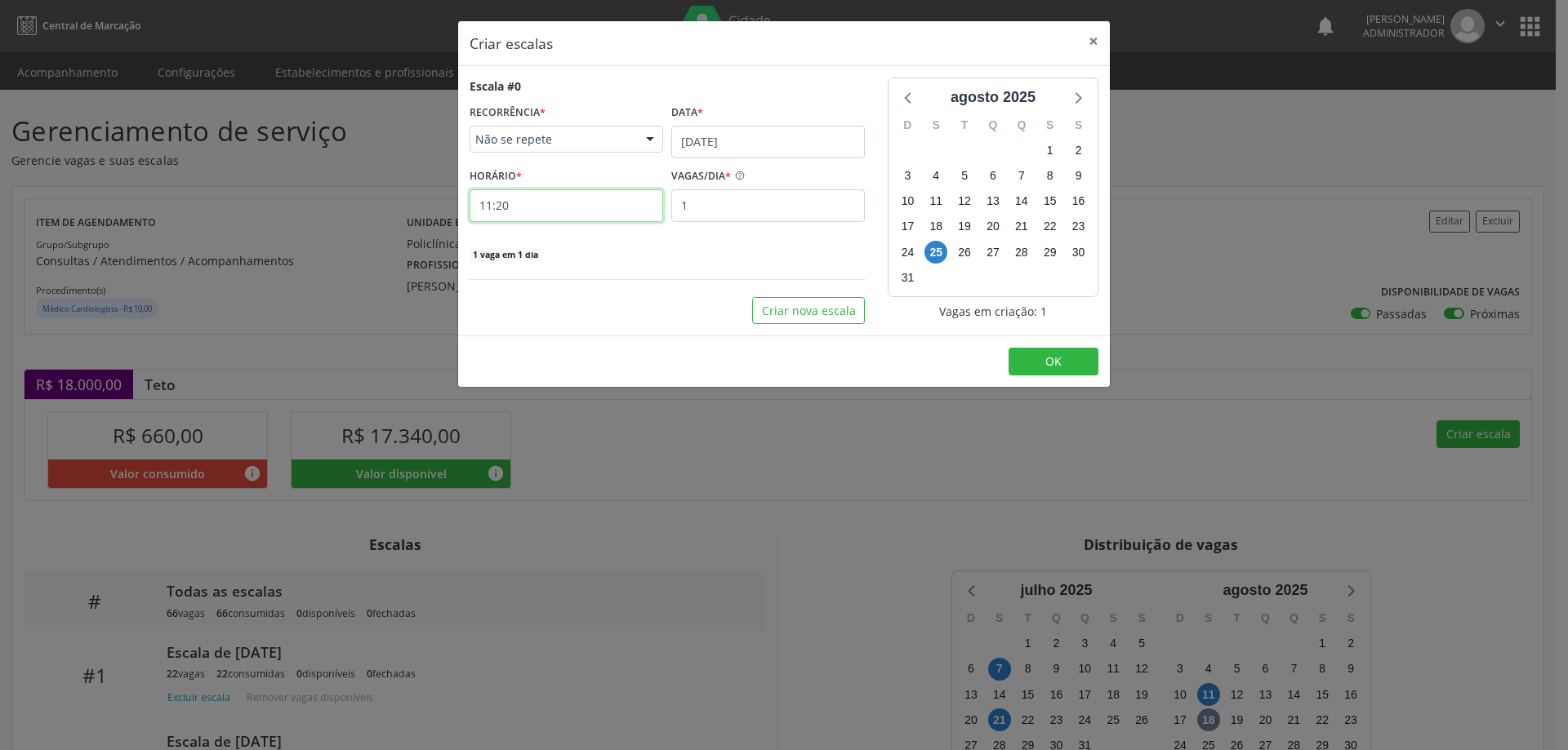
click at [565, 209] on input "11:20" at bounding box center [566, 206] width 194 height 33
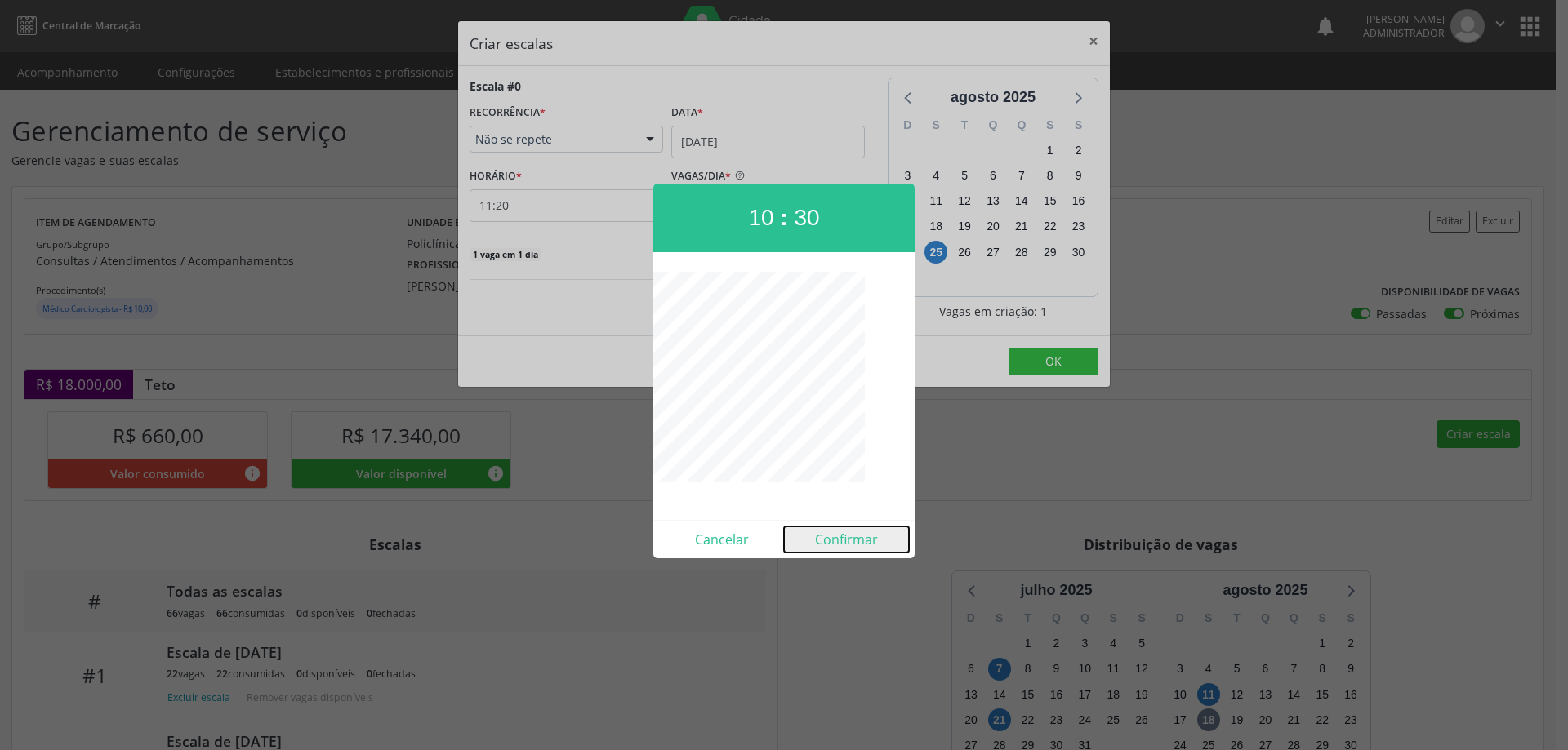
click at [854, 540] on button "Confirmar" at bounding box center [846, 539] width 125 height 26
type input "10:30"
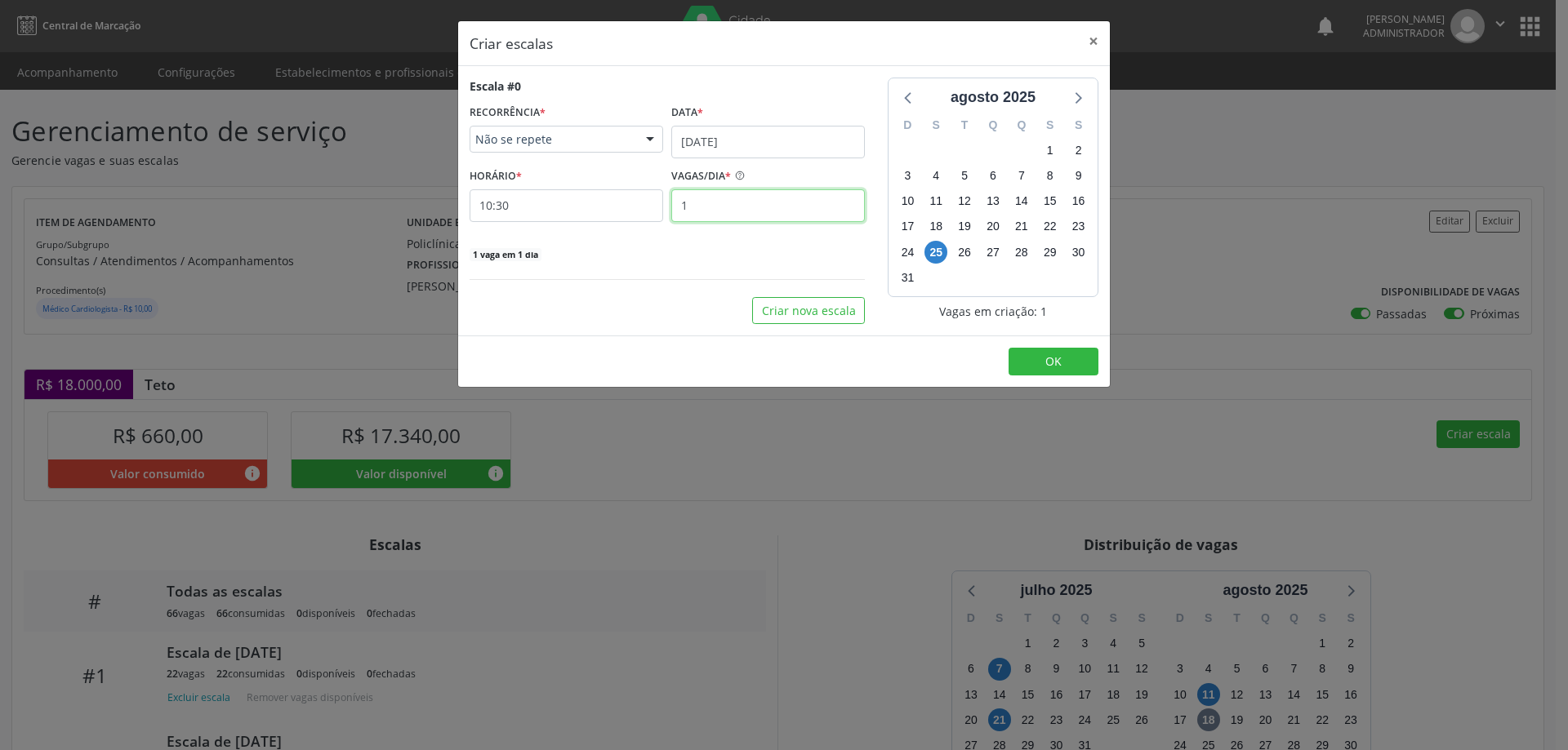
click at [722, 201] on input "1" at bounding box center [769, 206] width 194 height 33
type input "22"
click at [1030, 356] on button "OK" at bounding box center [1053, 361] width 90 height 28
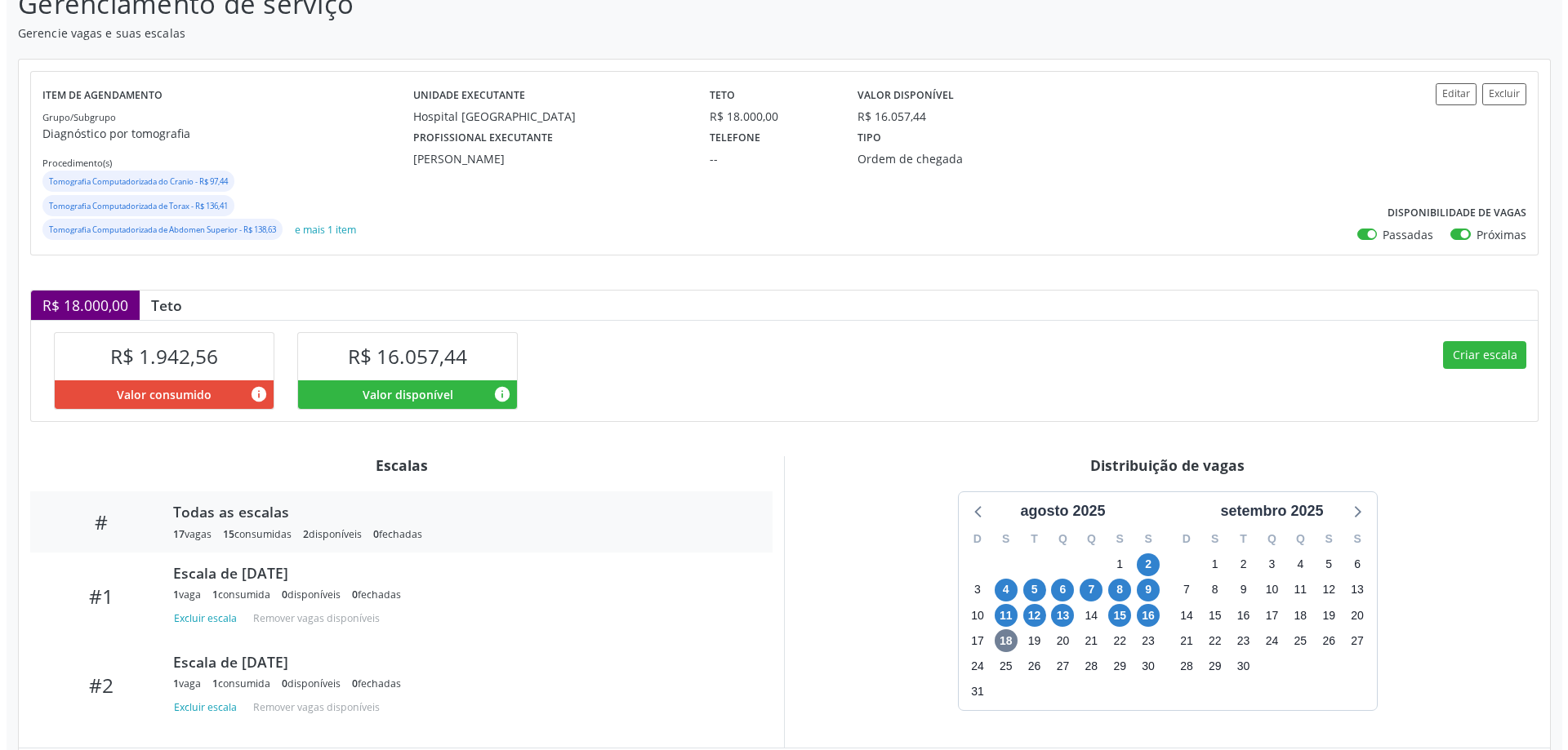
scroll to position [219, 0]
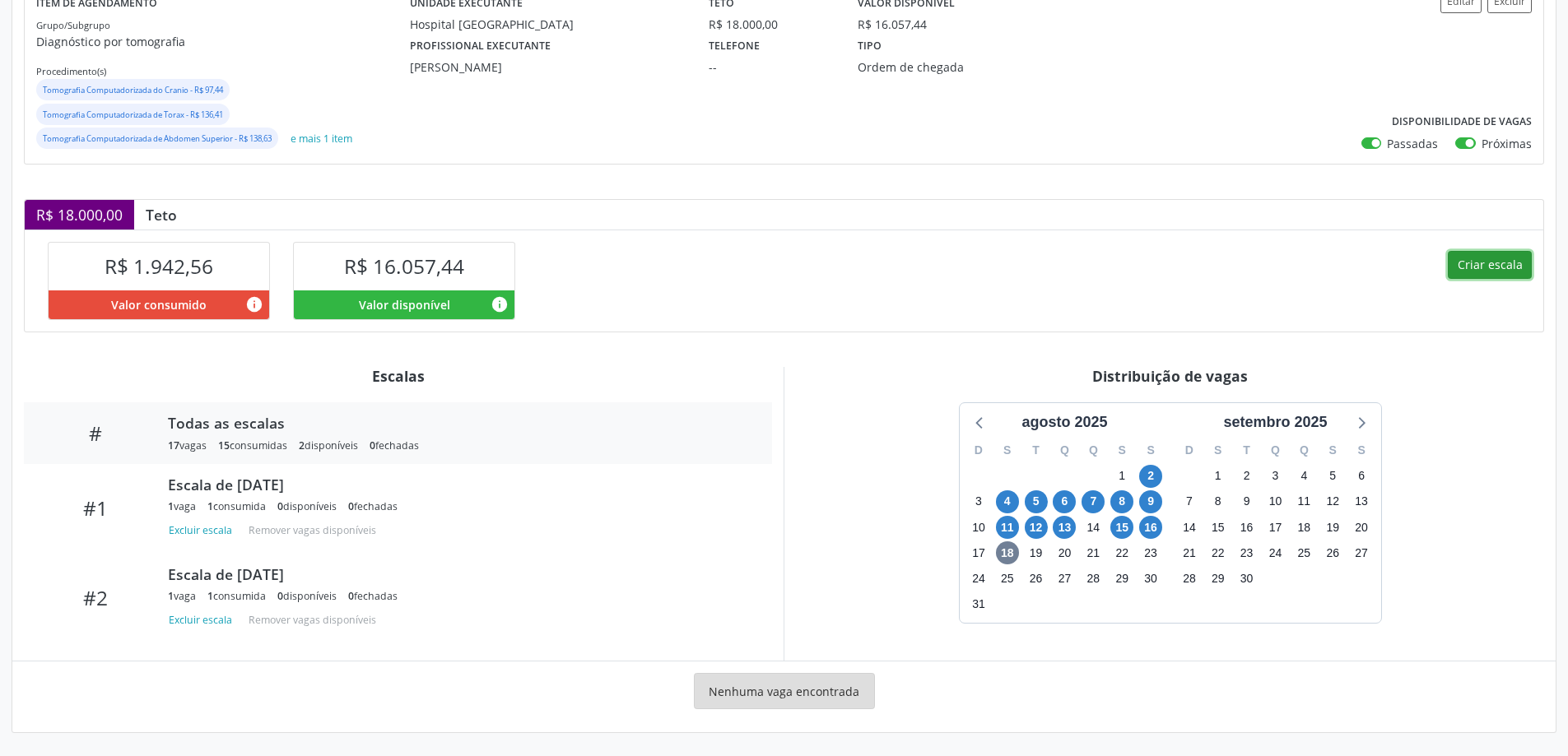
click at [1490, 266] on button "Criar escala" at bounding box center [1490, 265] width 84 height 28
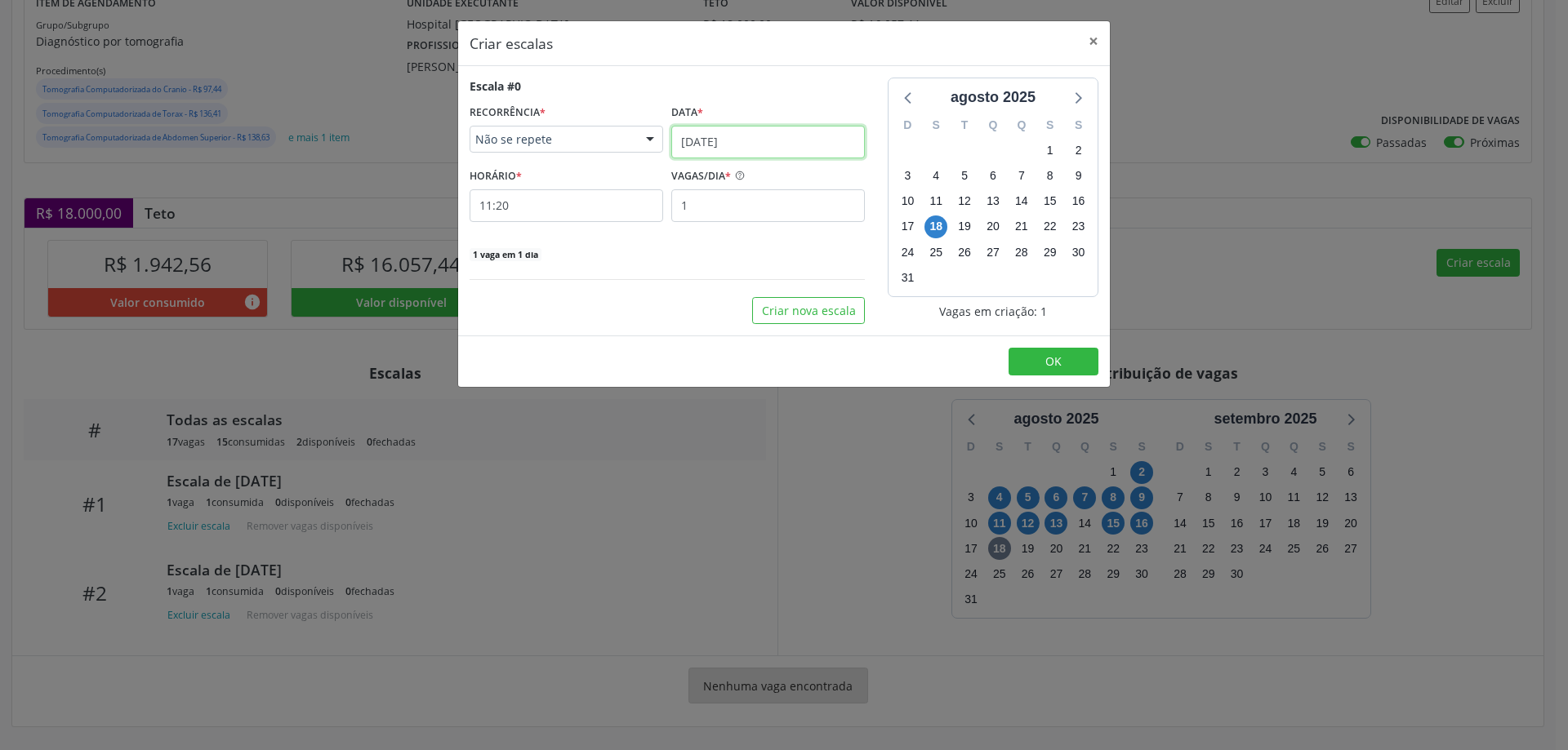
click at [709, 132] on input "[DATE]" at bounding box center [769, 142] width 194 height 33
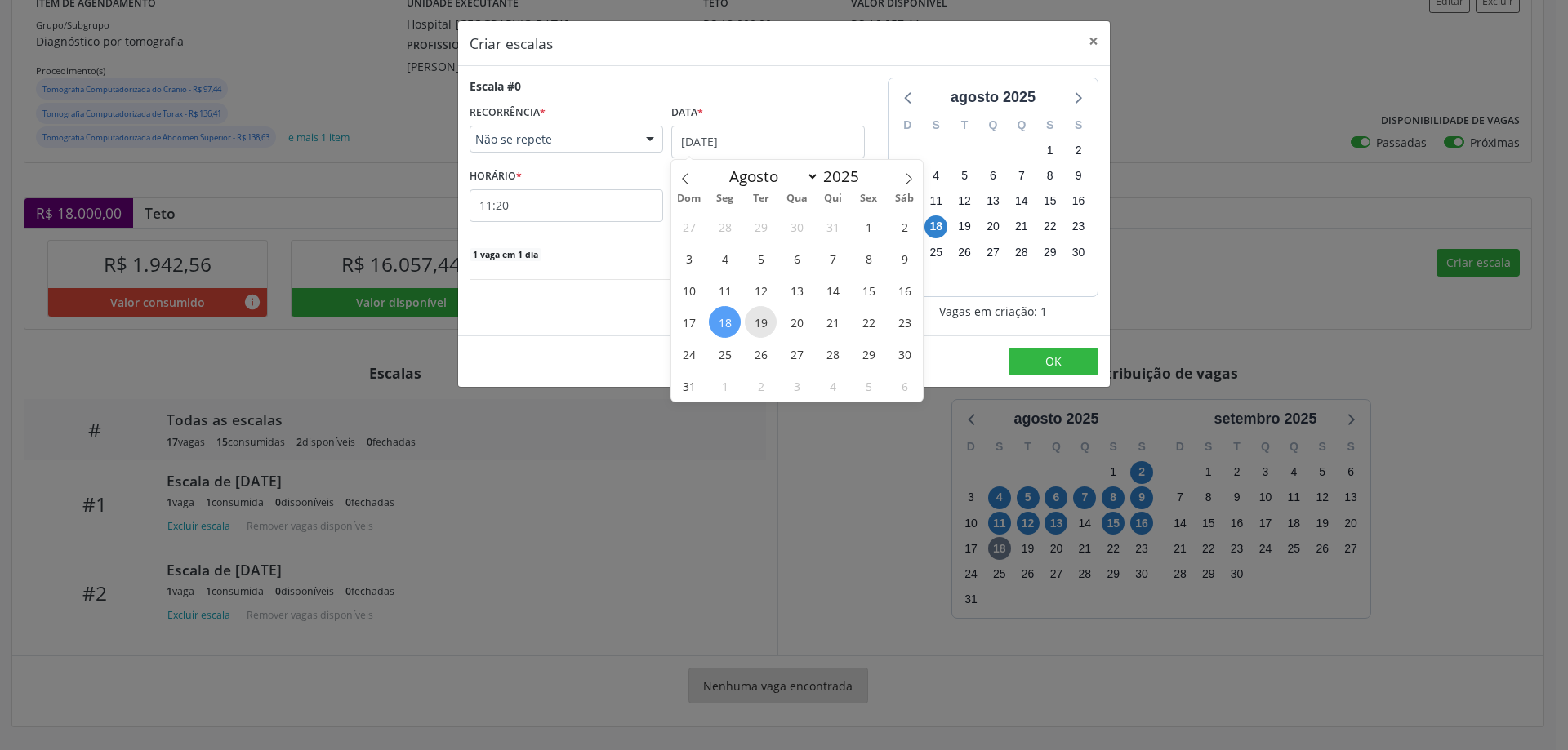
click at [753, 315] on span "19" at bounding box center [760, 322] width 32 height 32
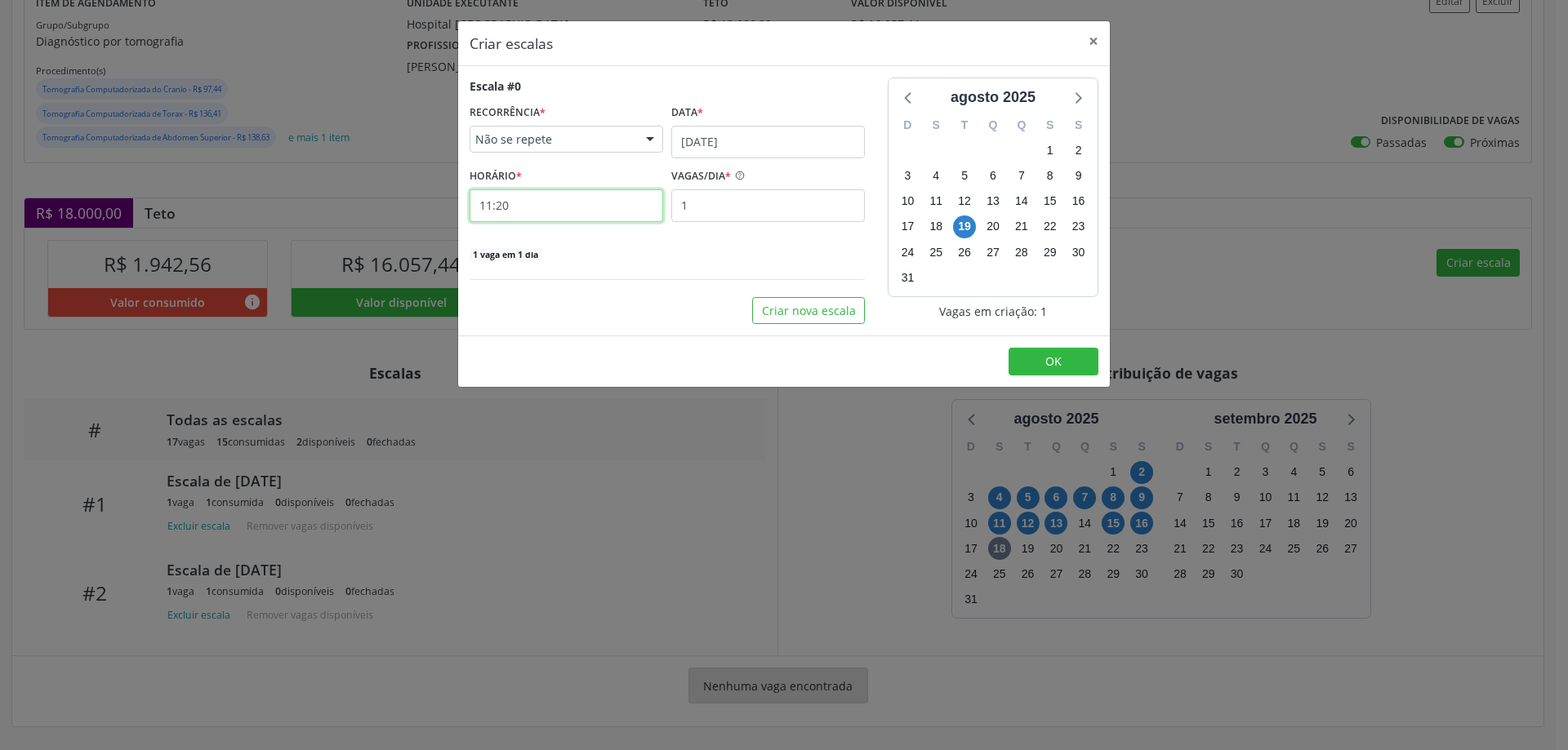
click at [570, 205] on input "11:20" at bounding box center [566, 206] width 194 height 33
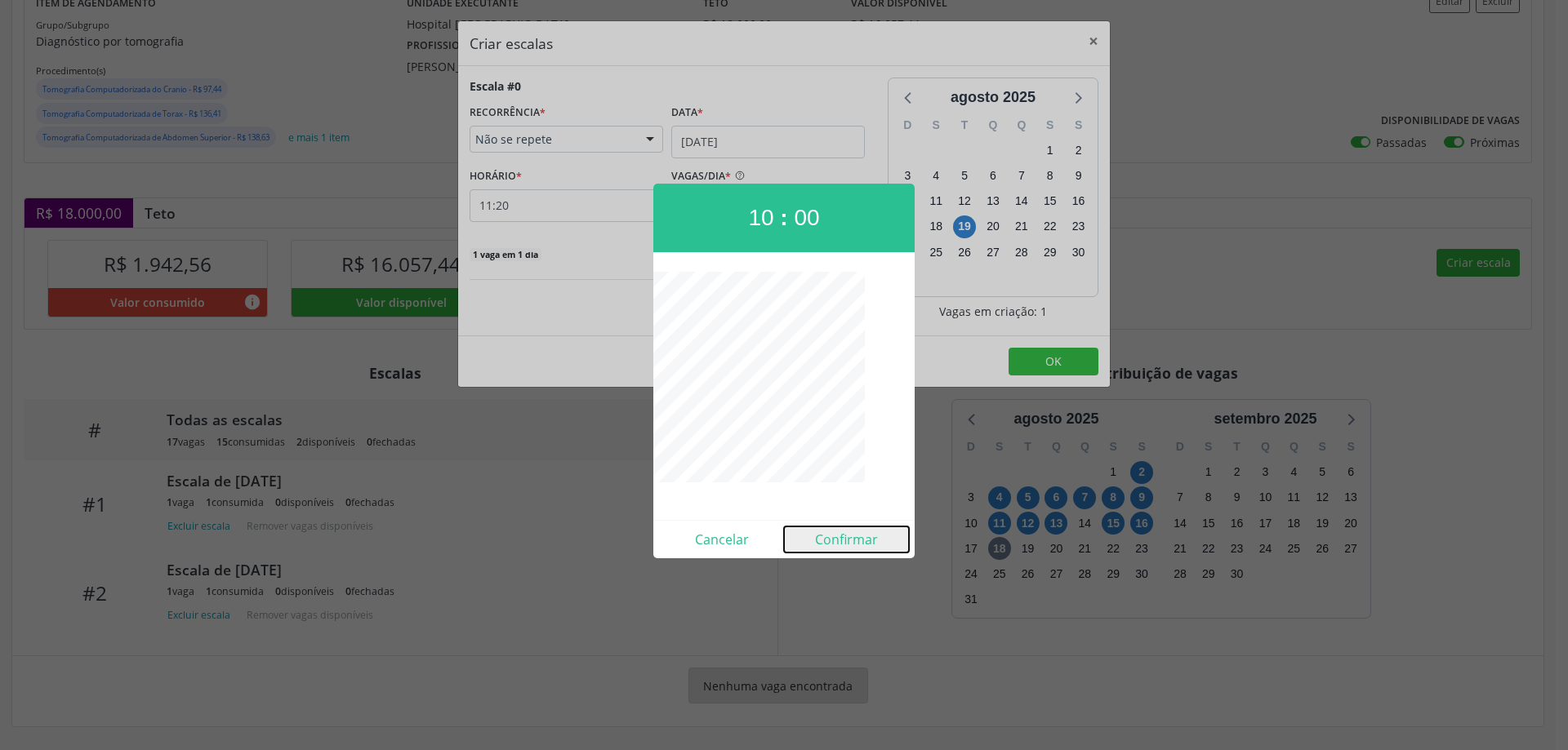
click at [828, 535] on button "Confirmar" at bounding box center [846, 539] width 125 height 26
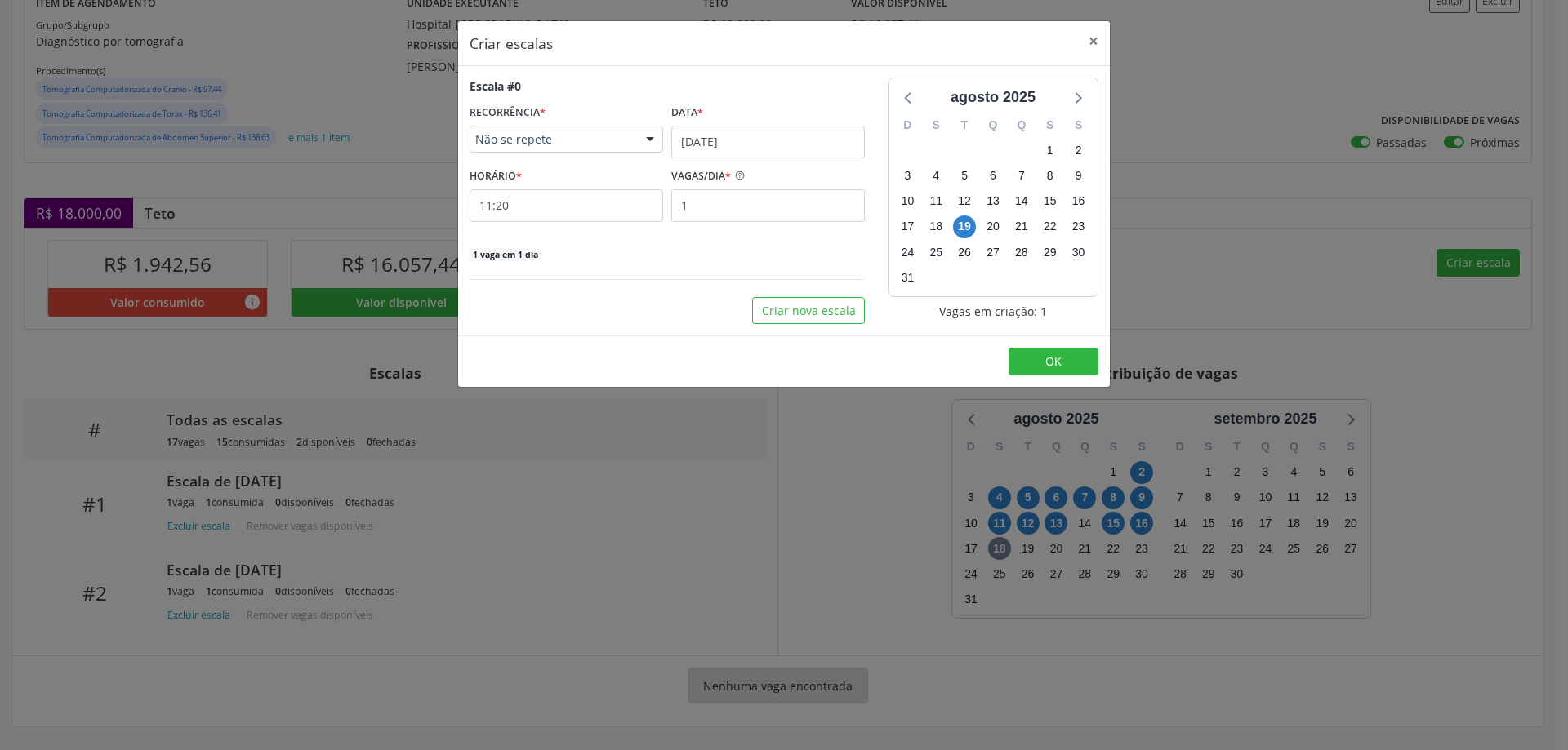
type input "10:00"
click at [1063, 353] on button "OK" at bounding box center [1053, 361] width 90 height 28
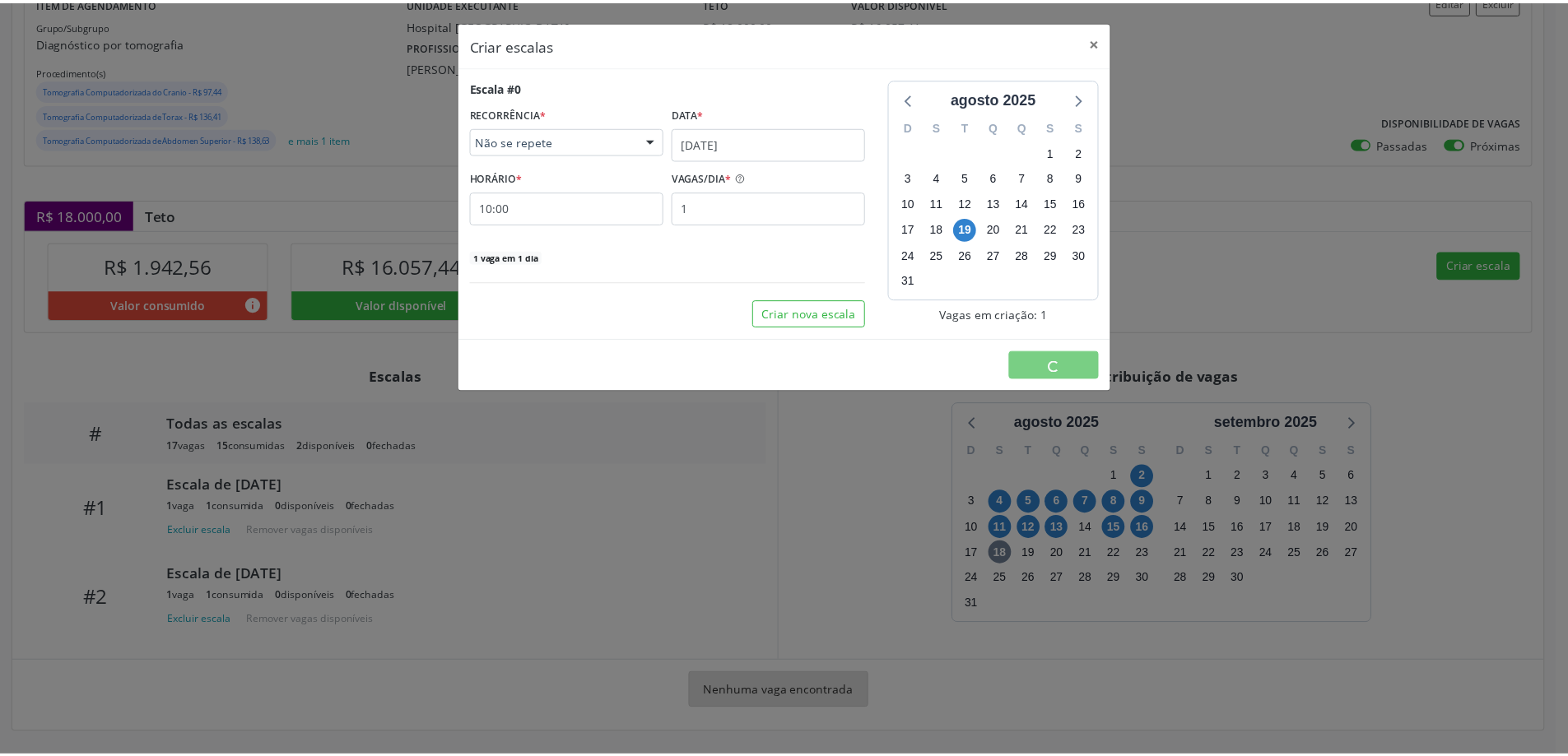
scroll to position [0, 0]
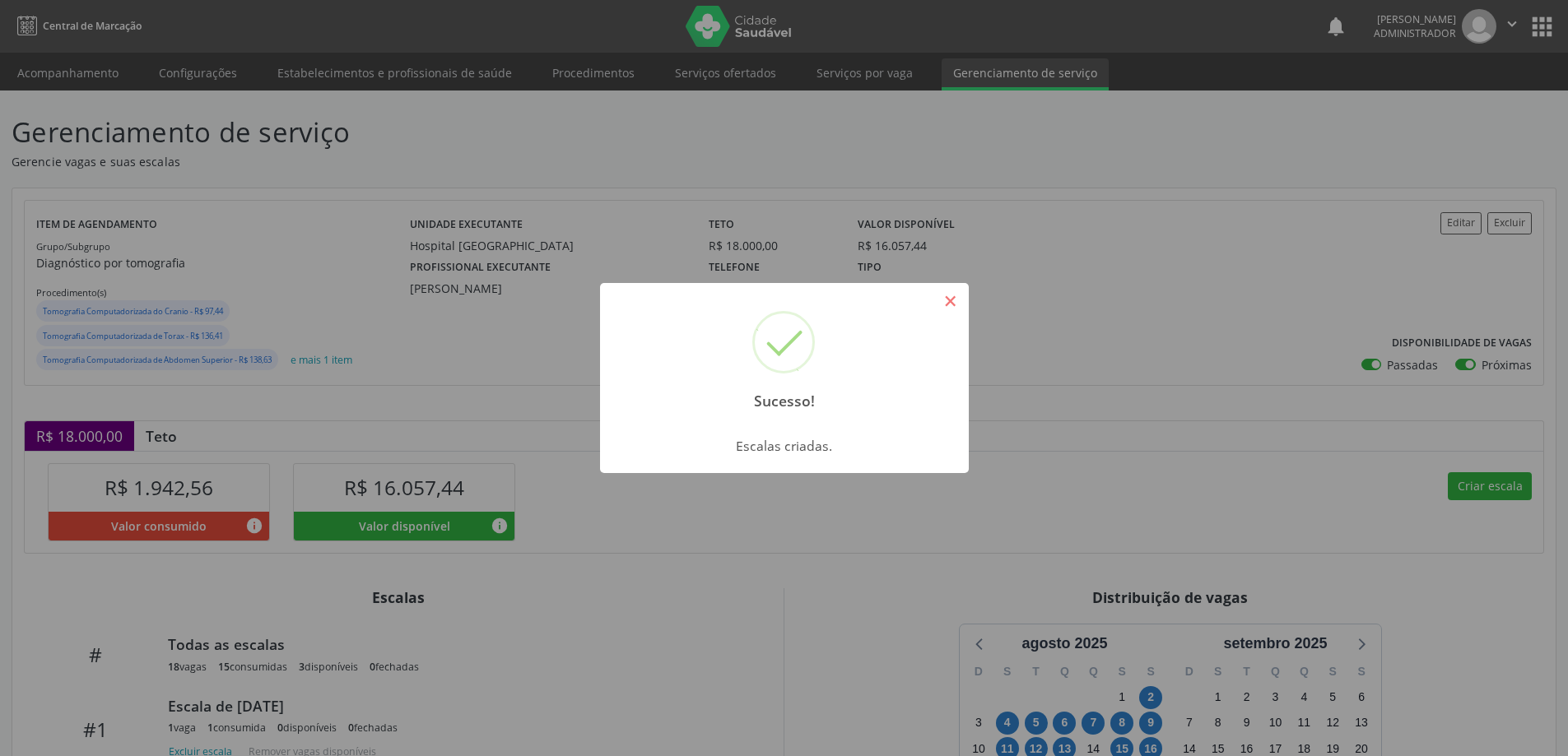
click at [961, 293] on button "×" at bounding box center [951, 300] width 28 height 28
